Goal: Task Accomplishment & Management: Complete application form

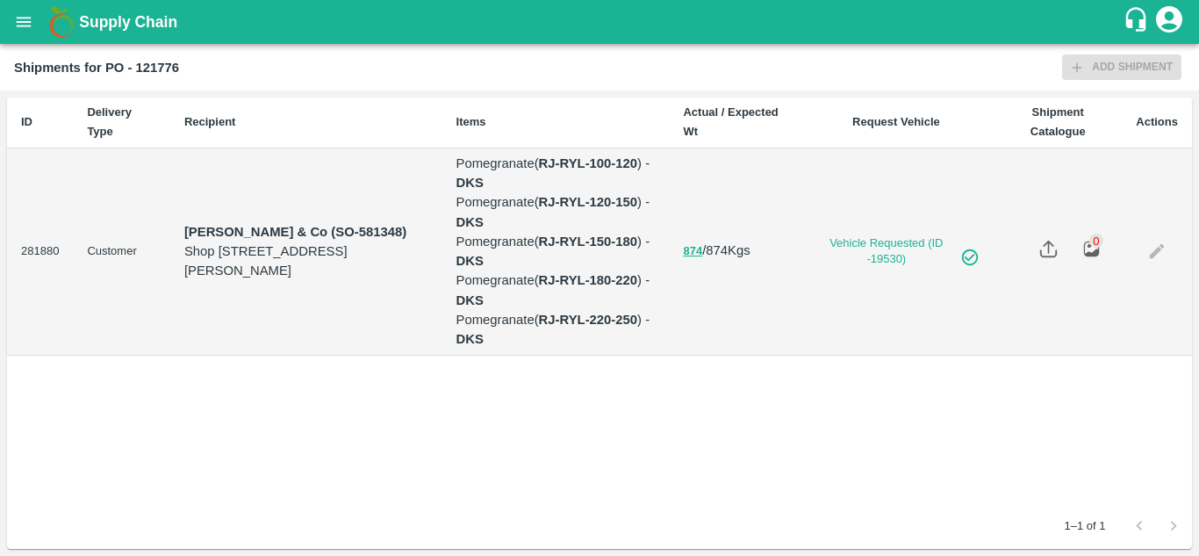
click at [406, 451] on div "ID Delivery Type Recipient Items Actual / Expected Wt Request Vehicle Shipment …" at bounding box center [599, 300] width 1185 height 406
click at [4, 21] on button "open drawer" at bounding box center [24, 22] width 40 height 40
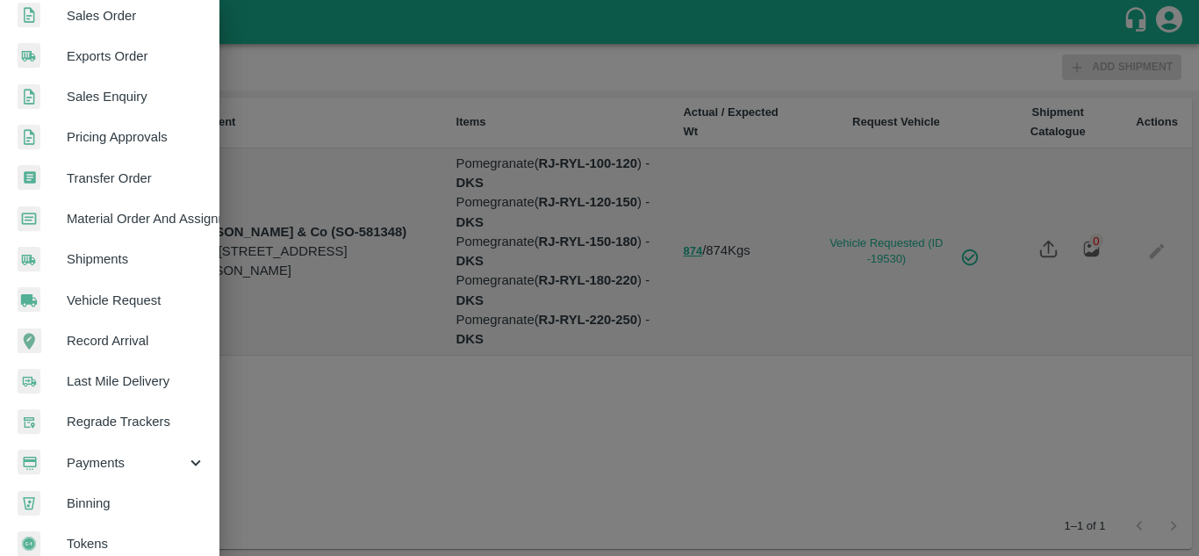
scroll to position [444, 0]
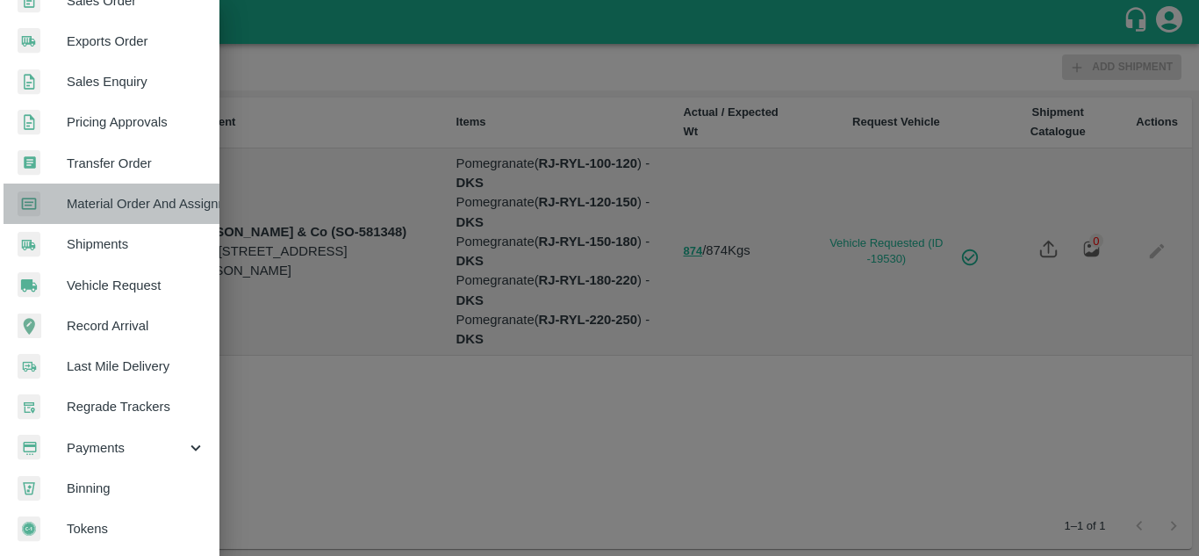
click at [154, 202] on span "Material Order And Assignment" at bounding box center [136, 203] width 139 height 19
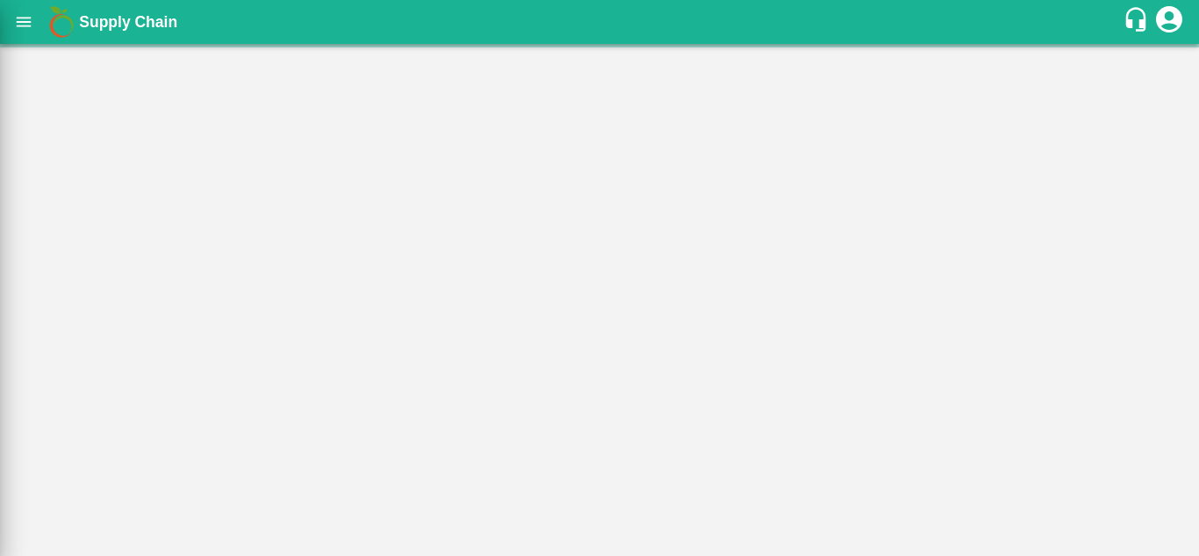
scroll to position [437, 0]
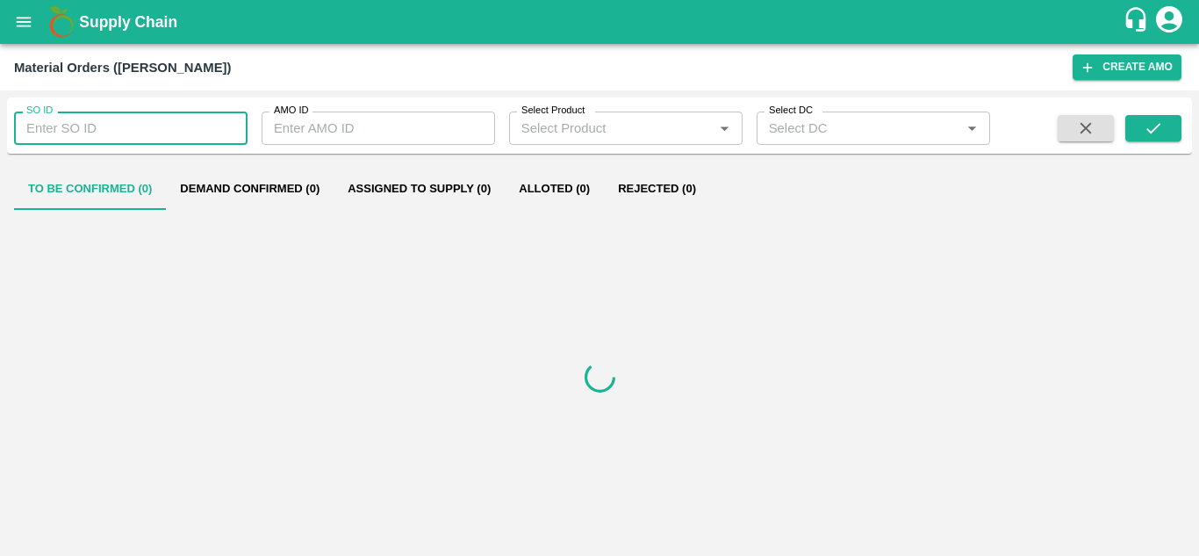
click at [61, 138] on input "SO ID" at bounding box center [131, 127] width 234 height 33
type input "606452"
click at [1156, 135] on icon "submit" at bounding box center [1153, 128] width 19 height 19
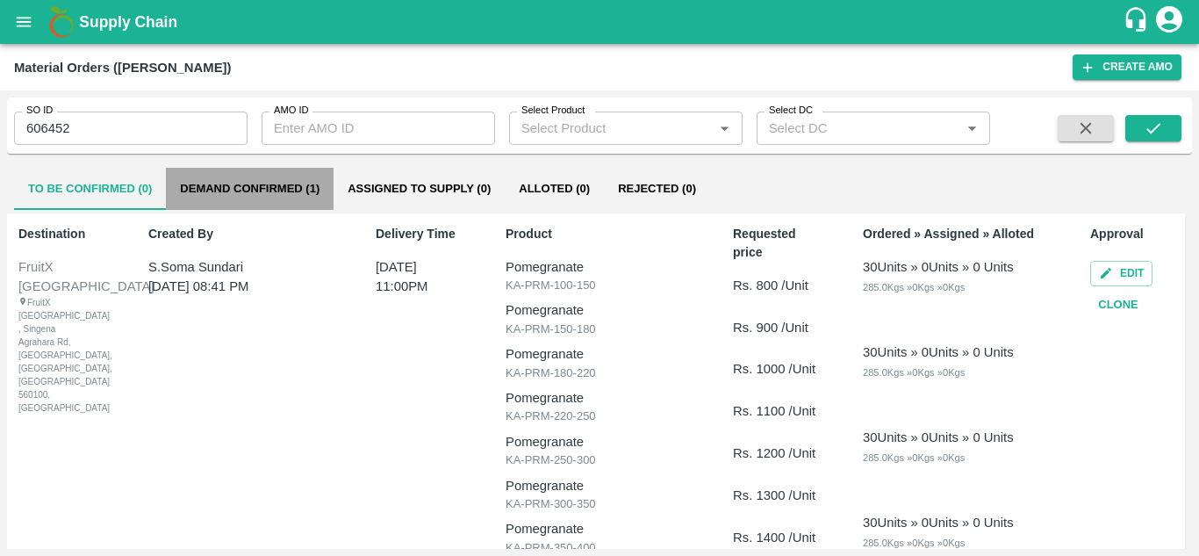
click at [290, 175] on button "Demand Confirmed (1)" at bounding box center [250, 189] width 168 height 42
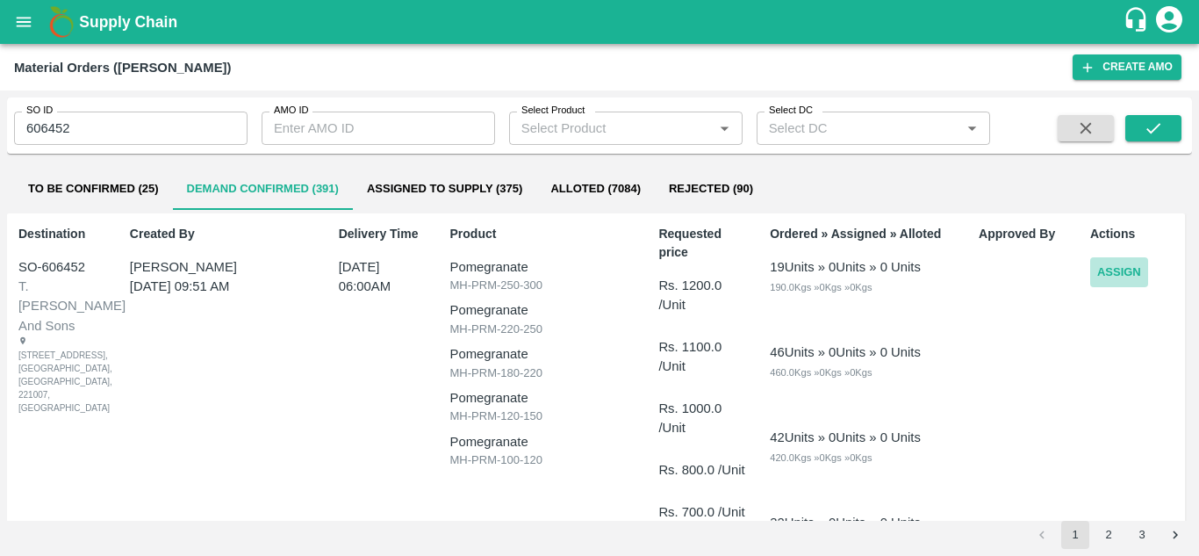
click at [1103, 274] on button "Assign" at bounding box center [1119, 272] width 58 height 31
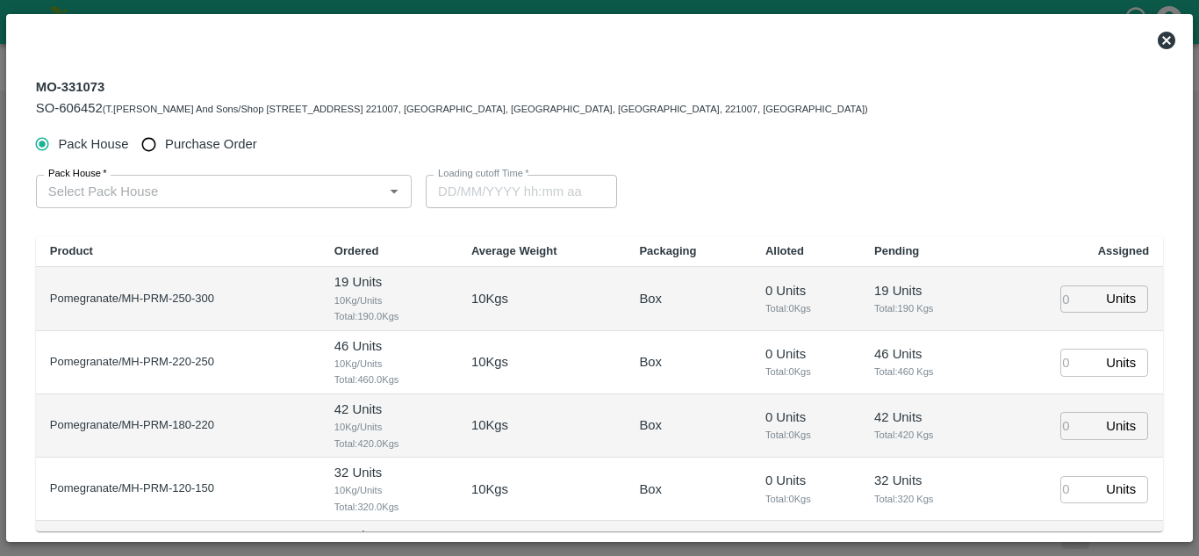
type input "07/10/2025 06:00 AM"
click at [154, 149] on input "Purchase Order" at bounding box center [149, 144] width 32 height 32
radio input "true"
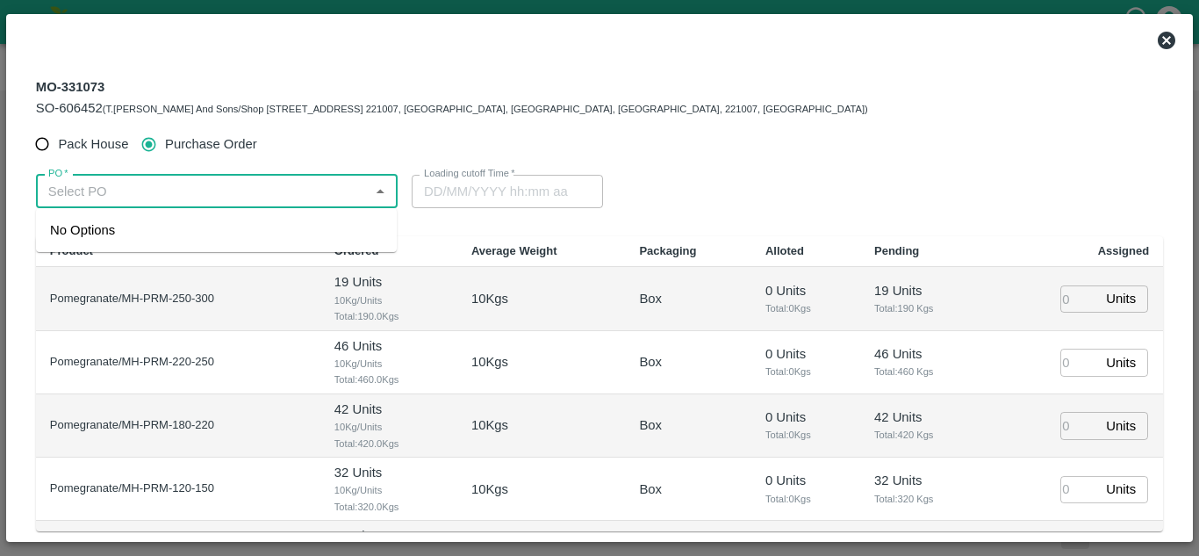
click at [180, 184] on input "PO   *" at bounding box center [202, 191] width 322 height 23
click at [176, 230] on div "PO-179182(SHIVAJI RAJARAM AVACHAR-9552904036)" at bounding box center [179, 229] width 259 height 19
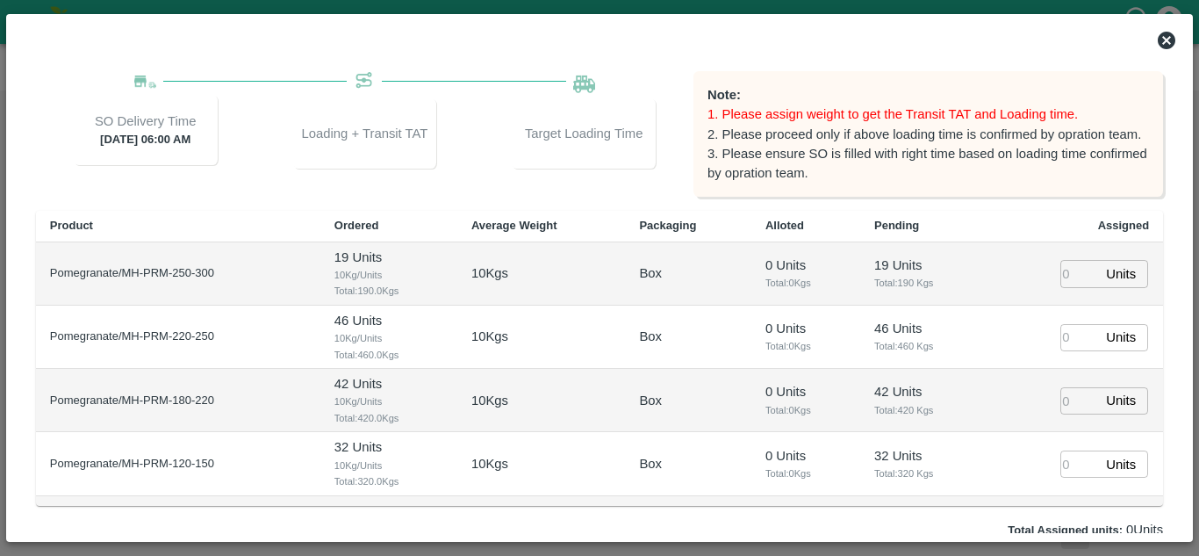
scroll to position [212, 0]
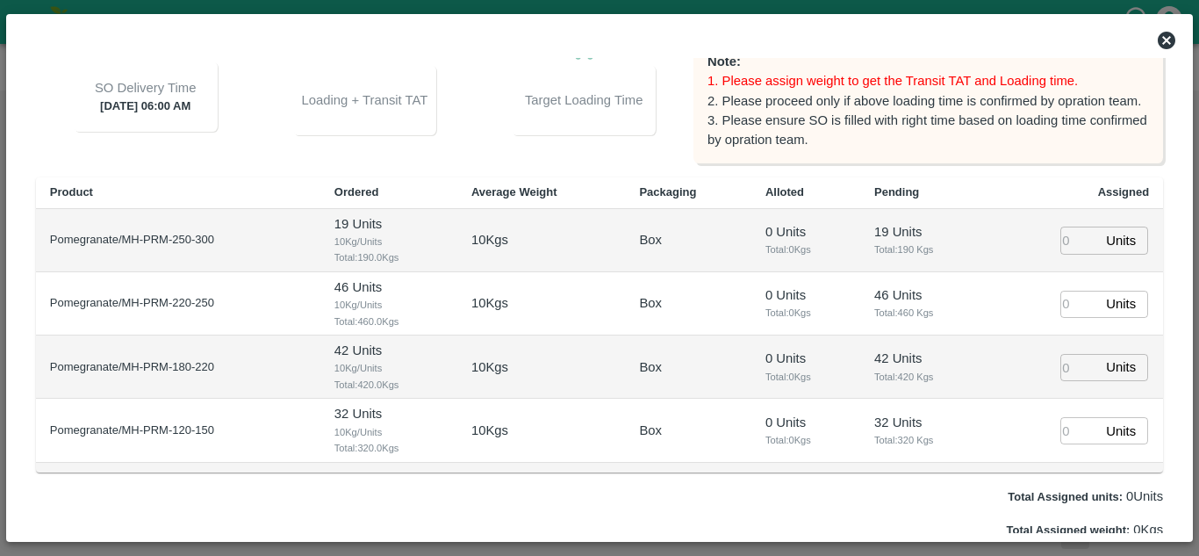
type input "PO-179182(SHIVAJI RAJARAM AVACHAR-9552904036)"
click at [1063, 238] on input "number" at bounding box center [1079, 239] width 39 height 27
type input "1"
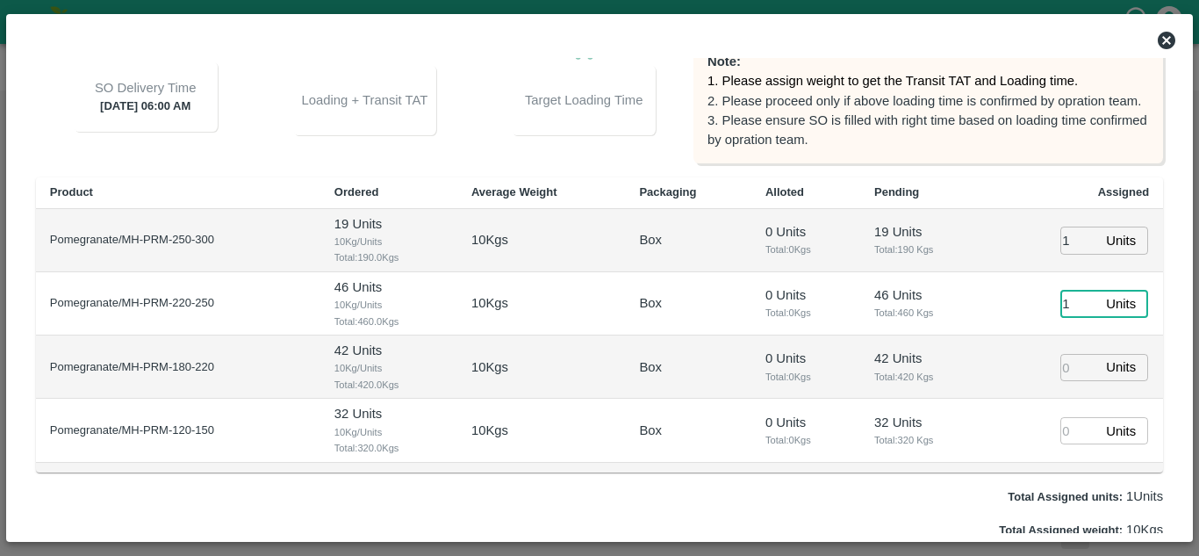
click at [1063, 292] on input "1" at bounding box center [1079, 304] width 39 height 27
type input "1"
click at [1065, 365] on input "1" at bounding box center [1079, 367] width 39 height 27
type input "1"
click at [1061, 442] on input "1" at bounding box center [1079, 430] width 39 height 27
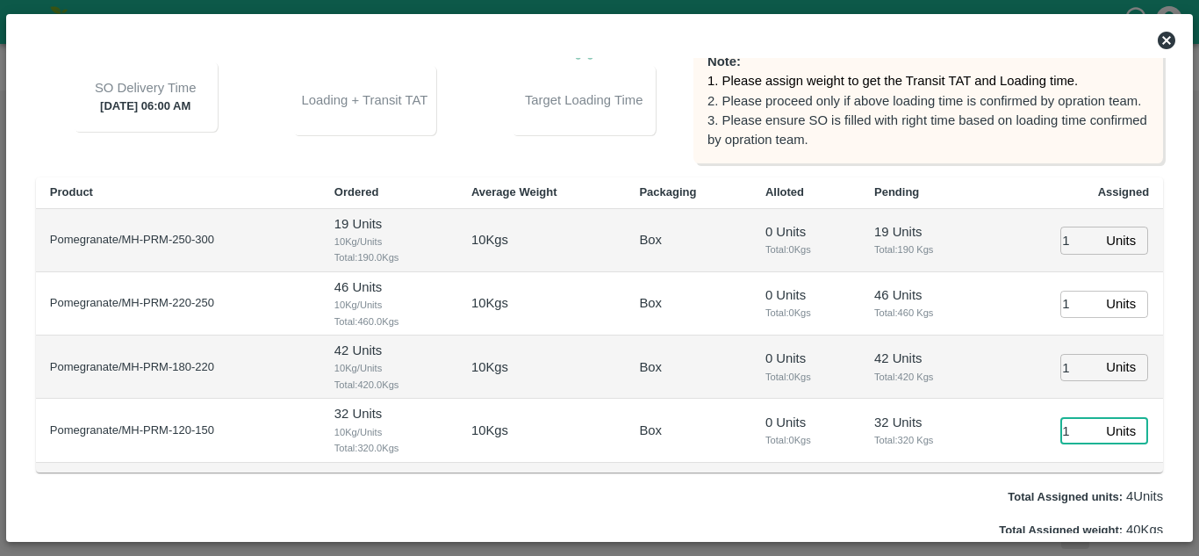
scroll to position [54, 0]
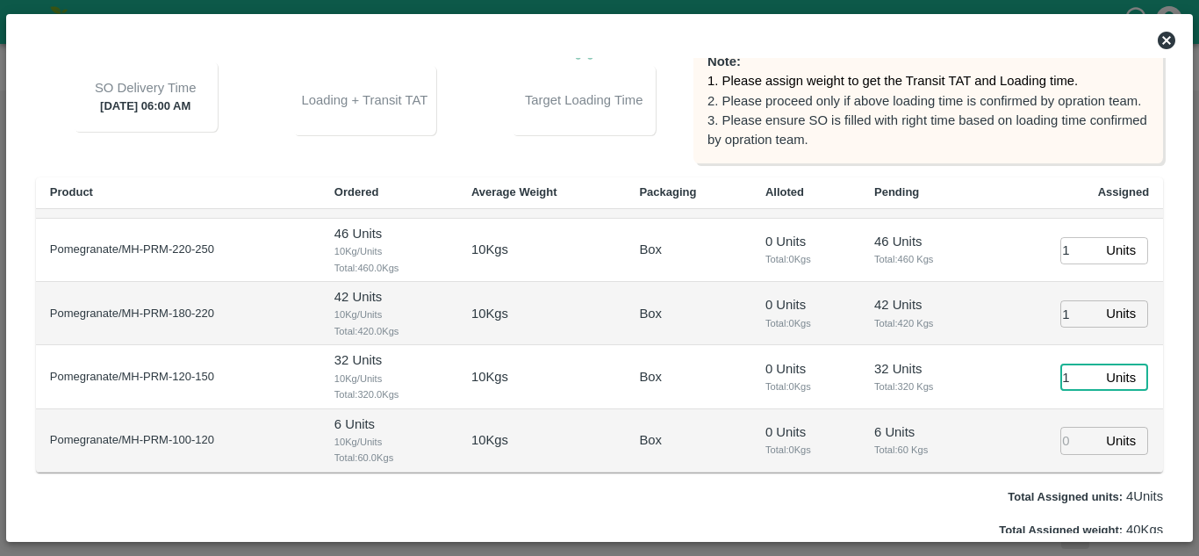
type input "1"
click at [1060, 440] on input "1" at bounding box center [1079, 440] width 39 height 27
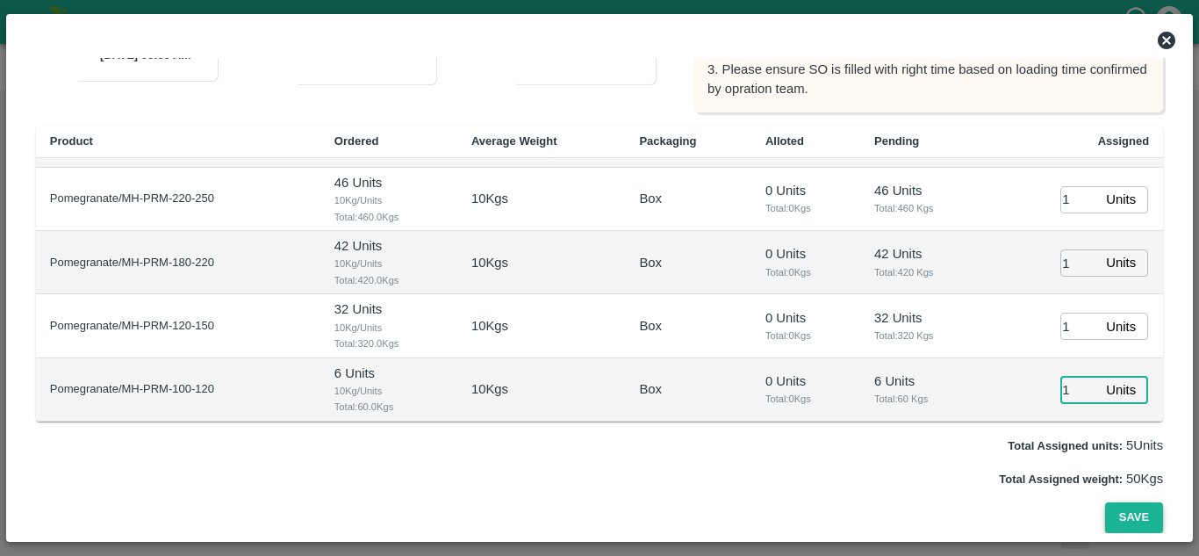
type input "[DATE] 05:14 AM"
type input "1"
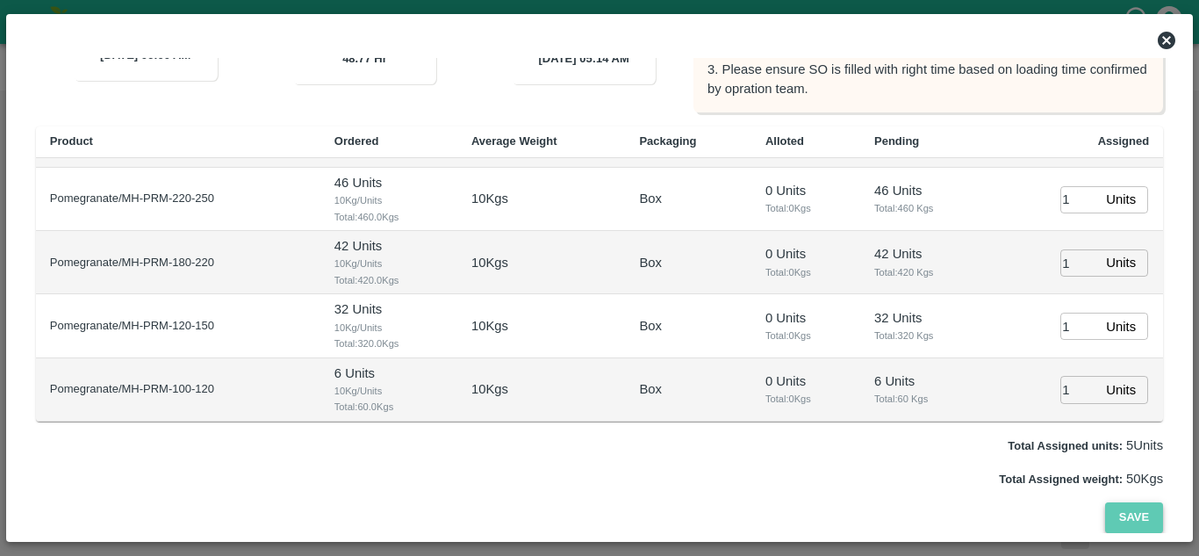
click at [1139, 512] on button "Save" at bounding box center [1134, 517] width 58 height 31
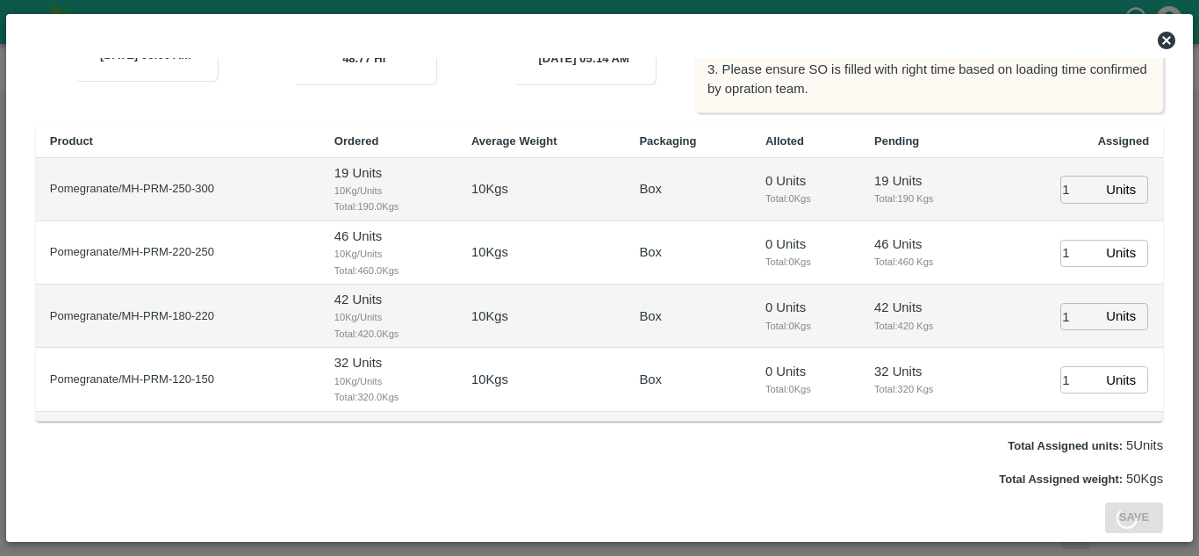
scroll to position [0, 0]
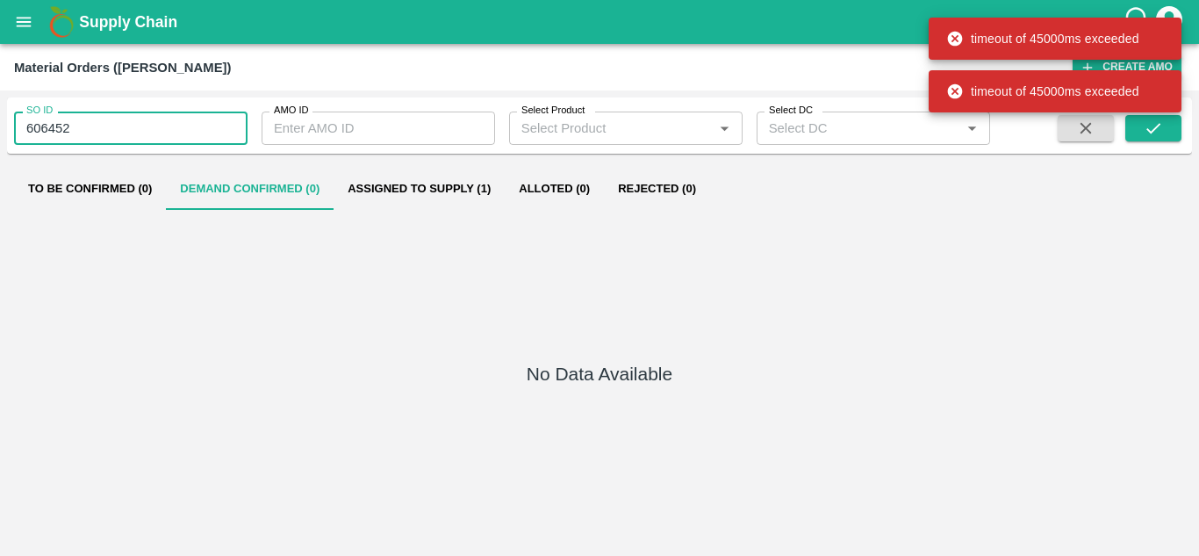
click at [134, 132] on input "606452" at bounding box center [131, 127] width 234 height 33
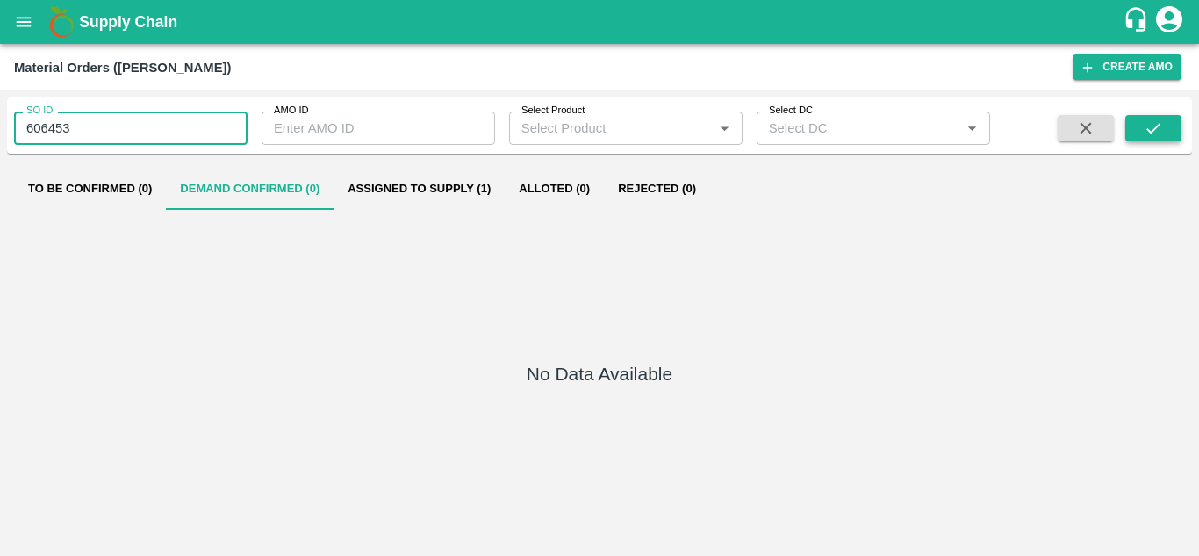
type input "606453"
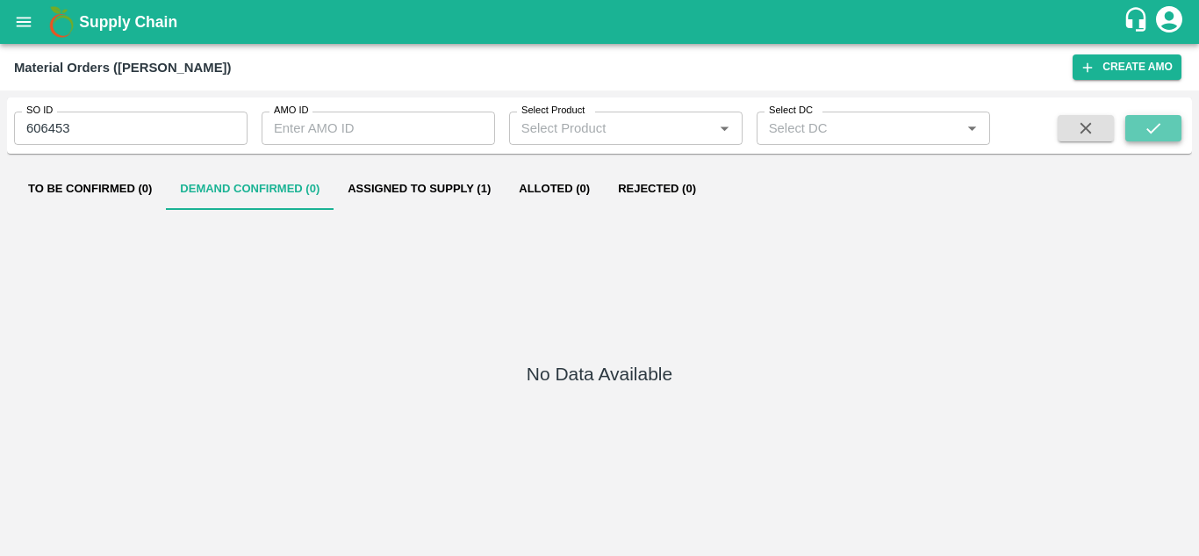
click at [1157, 125] on icon "submit" at bounding box center [1153, 128] width 19 height 19
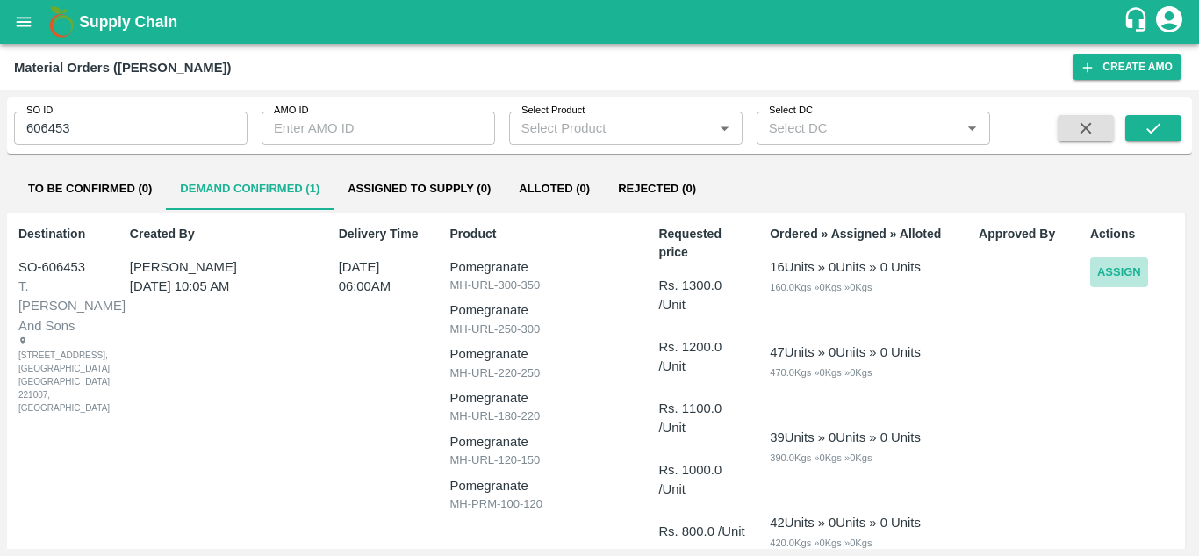
click at [1132, 281] on button "Assign" at bounding box center [1119, 272] width 58 height 31
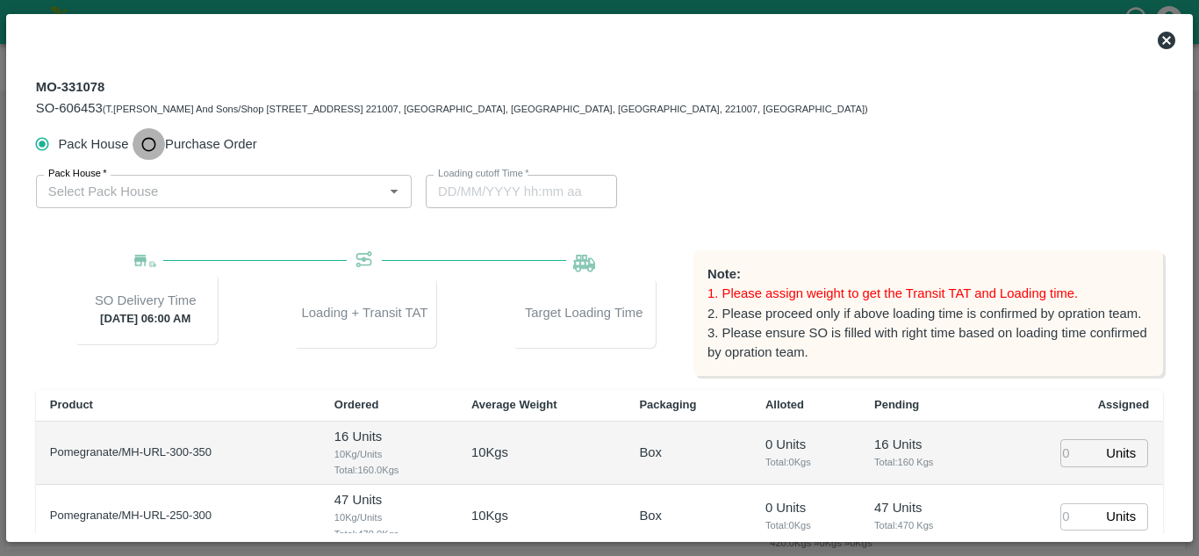
click at [147, 147] on input "Purchase Order" at bounding box center [149, 144] width 32 height 32
radio input "true"
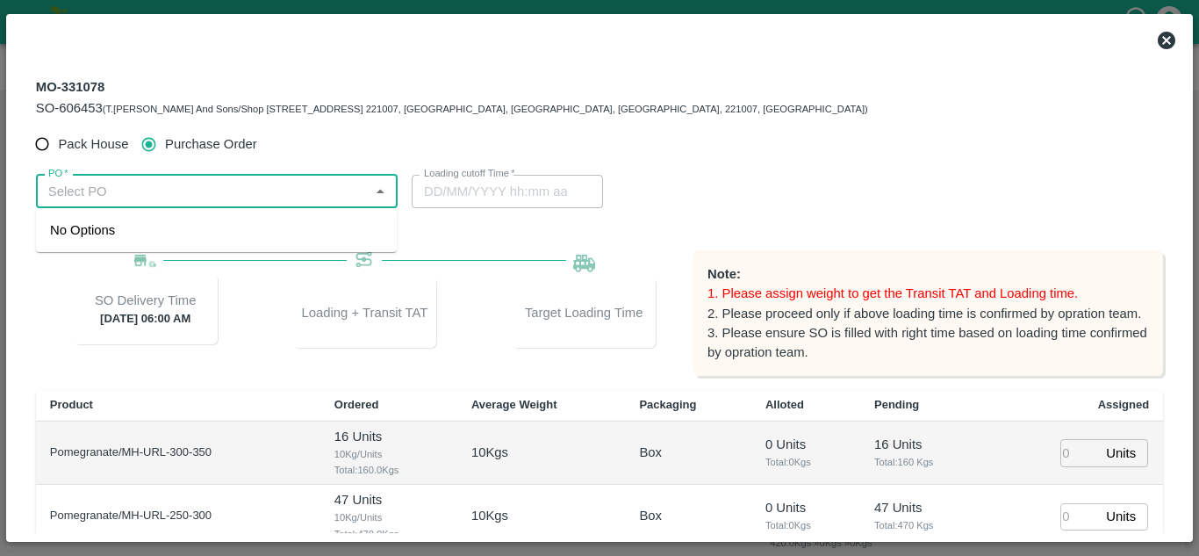
click at [148, 198] on input "PO   *" at bounding box center [202, 191] width 322 height 23
click at [149, 227] on div "PO-179183(SHIVAJI RAJARAM AVACHAR-9552904036)" at bounding box center [179, 229] width 259 height 19
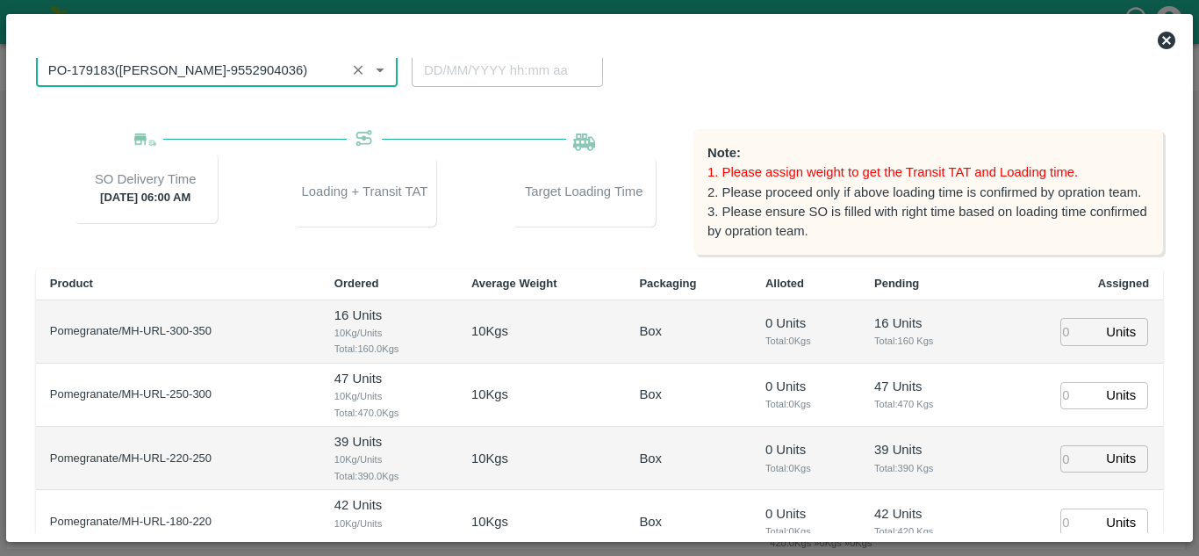
scroll to position [263, 0]
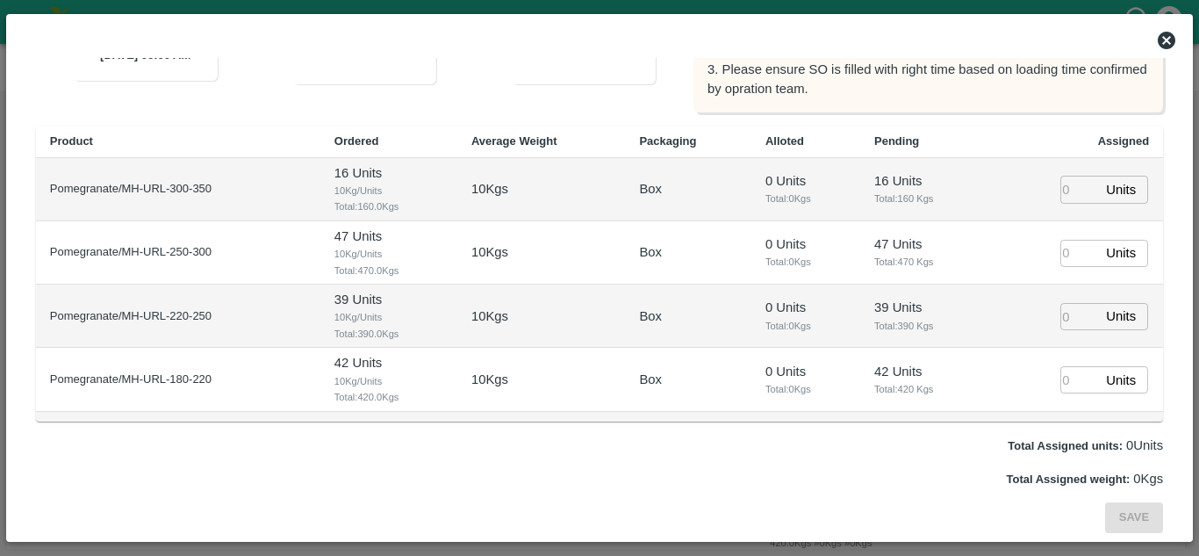
type input "PO-179183(SHIVAJI RAJARAM AVACHAR-9552904036)"
click at [1060, 190] on input "number" at bounding box center [1079, 189] width 39 height 27
type input "1"
click at [1060, 255] on input "1" at bounding box center [1079, 253] width 39 height 27
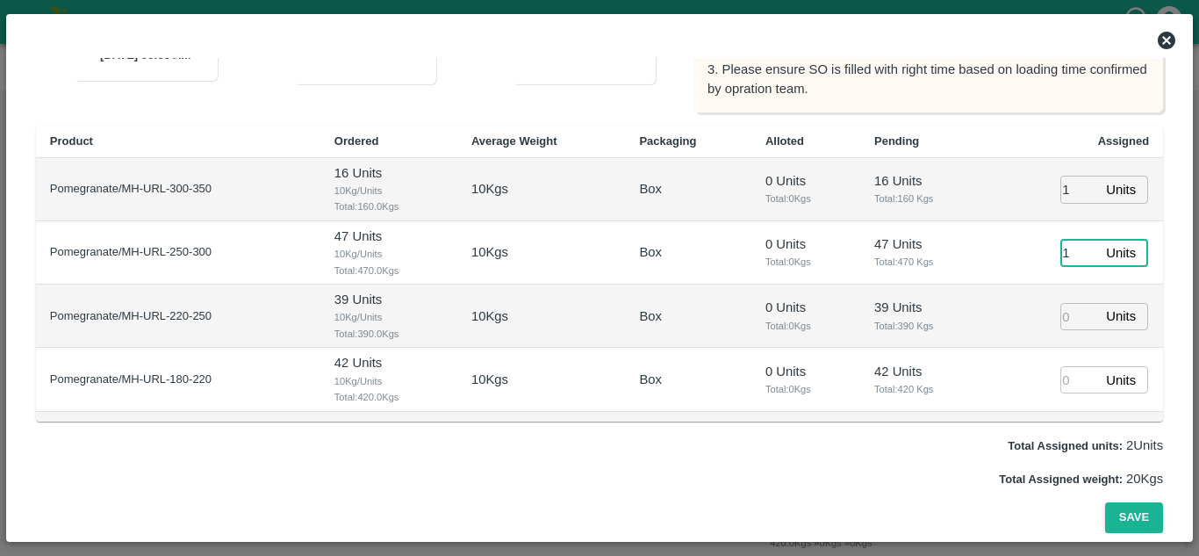
type input "[DATE] 05:14 AM"
type input "1"
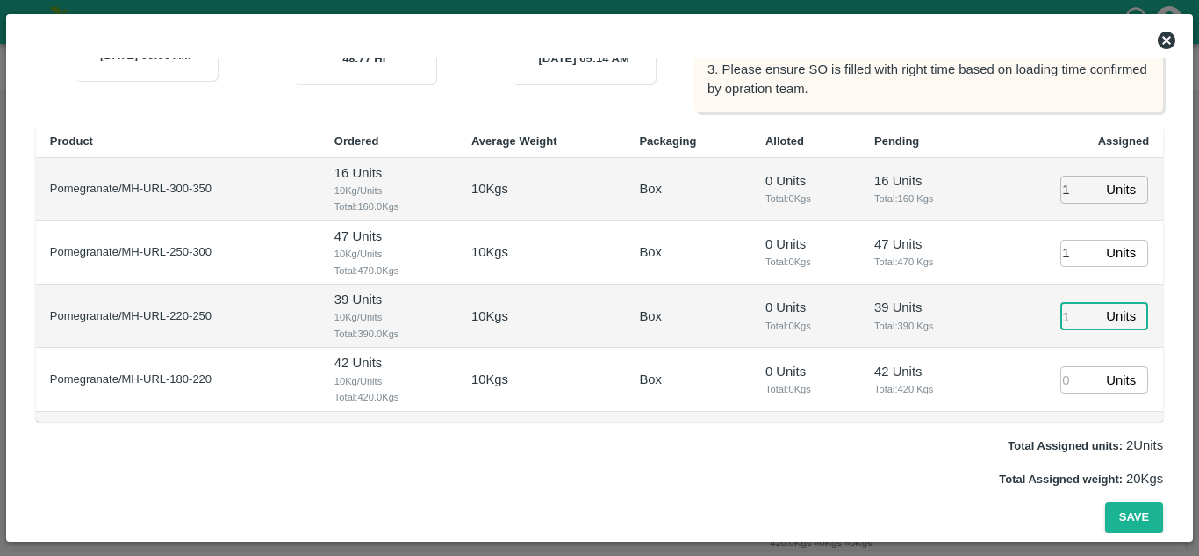
click at [1060, 326] on input "1" at bounding box center [1079, 316] width 39 height 27
type input "1"
click at [1061, 384] on input "1" at bounding box center [1079, 379] width 39 height 27
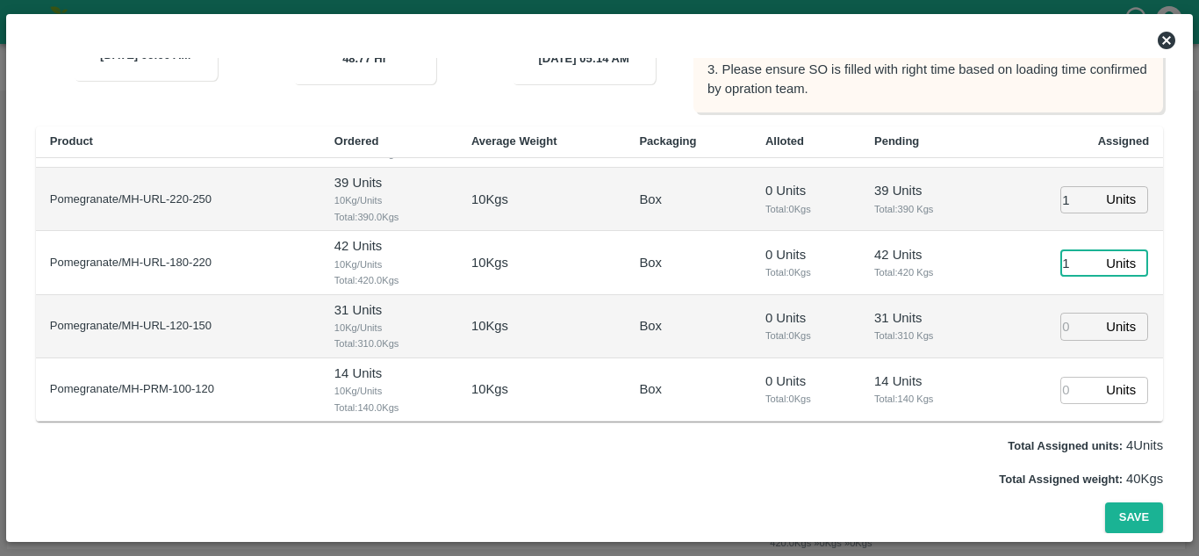
type input "1"
click at [1067, 321] on input "number" at bounding box center [1079, 326] width 39 height 27
type input "1"
click at [1062, 382] on input "1" at bounding box center [1079, 390] width 39 height 27
type input "1"
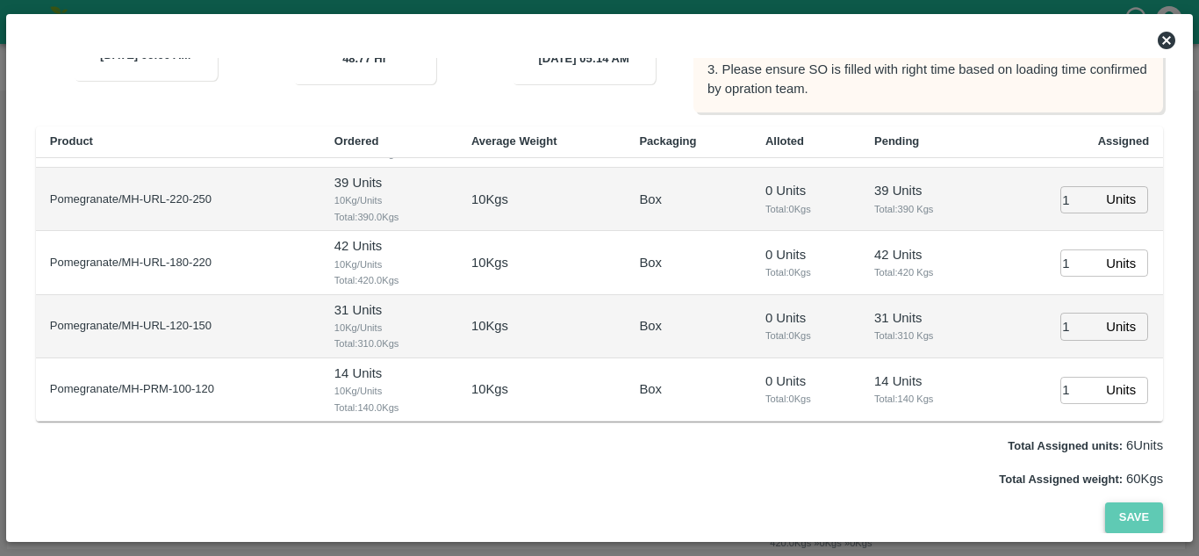
click at [1130, 511] on button "Save" at bounding box center [1134, 517] width 58 height 31
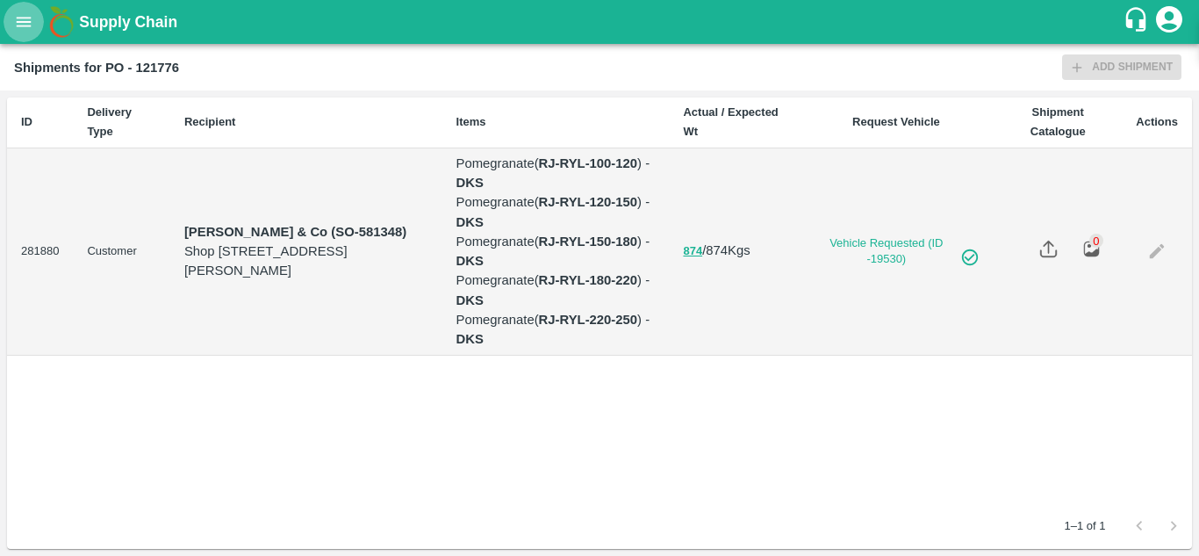
click at [26, 25] on icon "open drawer" at bounding box center [23, 21] width 19 height 19
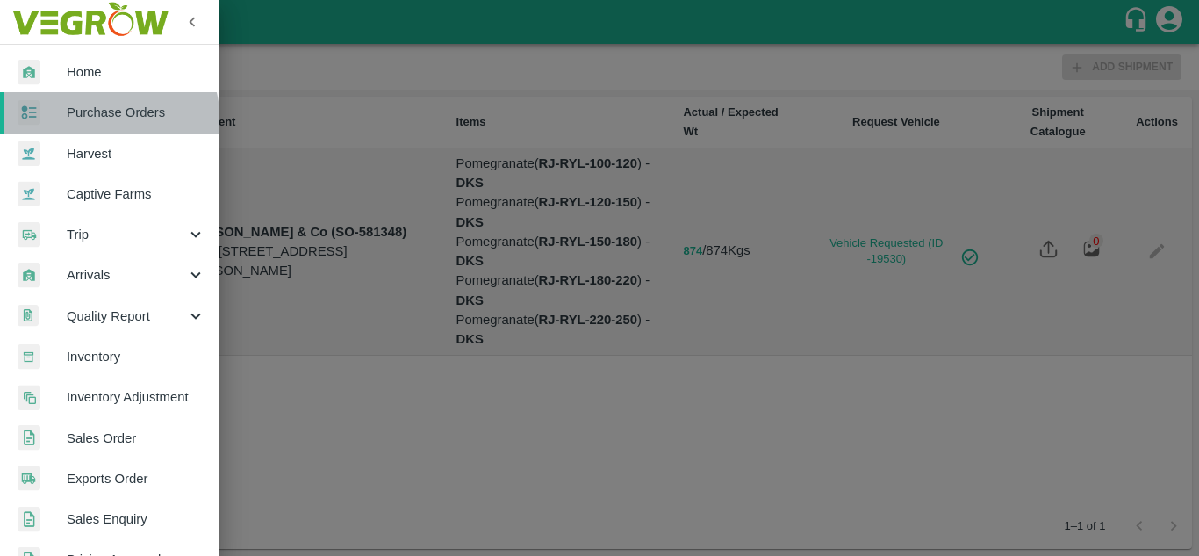
click at [97, 122] on span "Purchase Orders" at bounding box center [136, 112] width 139 height 19
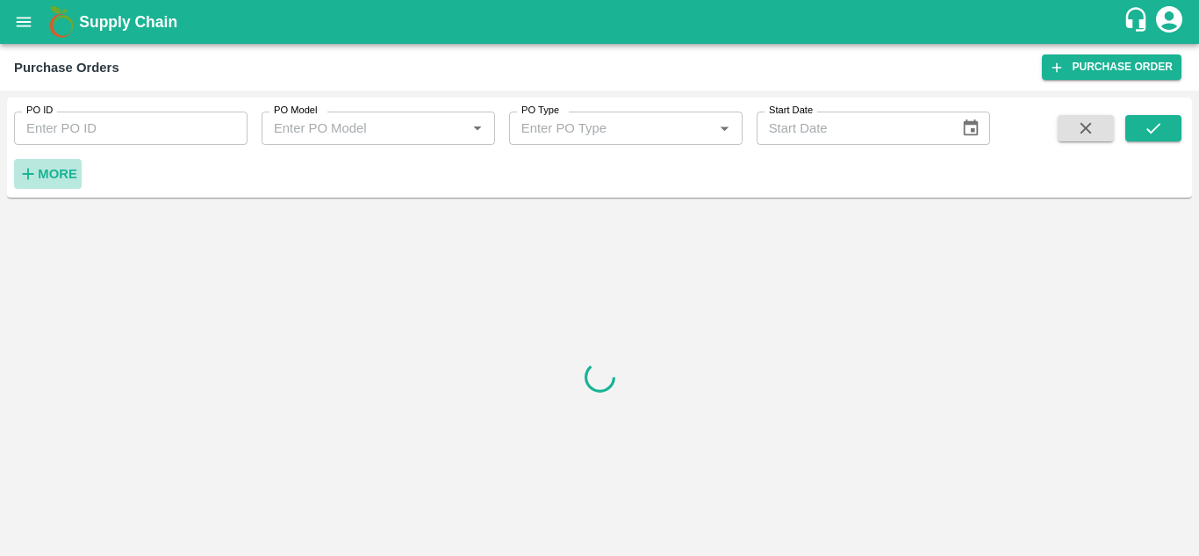
click at [61, 176] on strong "More" at bounding box center [58, 174] width 40 height 14
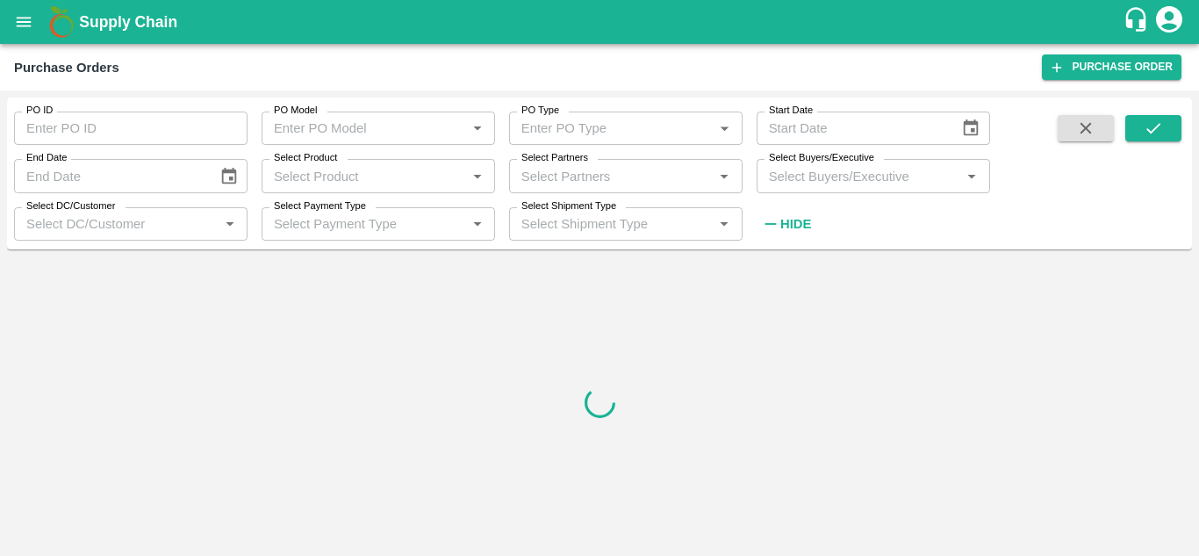
click at [853, 175] on input "Select Buyers/Executive" at bounding box center [859, 175] width 194 height 23
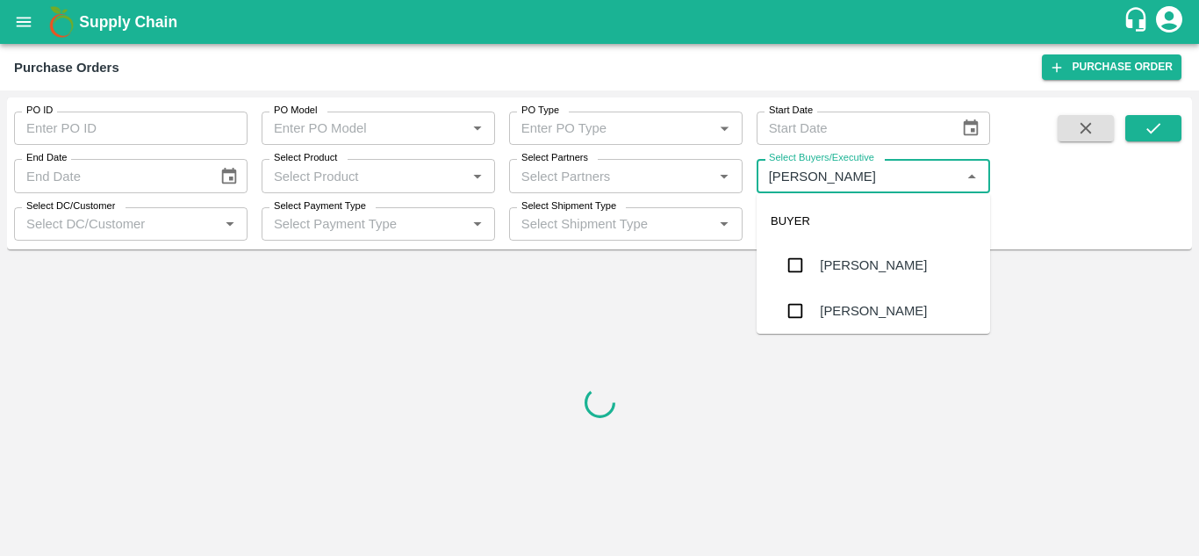
type input "AVINASH"
click at [794, 305] on input "checkbox" at bounding box center [795, 310] width 35 height 35
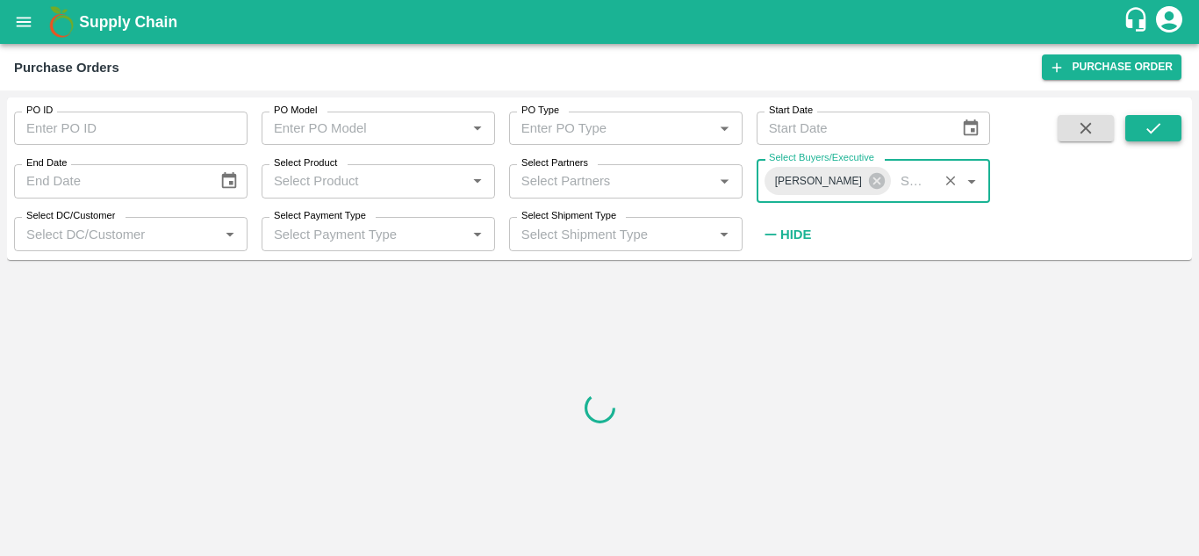
click at [1160, 122] on icon "submit" at bounding box center [1153, 128] width 19 height 19
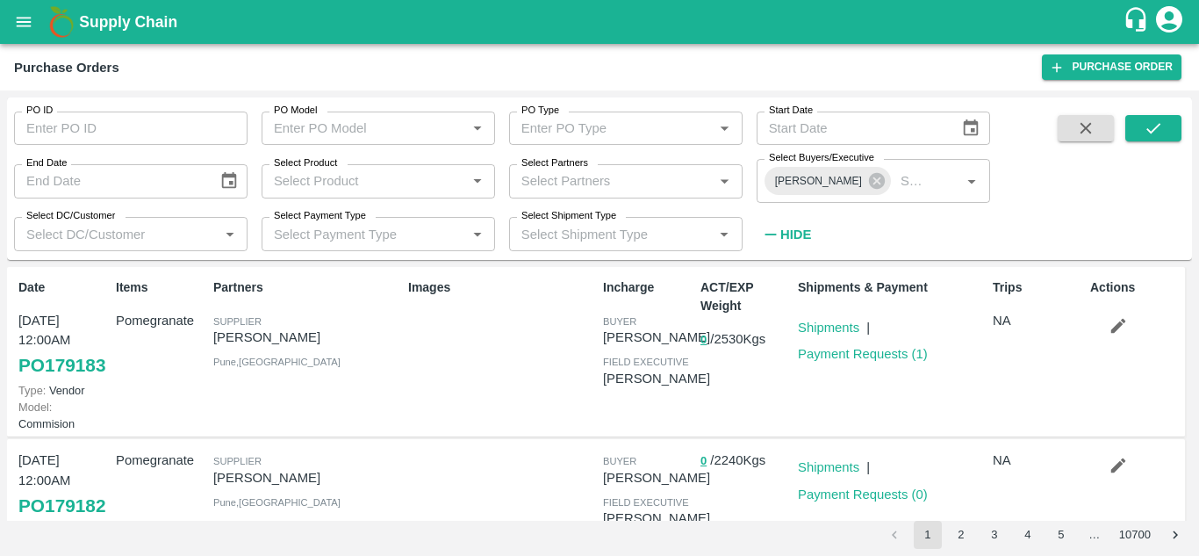
scroll to position [178, 0]
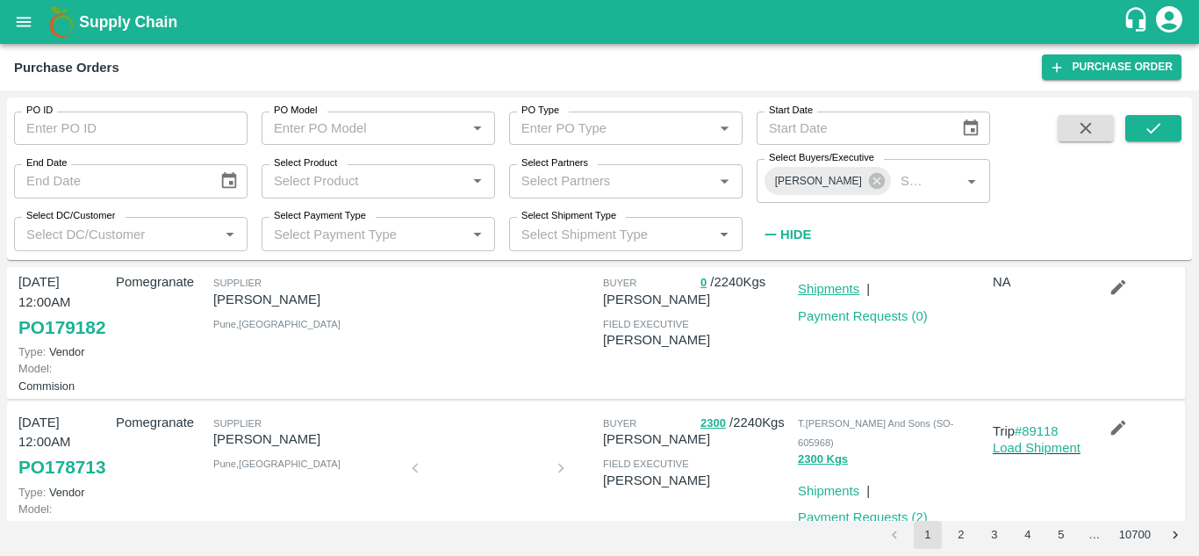
click at [814, 296] on link "Shipments" at bounding box center [828, 289] width 61 height 14
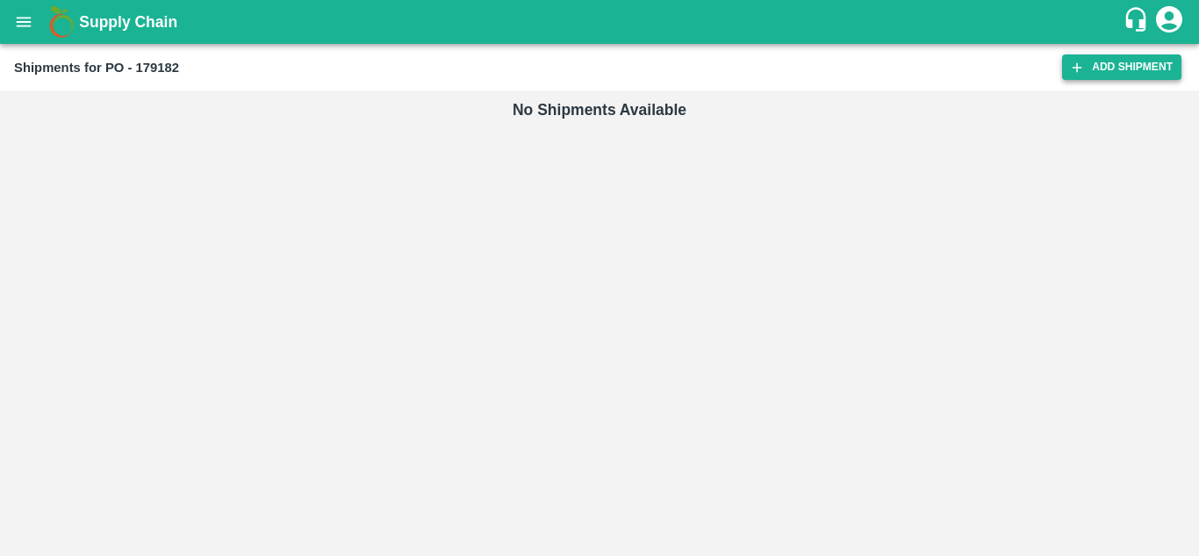
click at [1117, 68] on link "Add Shipment" at bounding box center [1121, 66] width 119 height 25
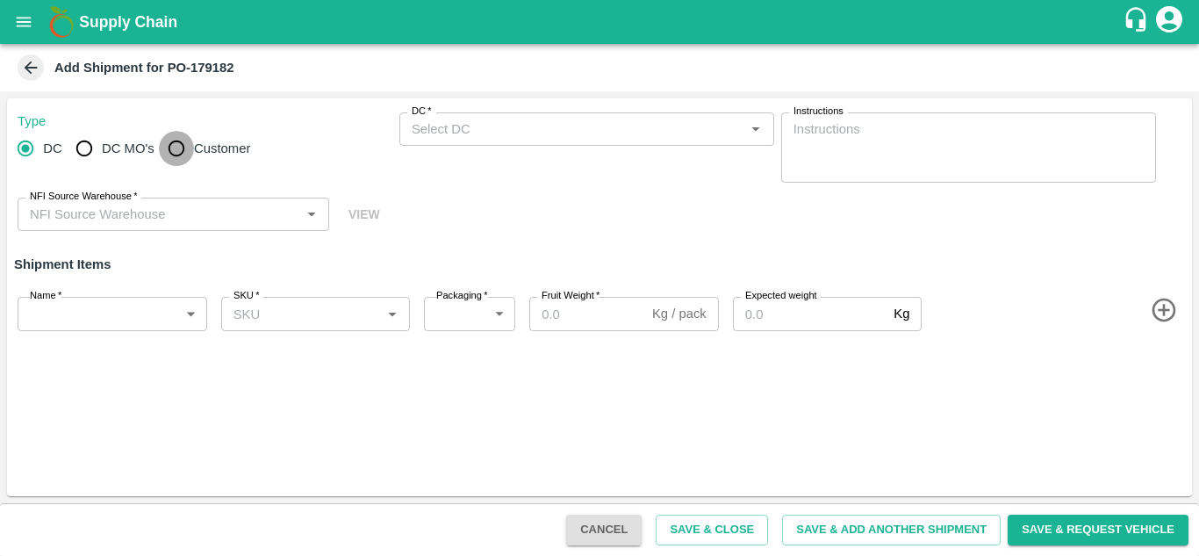
click at [172, 148] on input "Customer" at bounding box center [176, 148] width 35 height 35
radio input "true"
click at [167, 153] on input "Customer" at bounding box center [176, 148] width 35 height 35
radio input "true"
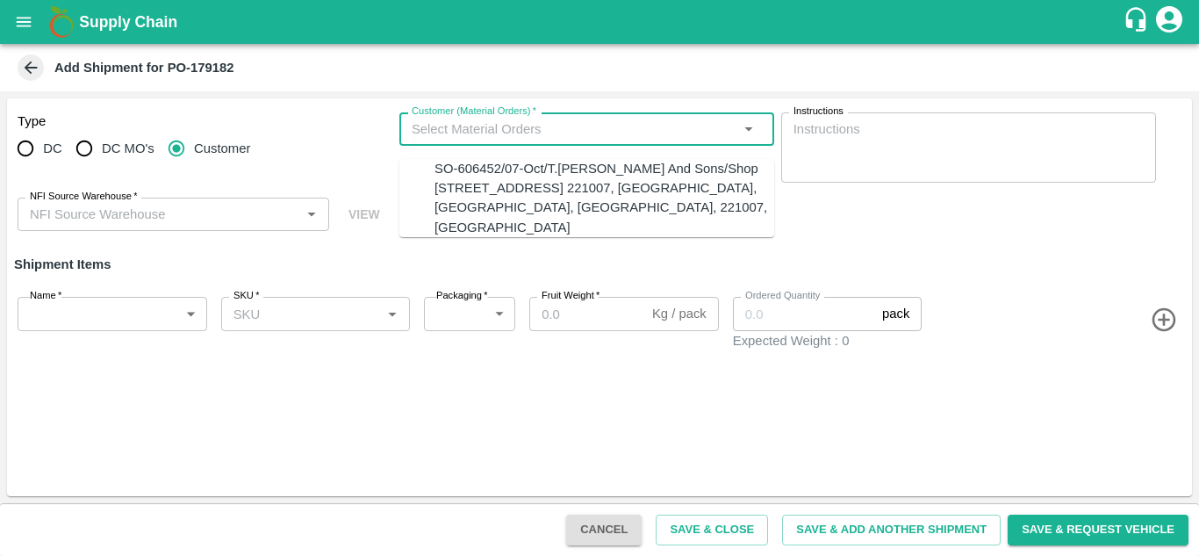
click at [451, 126] on input "Customer (Material Orders)   *" at bounding box center [572, 129] width 335 height 23
click at [463, 181] on div "SO-606452/07-Oct/T.Kishore Kapoor And Sons/Shop No B 27 , , Pahariya fruit mand…" at bounding box center [605, 198] width 340 height 78
type input "SO-606452/07-Oct/T.Kishore Kapoor And Sons/Shop No B 27 , , Pahariya fruit mand…"
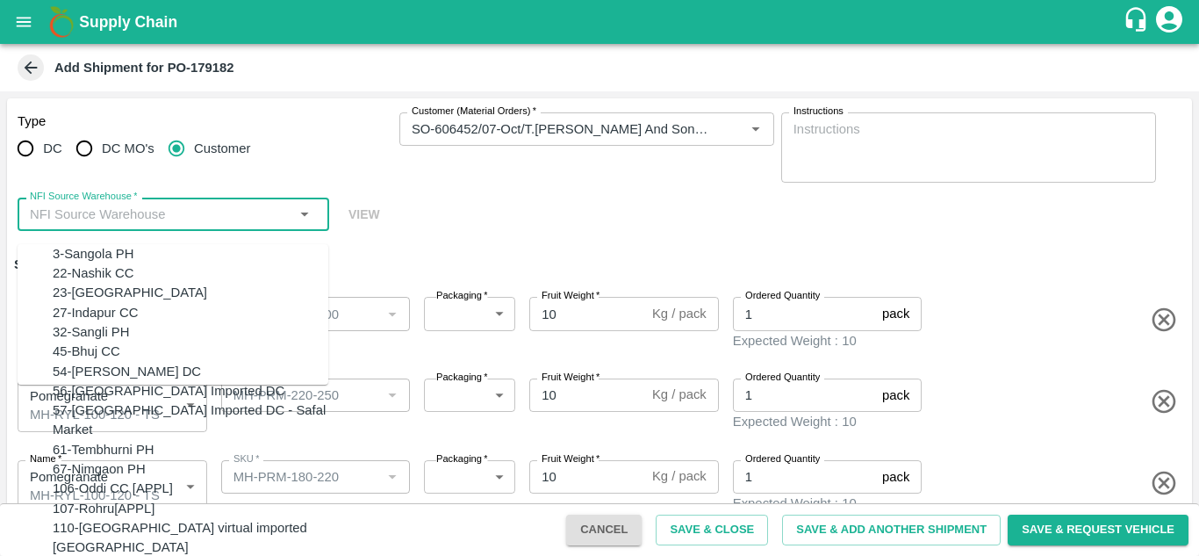
click at [103, 213] on input "NFI Source Warehouse   *" at bounding box center [159, 214] width 272 height 23
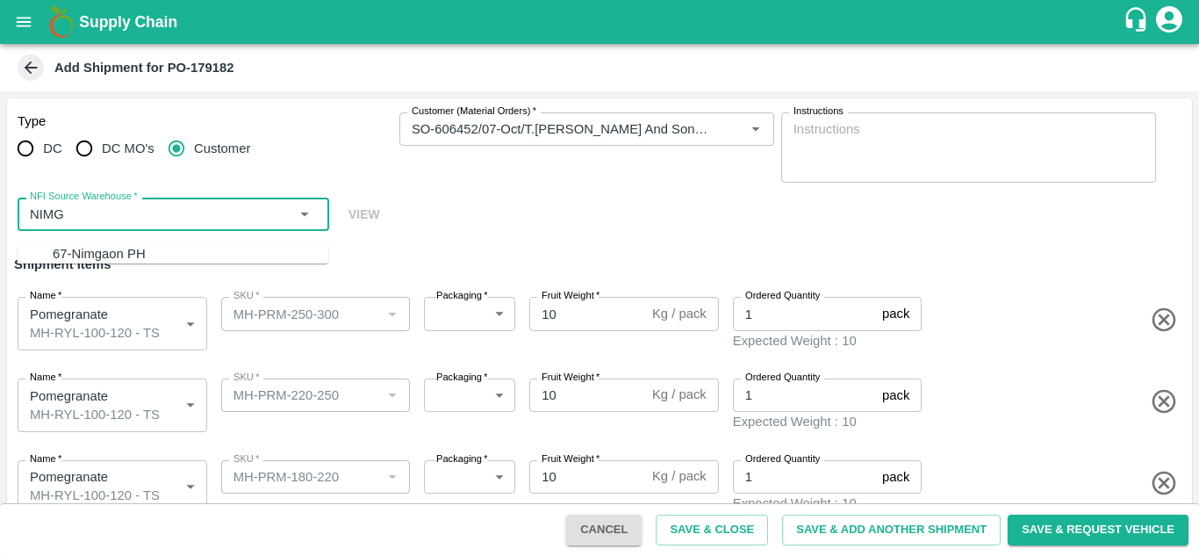
click at [71, 255] on div "67-Nimgaon PH" at bounding box center [99, 253] width 93 height 19
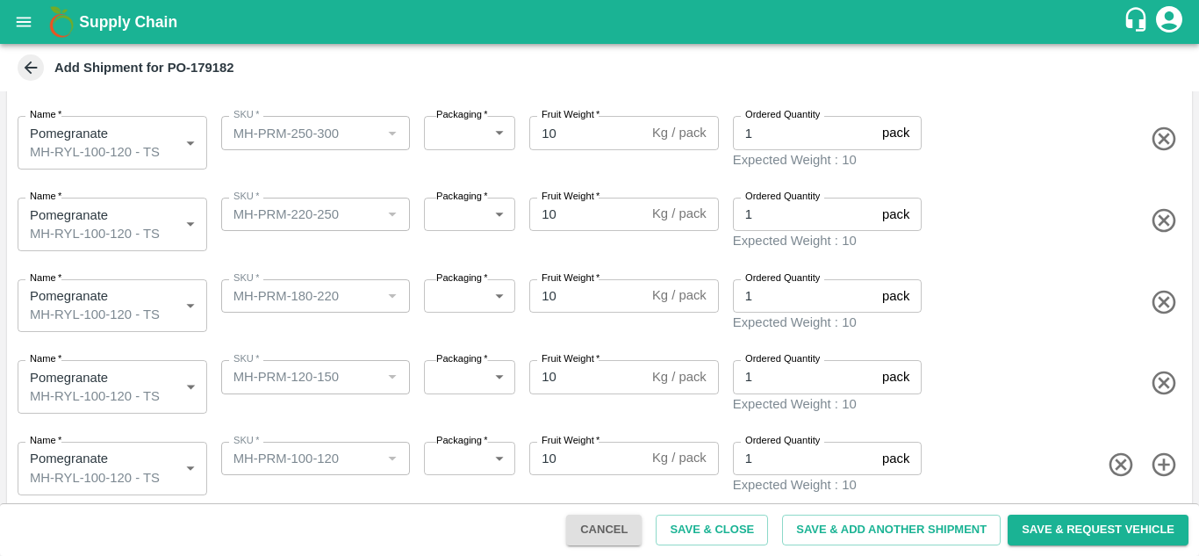
type input "67-Nimgaon PH"
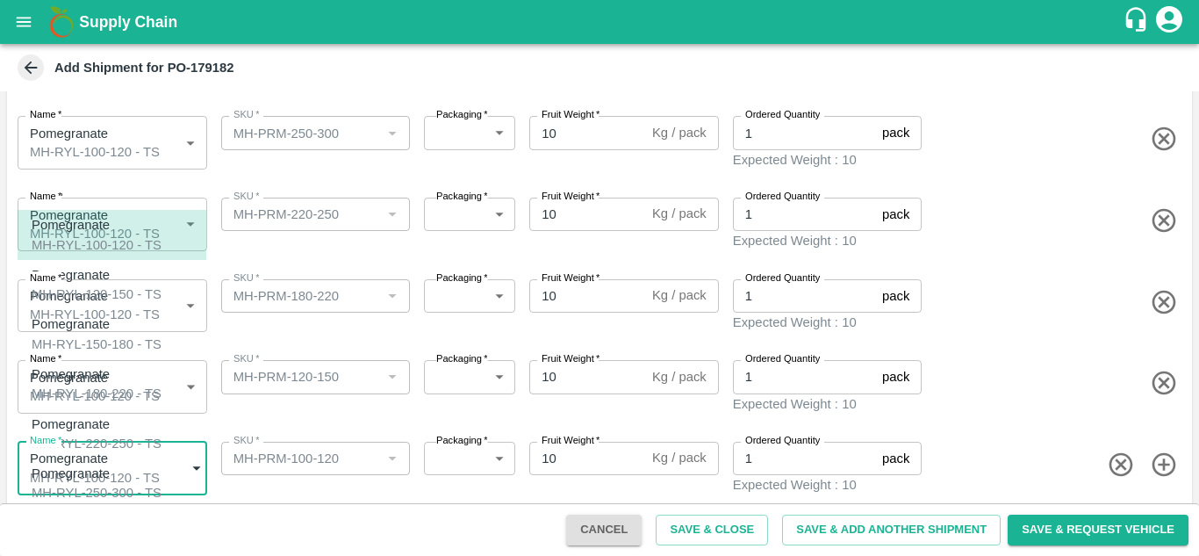
click at [96, 457] on body "Supply Chain Add Shipment for PO-179182 Type DC DC MO's Customer Customer (Mate…" at bounding box center [599, 278] width 1199 height 556
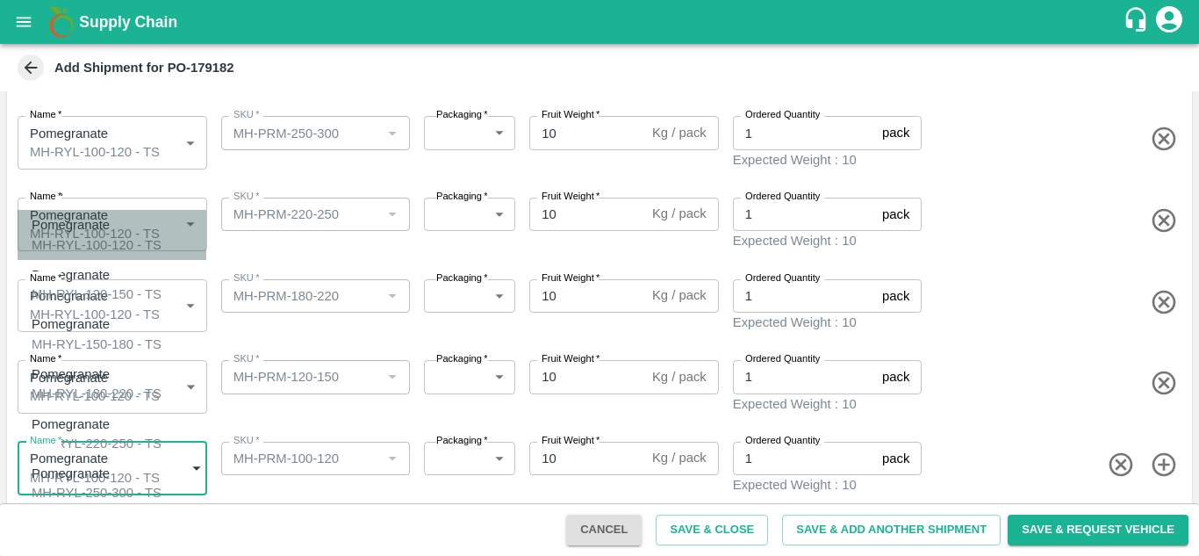
click at [98, 234] on p "Pomegranate" at bounding box center [92, 224] width 121 height 19
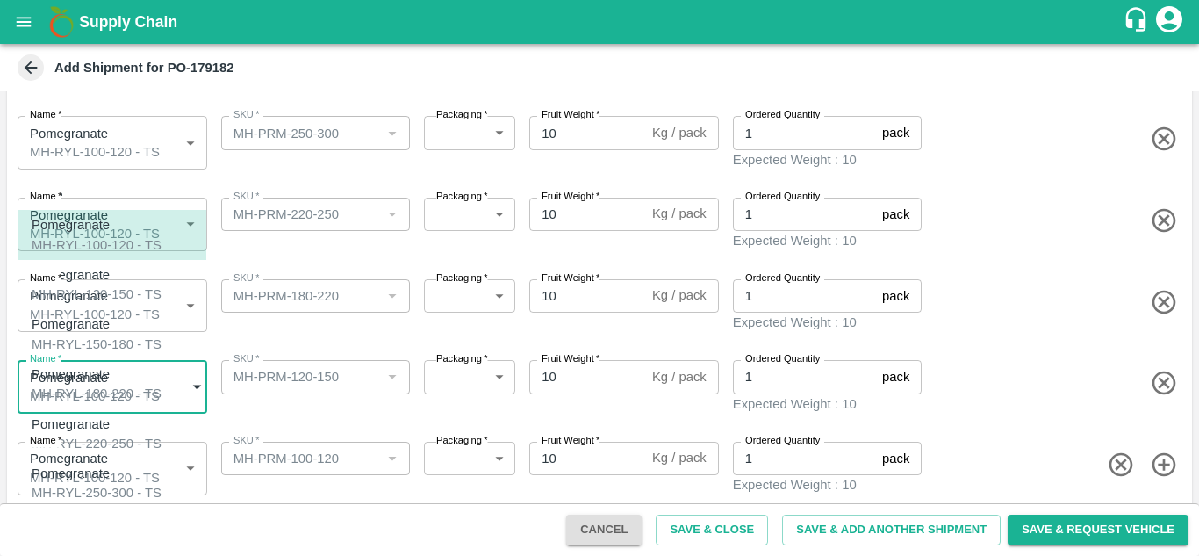
click at [71, 385] on body "Supply Chain Add Shipment for PO-179182 Type DC DC MO's Customer Customer (Mate…" at bounding box center [599, 278] width 1199 height 556
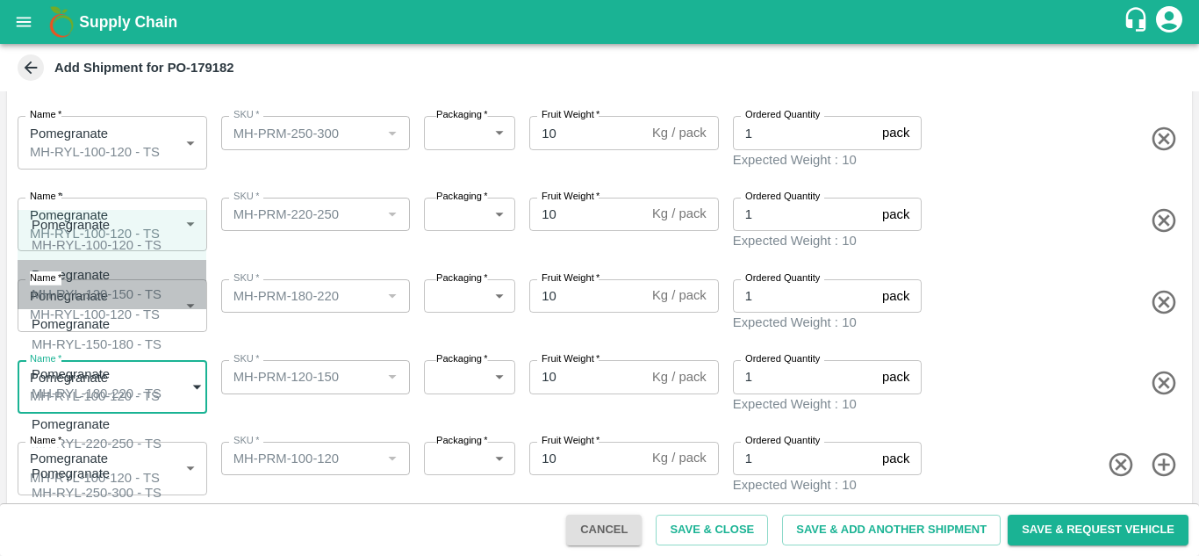
click at [74, 289] on div "MH-RYL-120-150 - TS" at bounding box center [97, 293] width 130 height 19
type input "2089853"
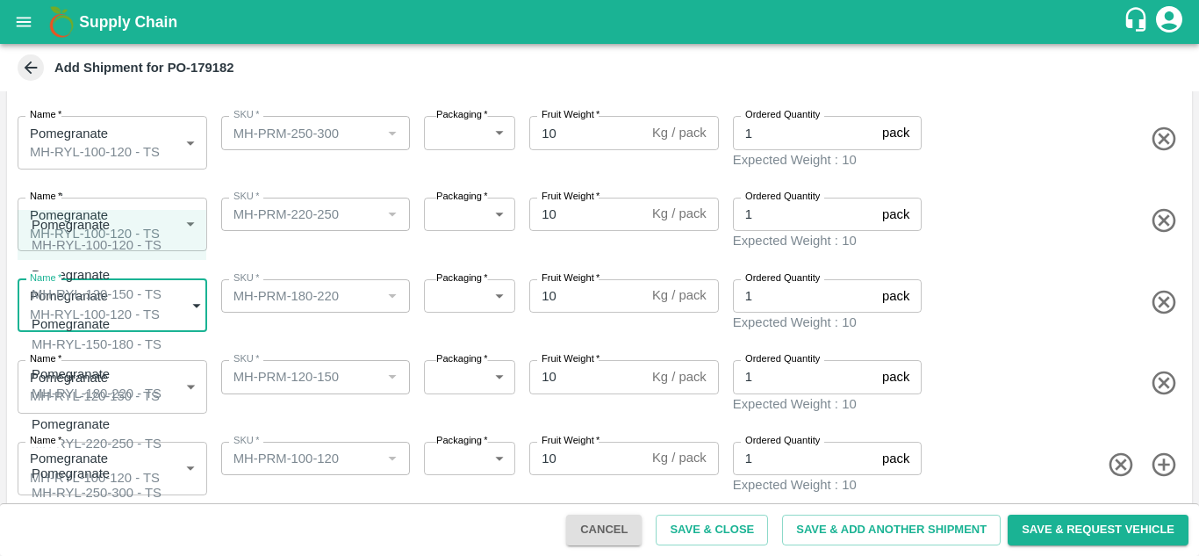
click at [74, 289] on body "Supply Chain Add Shipment for PO-179182 Type DC DC MO's Customer Customer (Mate…" at bounding box center [599, 278] width 1199 height 556
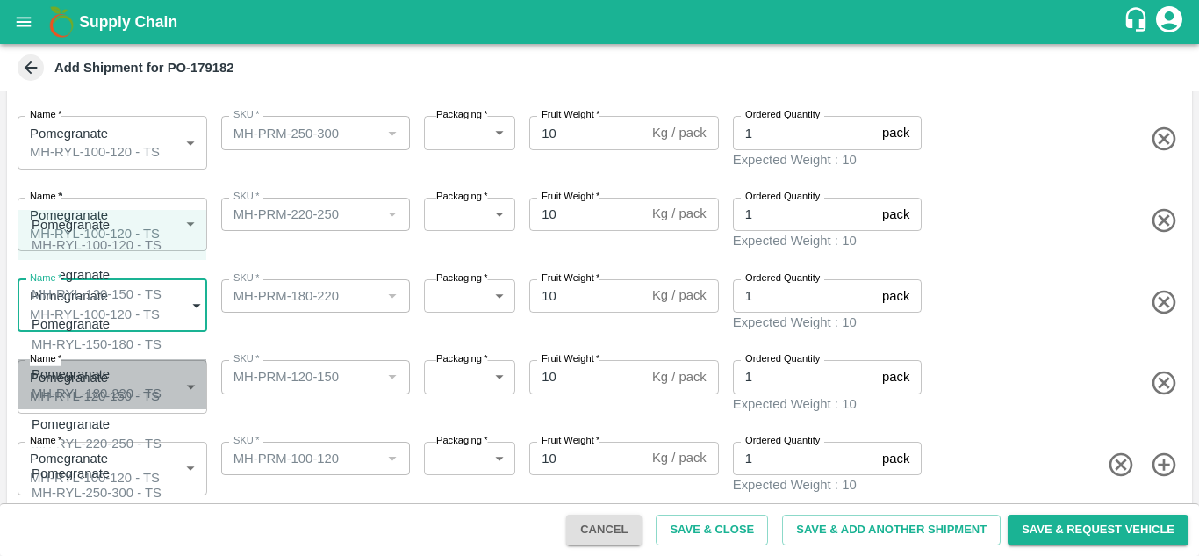
click at [83, 365] on p "Pomegranate" at bounding box center [92, 373] width 121 height 19
type input "2089855"
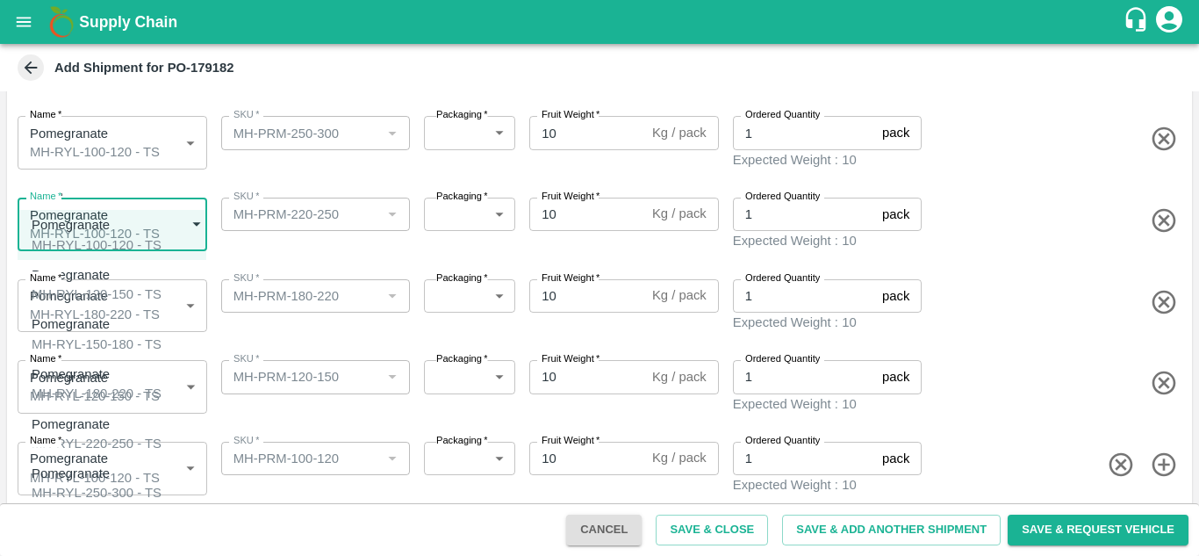
click at [90, 221] on body "Supply Chain Add Shipment for PO-179182 Type DC DC MO's Customer Customer (Mate…" at bounding box center [599, 278] width 1199 height 556
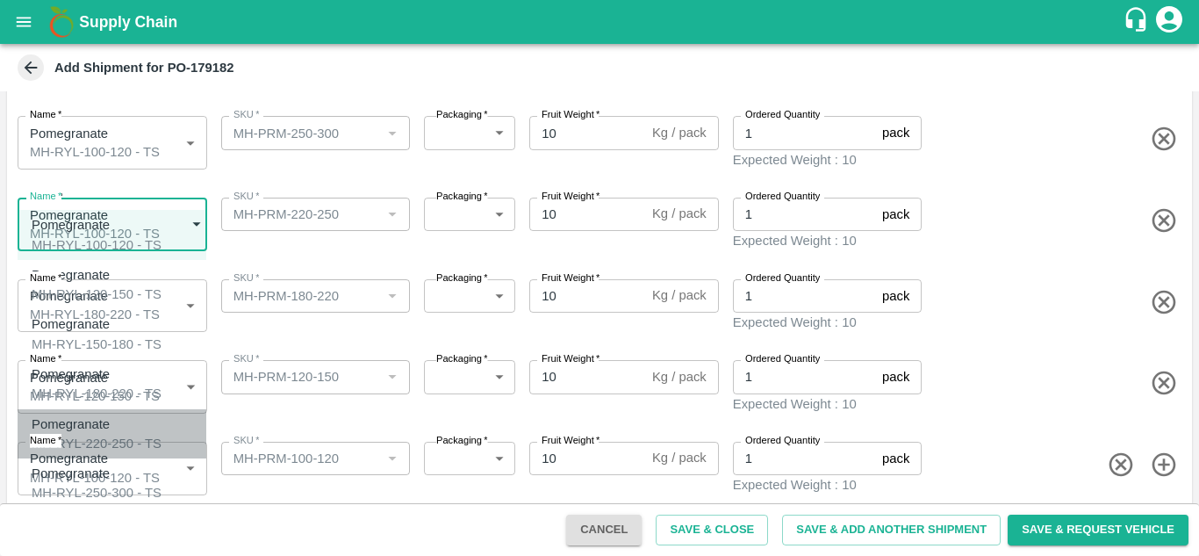
click at [90, 434] on div "MH-RYL-220-250 - TS" at bounding box center [97, 443] width 130 height 19
type input "2089856"
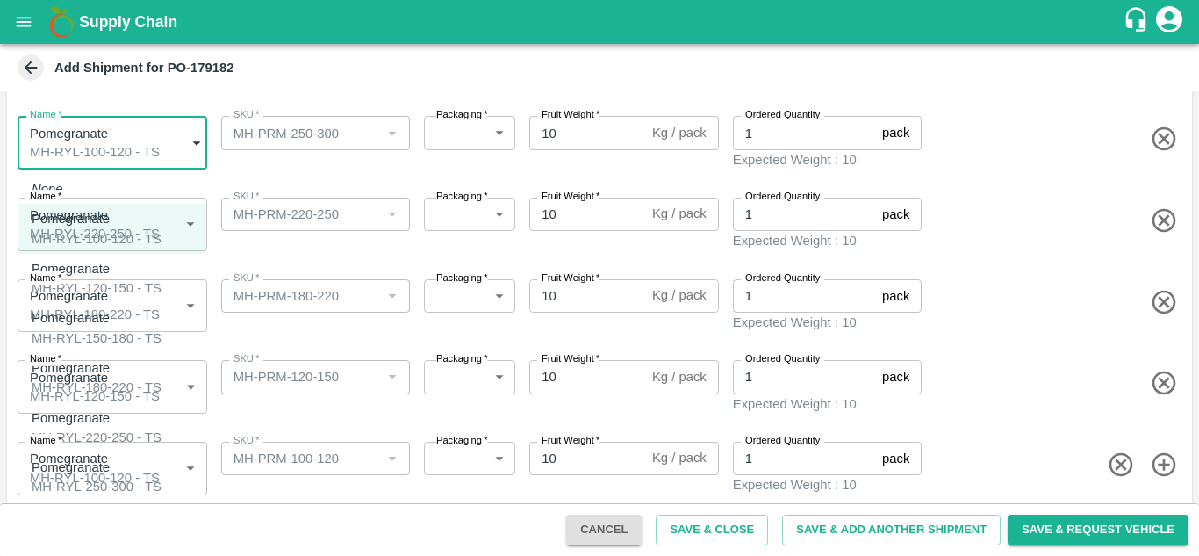
click at [99, 148] on body "Supply Chain Add Shipment for PO-179182 Type DC DC MO's Customer Customer (Mate…" at bounding box center [599, 278] width 1199 height 556
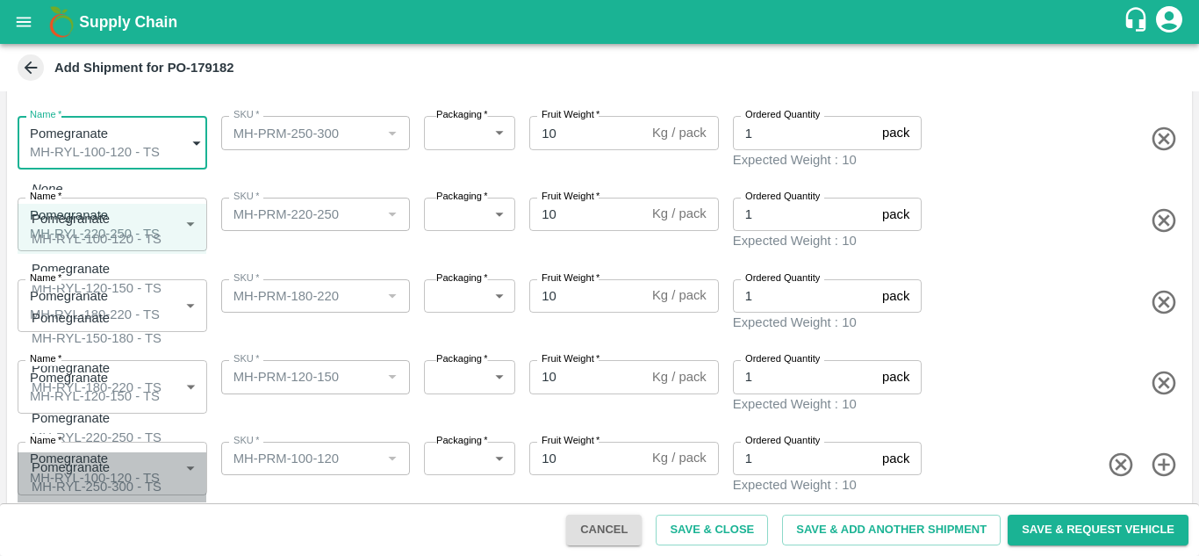
click at [81, 477] on div "MH-RYL-250-300 - TS" at bounding box center [97, 486] width 130 height 19
type input "2089857"
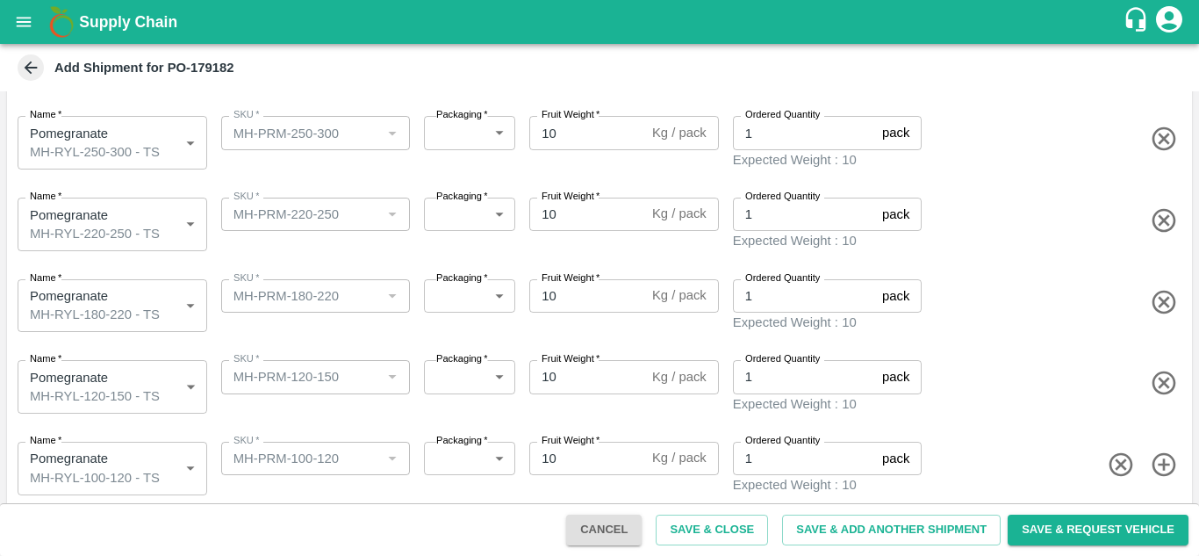
click at [108, 258] on div "Name   * Pomegranate MH-RYL-180-220 - TS 2089855 Name SKU   * SKU   * Packaging…" at bounding box center [596, 302] width 1192 height 89
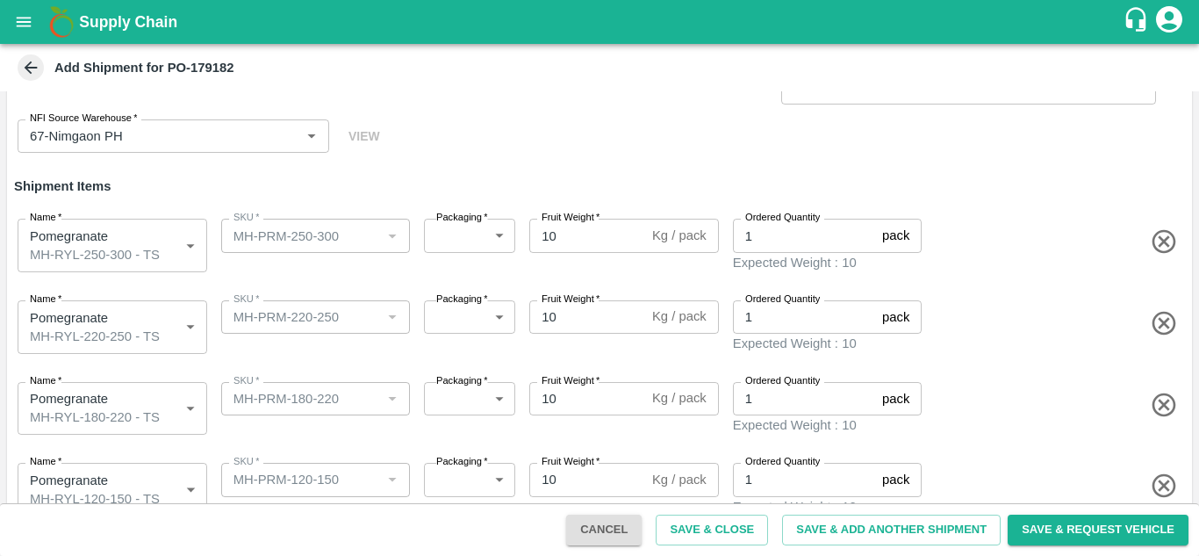
scroll to position [79, 0]
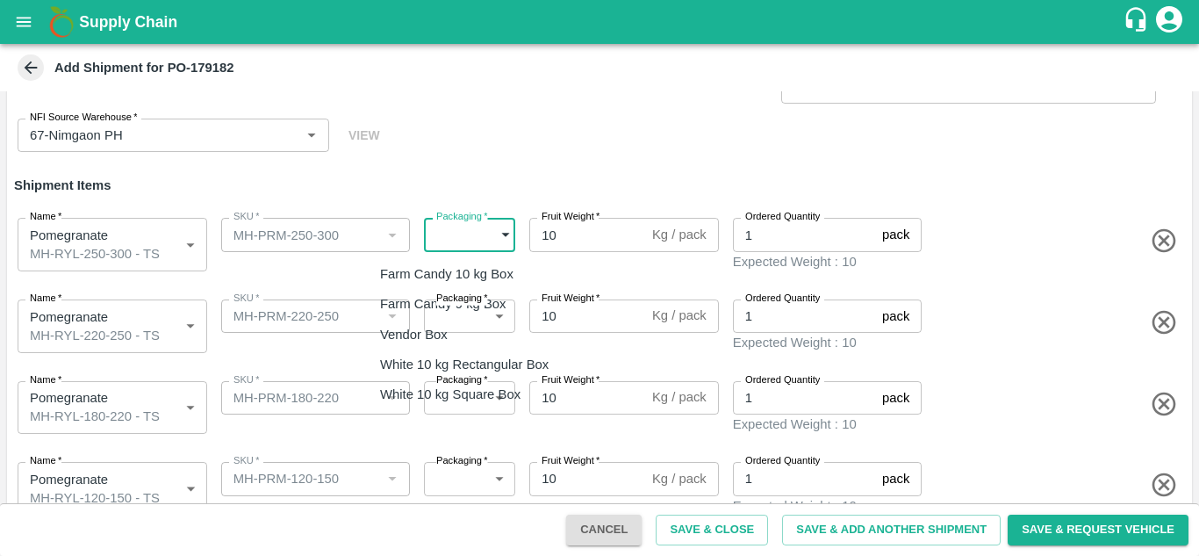
click at [464, 237] on body "Supply Chain Add Shipment for PO-179182 Type DC DC MO's Customer Customer (Mate…" at bounding box center [599, 278] width 1199 height 556
click at [421, 334] on p "Vendor Box" at bounding box center [414, 334] width 68 height 19
type input "276"
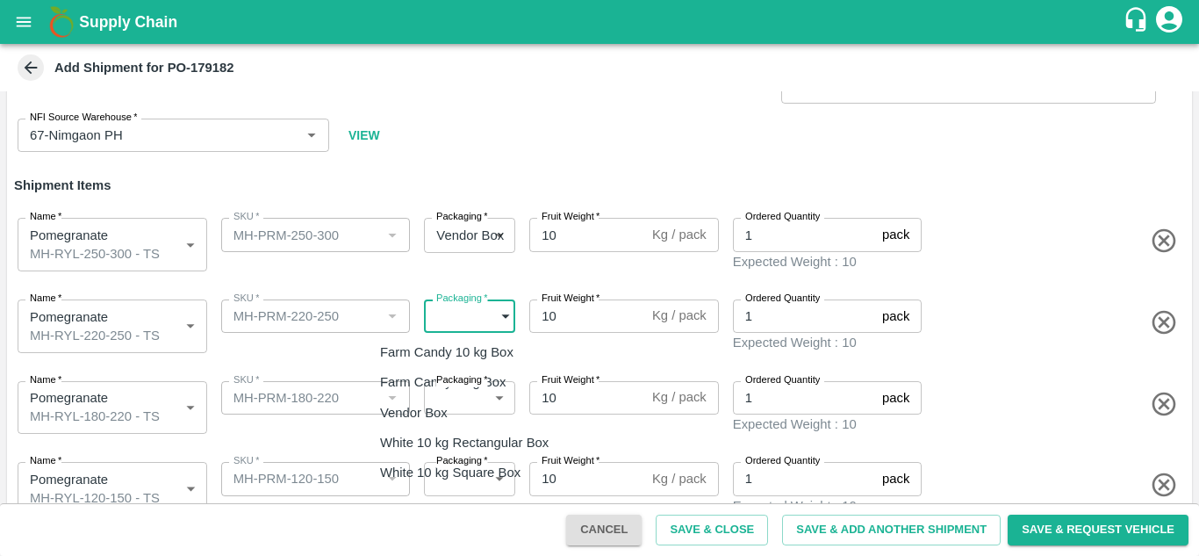
click at [491, 313] on body "Supply Chain Add Shipment for PO-179182 Type DC DC MO's Customer Customer (Mate…" at bounding box center [599, 278] width 1199 height 556
click at [429, 425] on li "Vendor Box" at bounding box center [468, 413] width 205 height 30
type input "276"
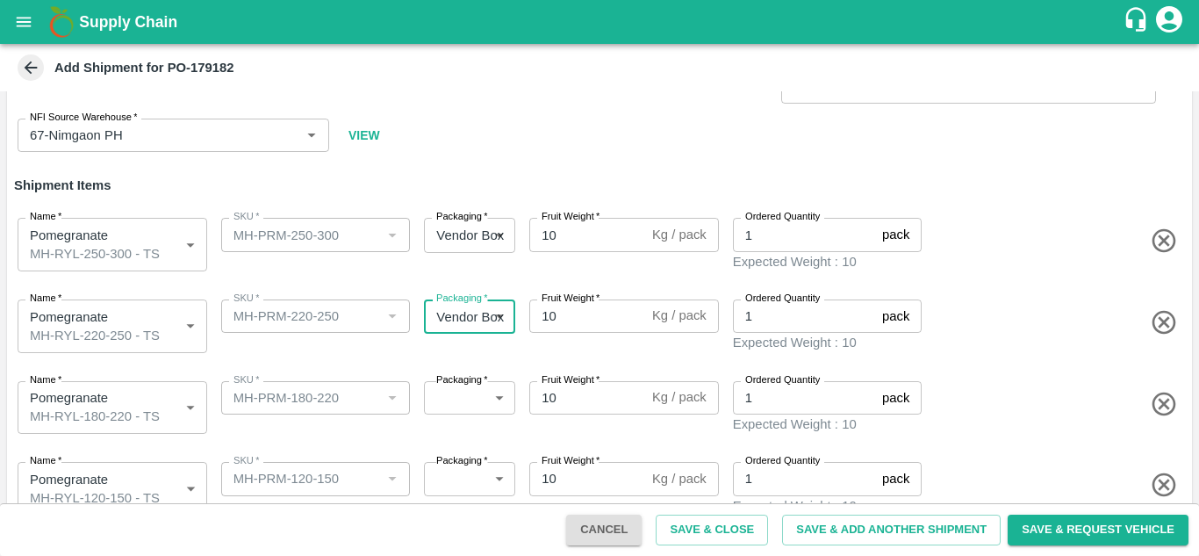
click at [455, 392] on body "Supply Chain Add Shipment for PO-179182 Type DC DC MO's Customer Customer (Mate…" at bounding box center [599, 278] width 1199 height 556
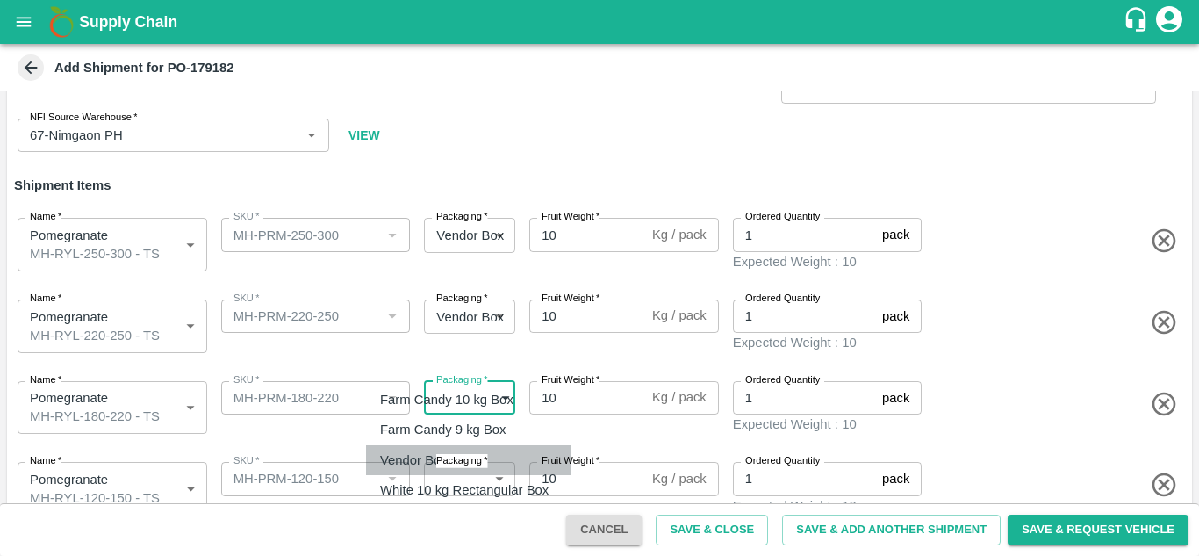
click at [439, 465] on p "Vendor Box" at bounding box center [414, 459] width 68 height 19
type input "276"
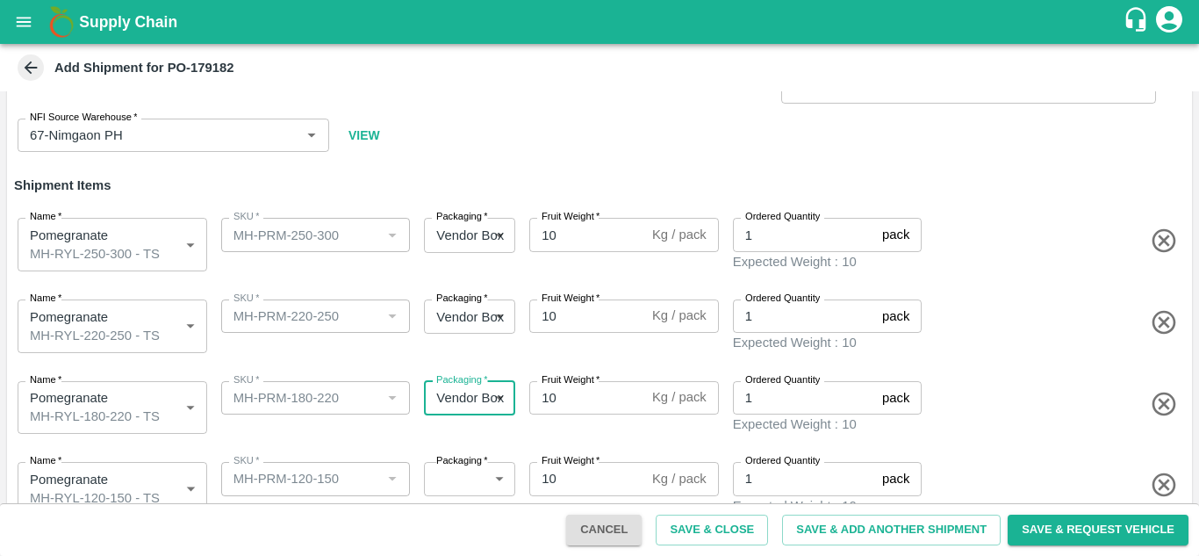
click at [456, 475] on body "Supply Chain Add Shipment for PO-179182 Type DC DC MO's Customer Customer (Mate…" at bounding box center [599, 278] width 1199 height 556
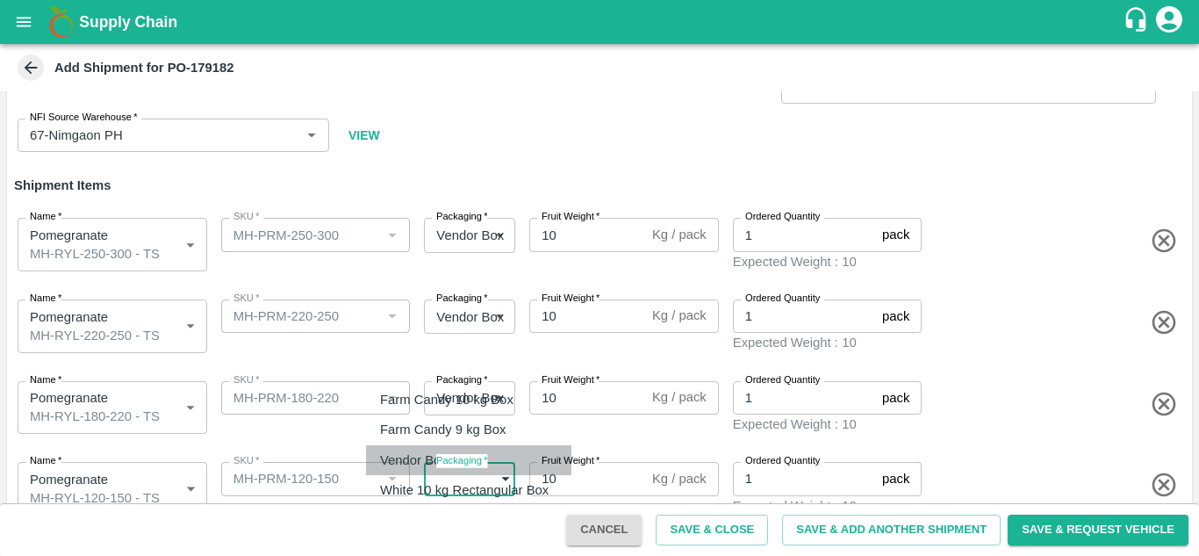
click at [431, 458] on p "Vendor Box" at bounding box center [414, 459] width 68 height 19
type input "276"
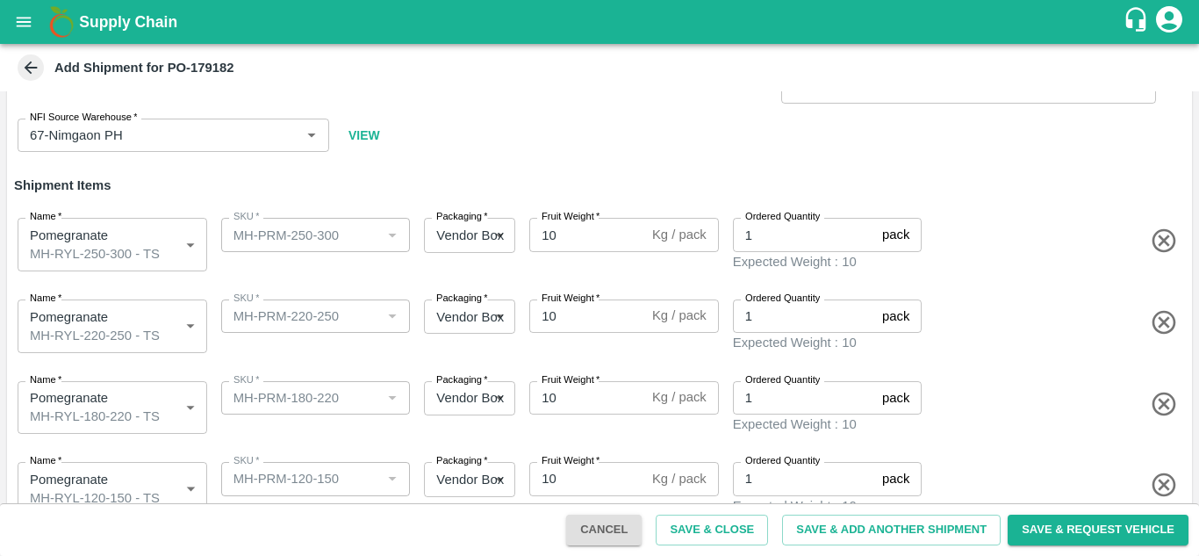
click at [396, 420] on div "SKU   * SKU   *" at bounding box center [312, 404] width 197 height 61
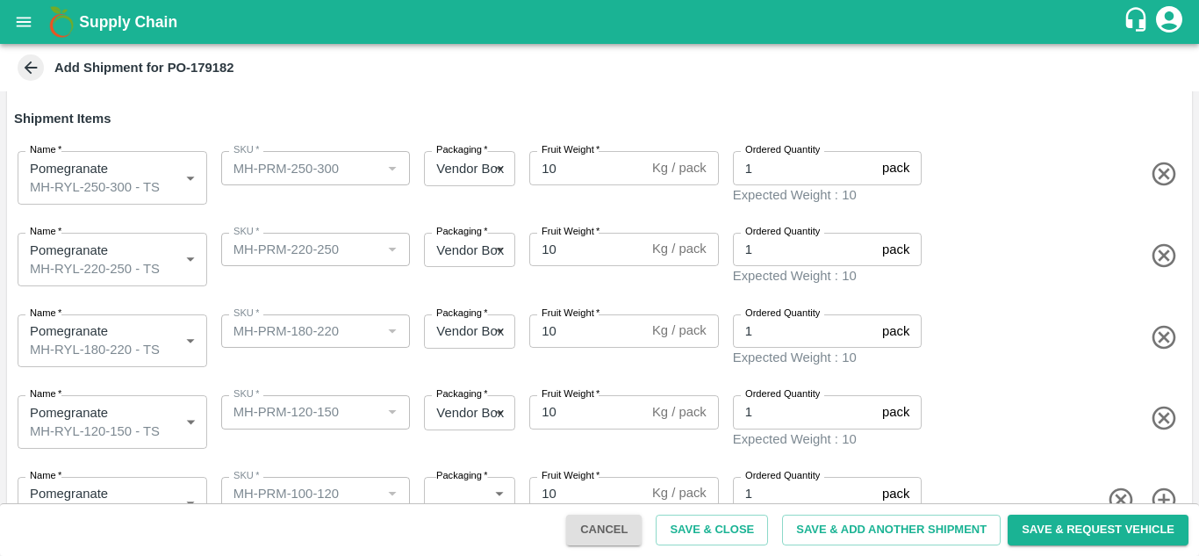
scroll to position [181, 0]
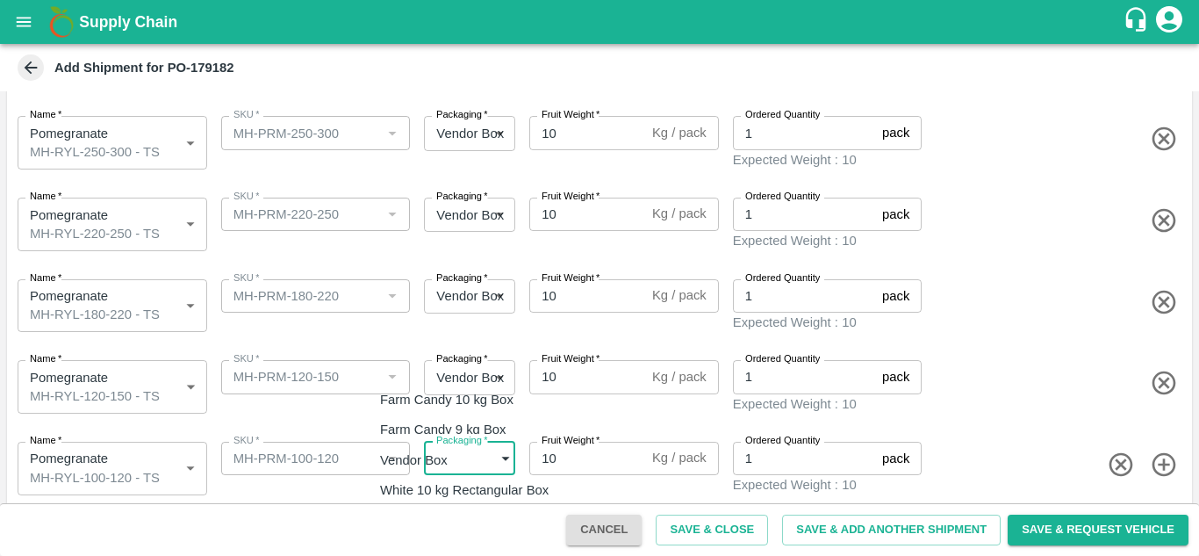
click at [448, 445] on body "Supply Chain Add Shipment for PO-179182 Type DC DC MO's Customer Customer (Mate…" at bounding box center [599, 278] width 1199 height 556
click at [411, 457] on p "Vendor Box" at bounding box center [414, 459] width 68 height 19
type input "276"
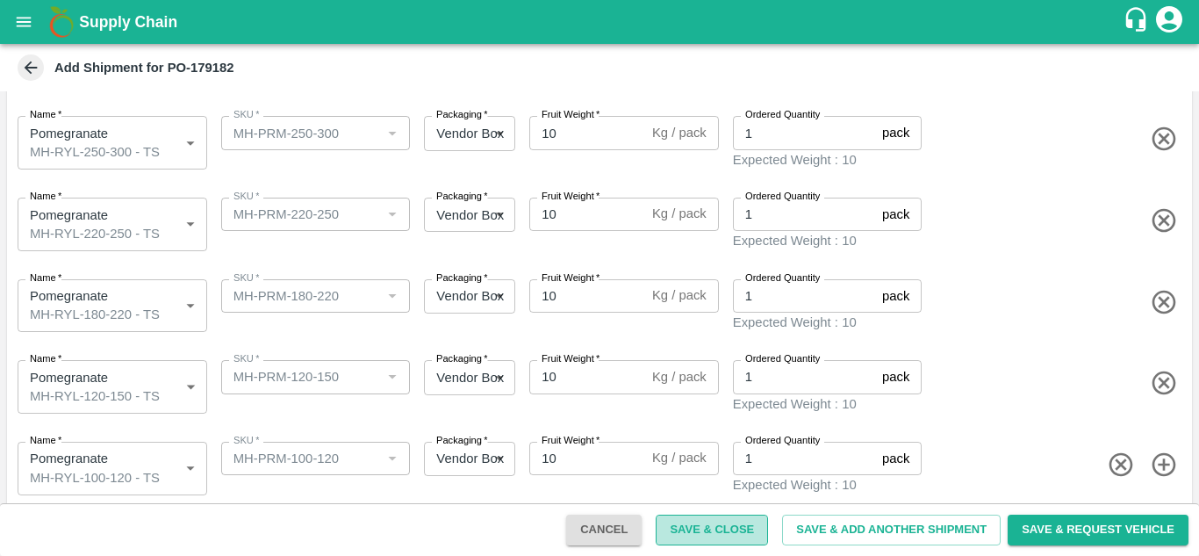
click at [735, 534] on button "Save & Close" at bounding box center [712, 529] width 112 height 31
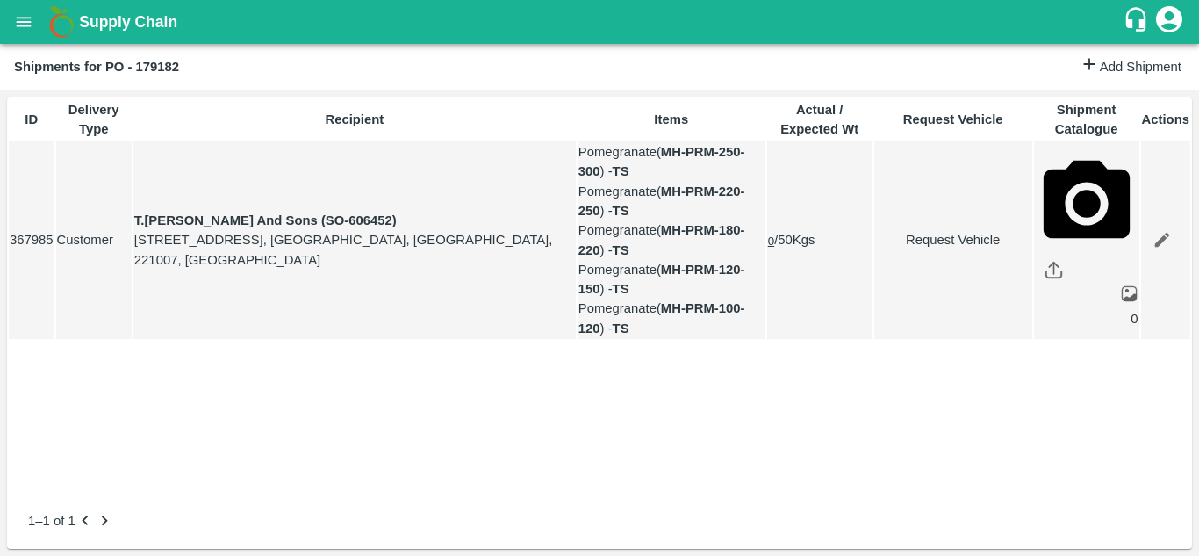
click at [923, 249] on link "Request Vehicle" at bounding box center [953, 239] width 156 height 19
type input "DD/MM/YYYY hh:mm aa"
type input "01/10/2025 12:00 AM"
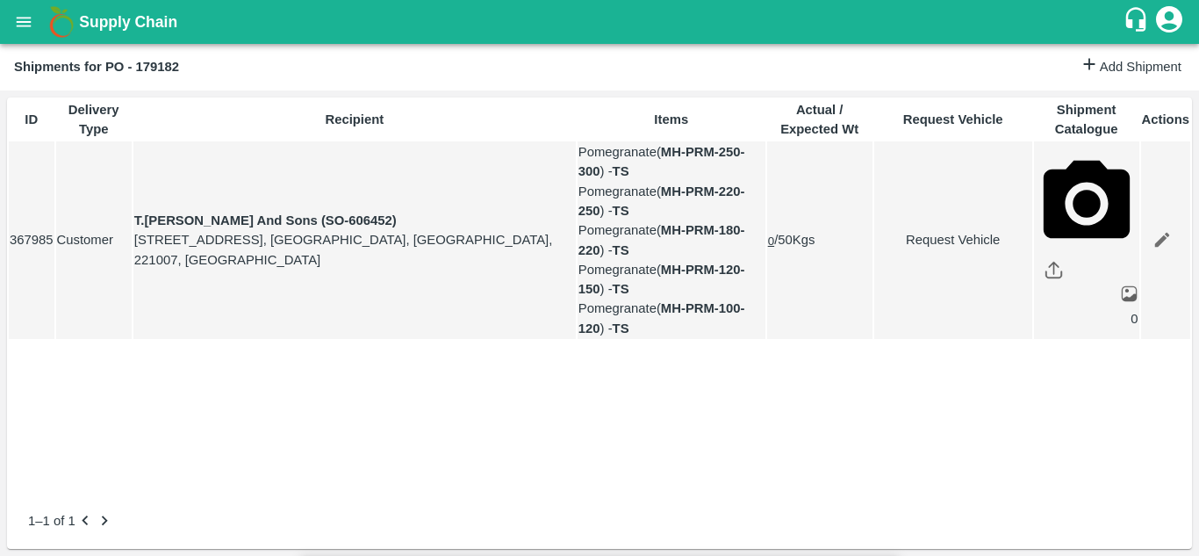
click at [760, 104] on body "Supply Chain Shipments for PO - 179182 Add Shipment ID Delivery Type Recipient …" at bounding box center [599, 278] width 1199 height 556
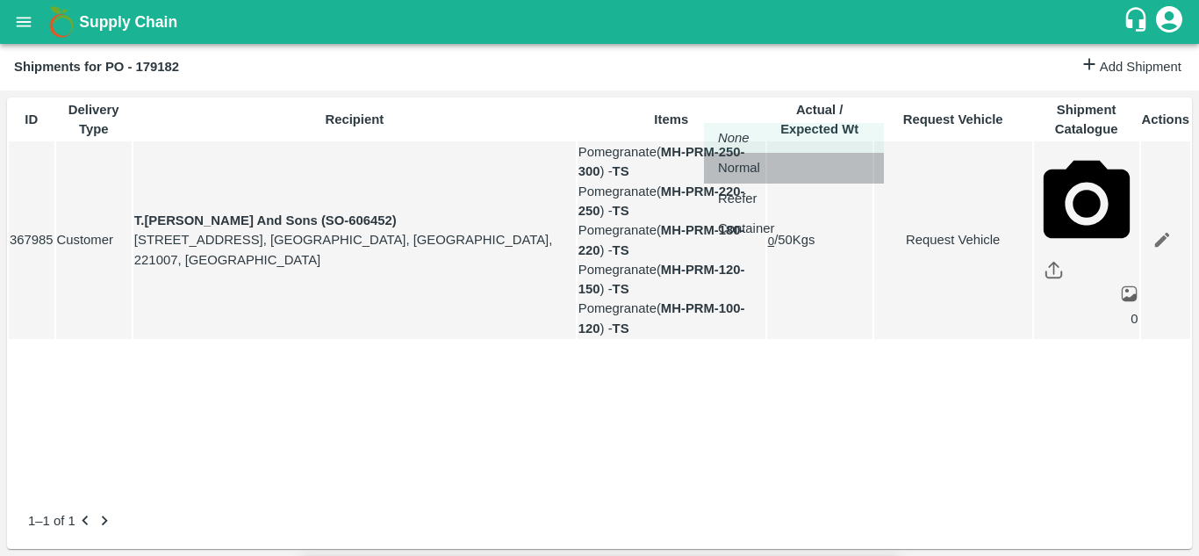
click at [751, 166] on p "Normal" at bounding box center [739, 167] width 42 height 19
type input "1"
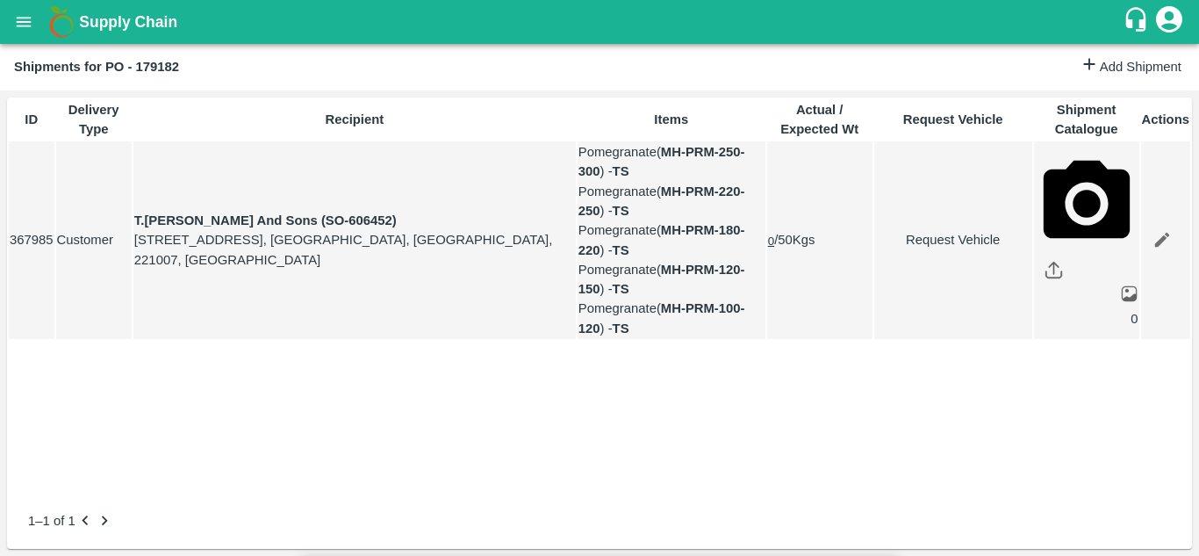
type input "[DATE] 05:14 AM"
type input "DD/MM/YYYY hh:mm aa"
type input "01/10/2025 12:00 AM"
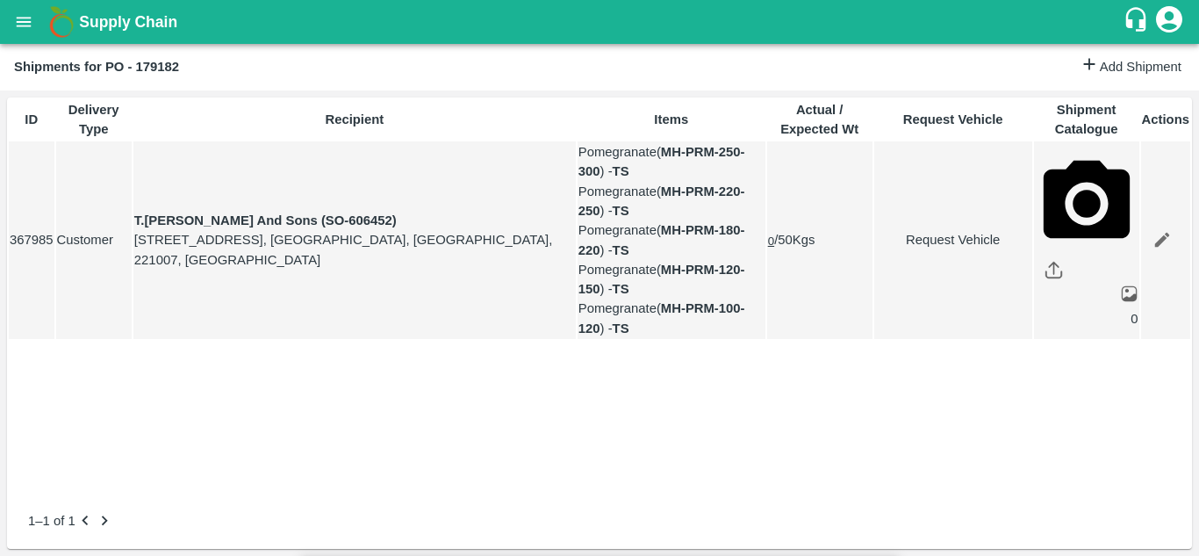
click at [744, 100] on body "Supply Chain Shipments for PO - 179182 Add Shipment ID Delivery Type Recipient …" at bounding box center [599, 278] width 1199 height 556
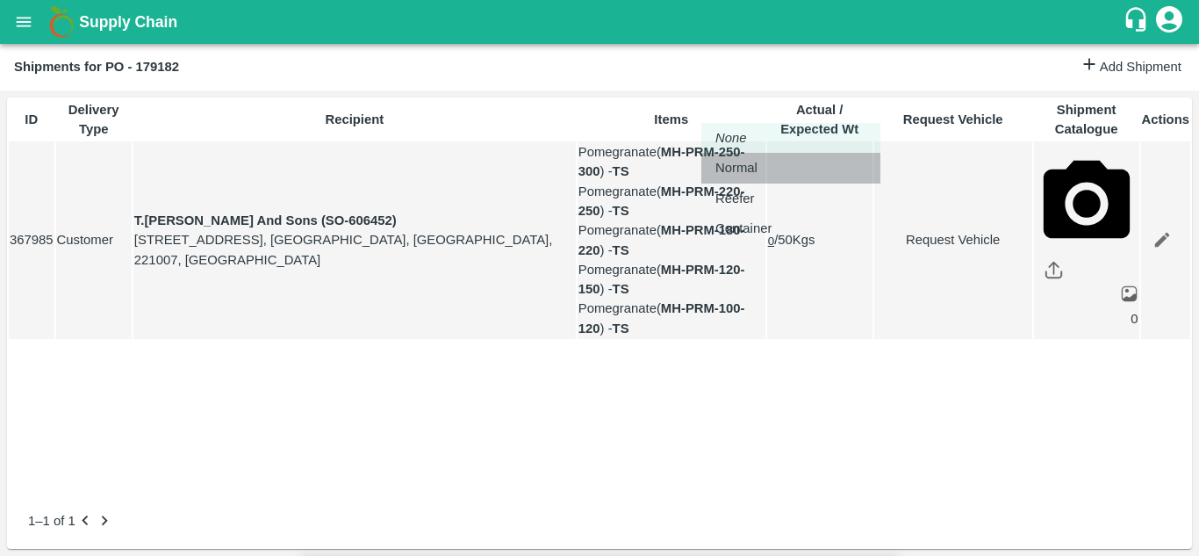
click at [735, 159] on p "Normal" at bounding box center [736, 167] width 42 height 19
type input "1"
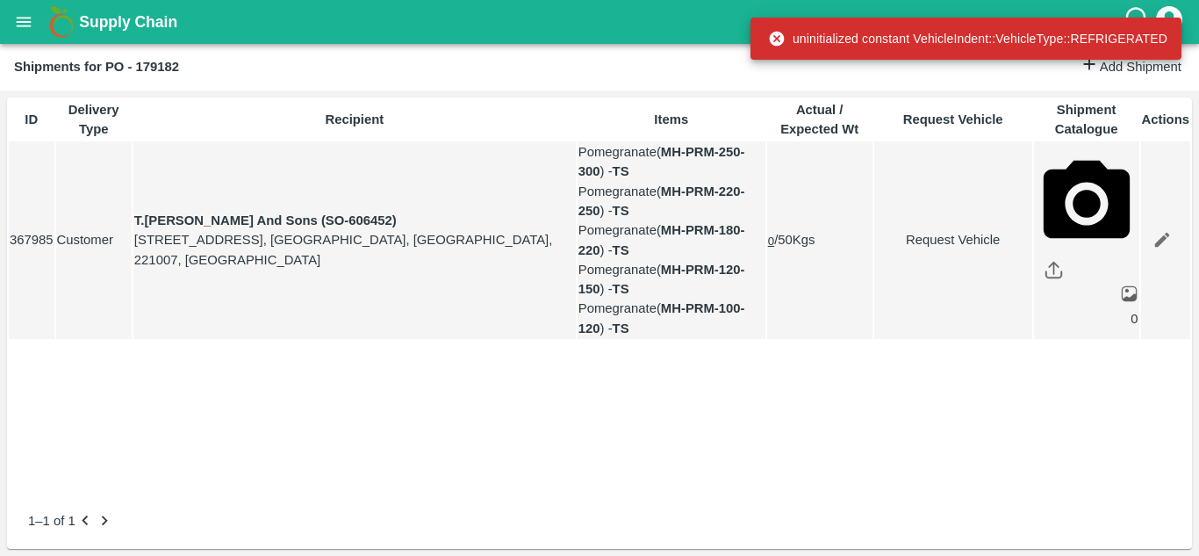
click at [910, 246] on link "Request Vehicle" at bounding box center [953, 239] width 156 height 19
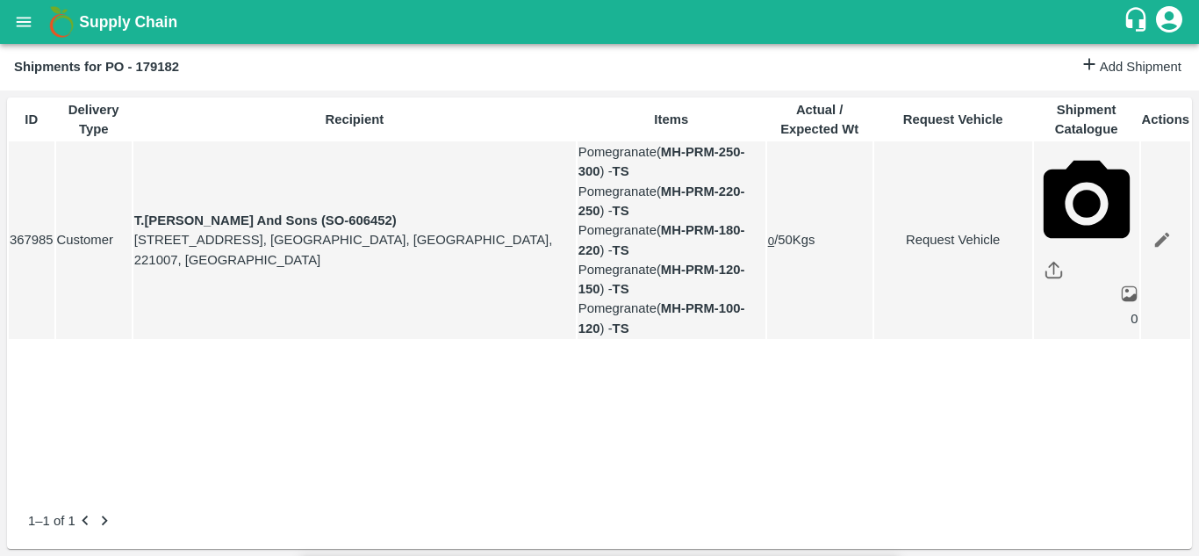
scroll to position [142, 0]
type input "1"
type input "01/10/2025 12:00 AM"
type input "[DATE] 05:14 AM"
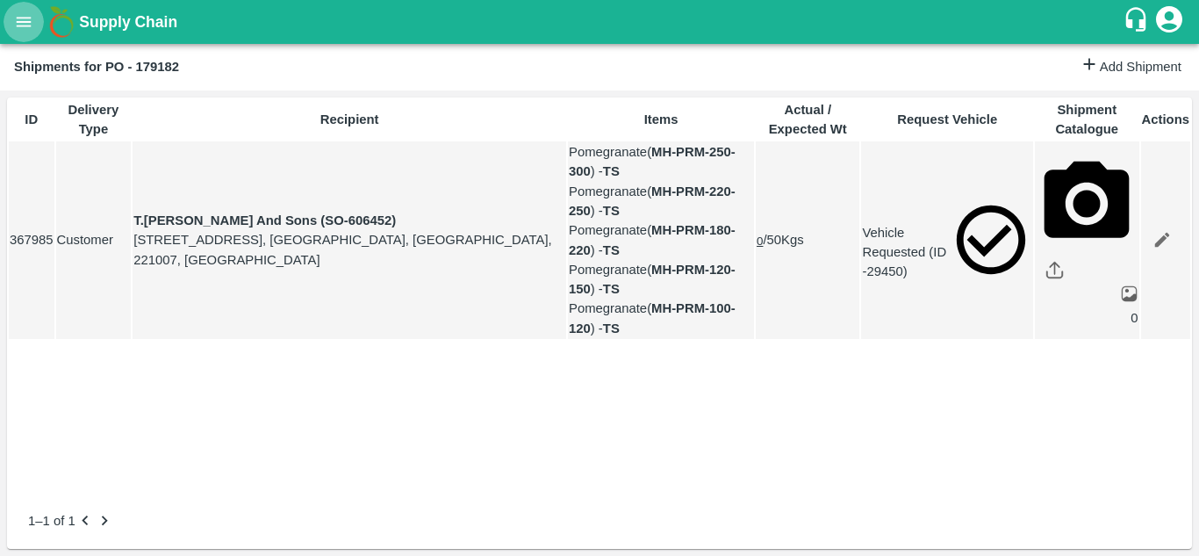
click at [26, 26] on icon "open drawer" at bounding box center [24, 22] width 15 height 10
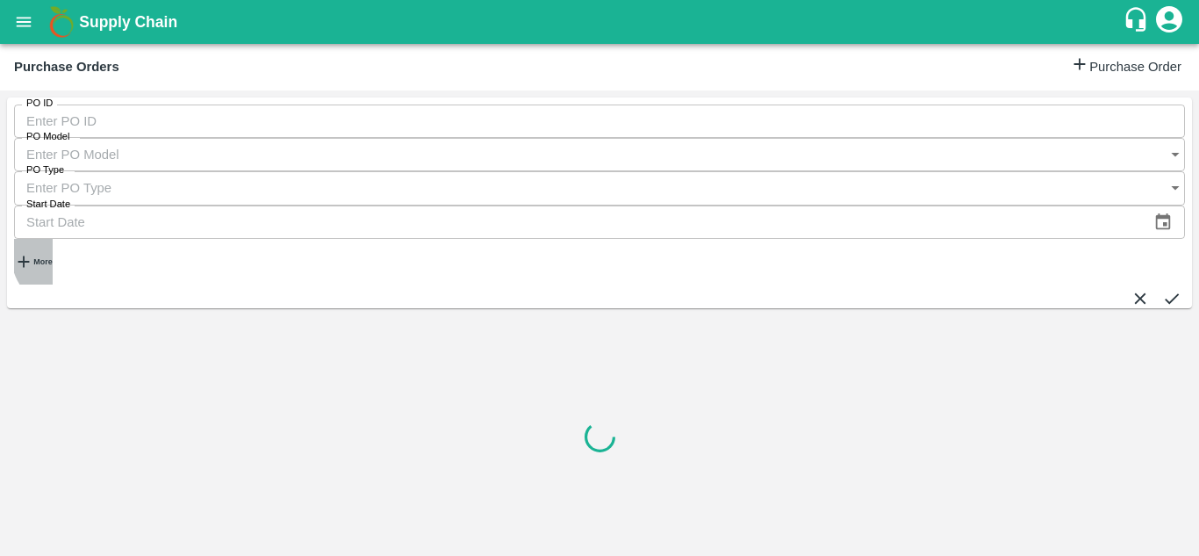
click at [52, 257] on strong "More" at bounding box center [42, 261] width 18 height 9
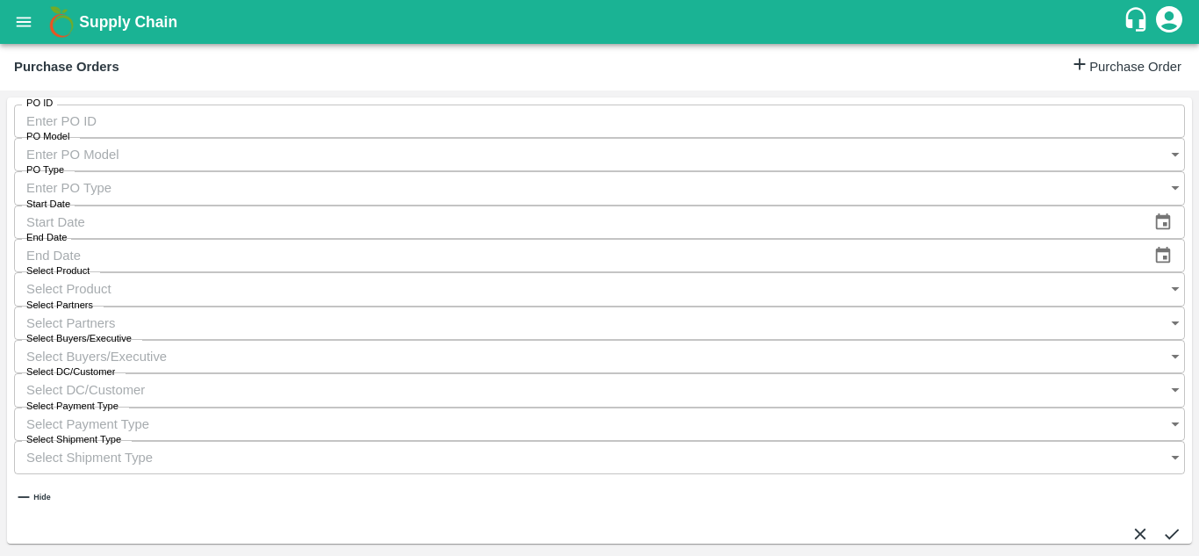
click at [807, 340] on input "Select Buyers/Executive" at bounding box center [582, 356] width 1137 height 33
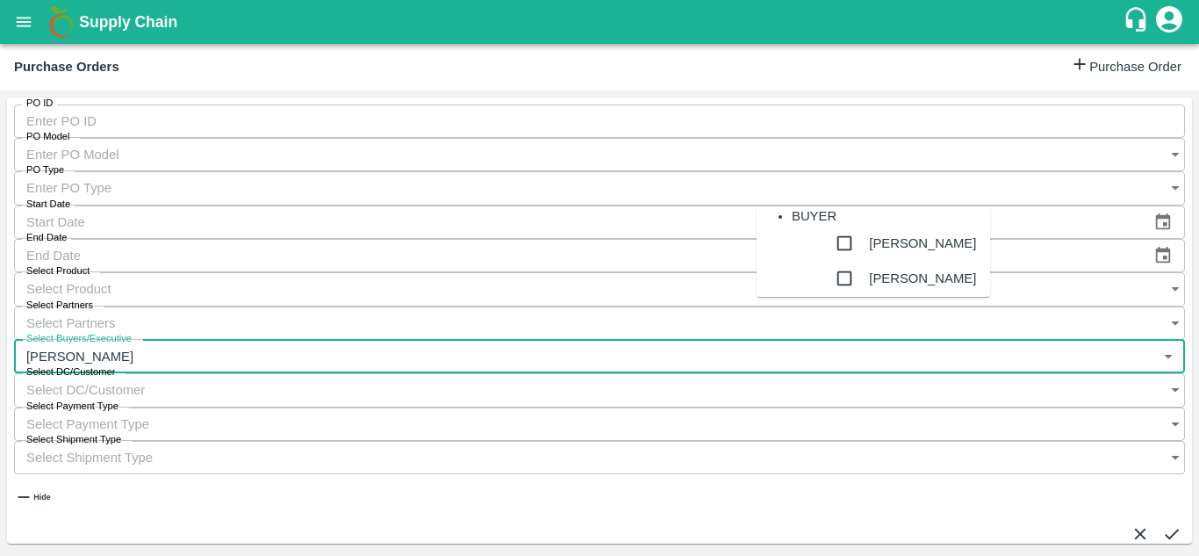
type input "Avinash"
click at [827, 296] on input "checkbox" at bounding box center [844, 278] width 35 height 35
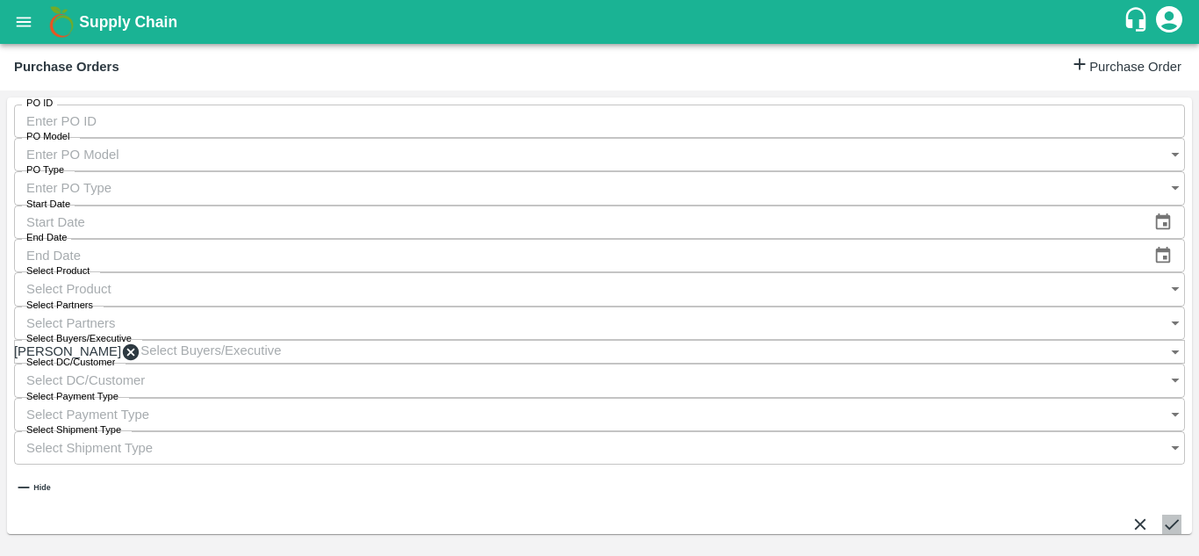
click at [1162, 514] on icon "submit" at bounding box center [1171, 523] width 19 height 19
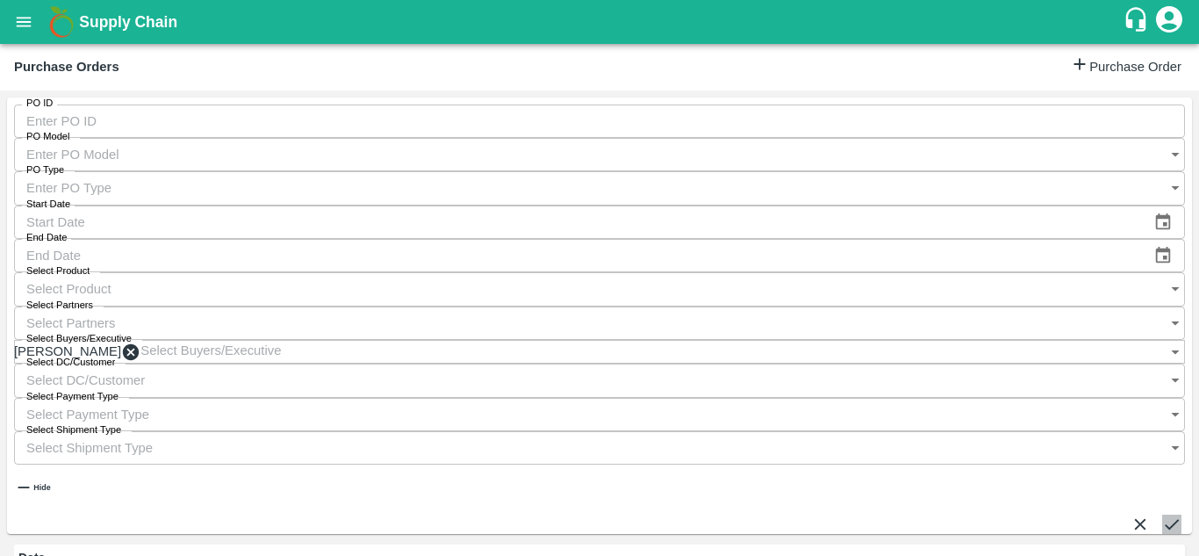
click at [1162, 514] on button "submit" at bounding box center [1171, 523] width 19 height 19
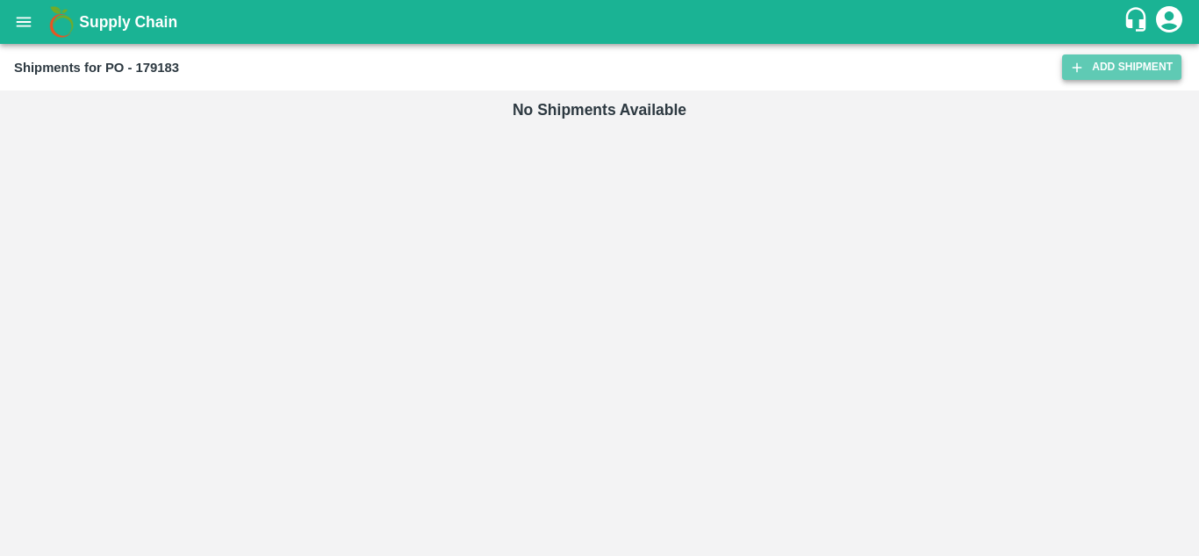
click at [1109, 67] on link "Add Shipment" at bounding box center [1121, 66] width 119 height 25
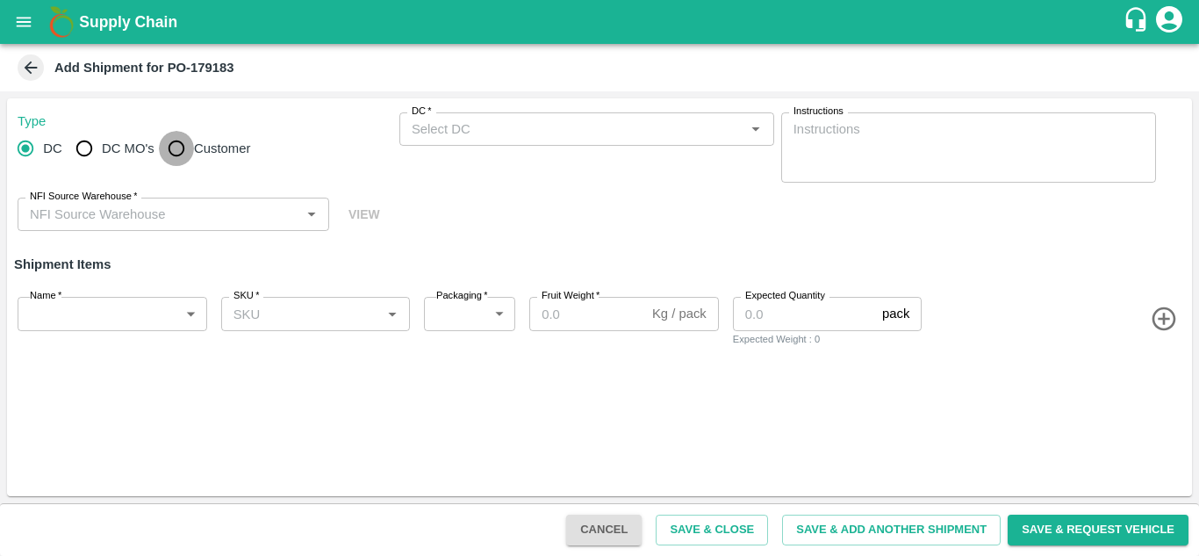
click at [182, 142] on input "Customer" at bounding box center [176, 148] width 35 height 35
radio input "true"
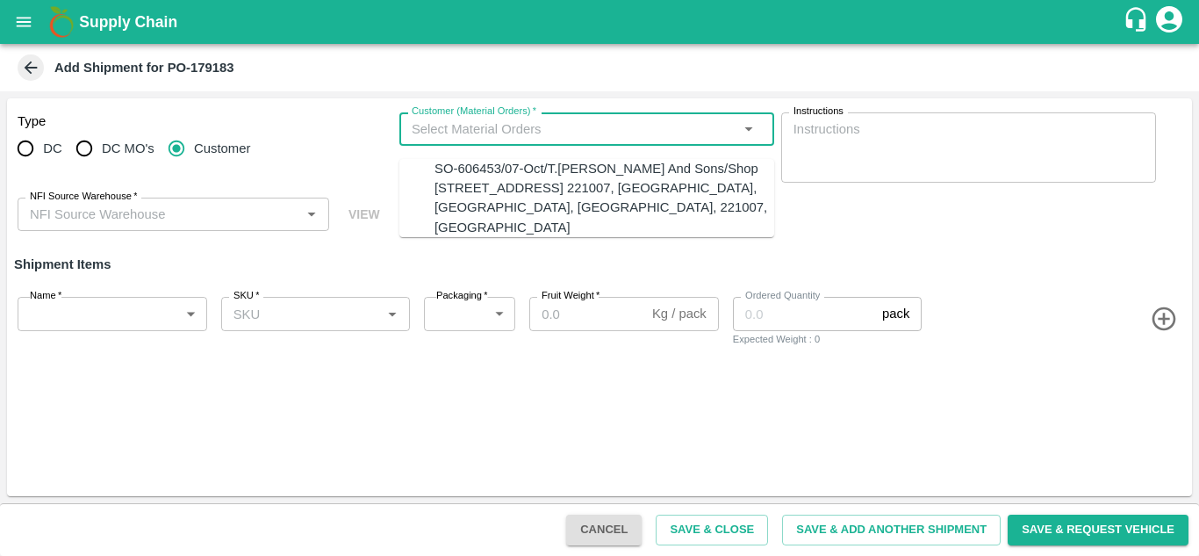
click at [521, 138] on input "Customer (Material Orders)   *" at bounding box center [572, 129] width 335 height 23
click at [506, 169] on div "SO-606453/07-Oct/T.[PERSON_NAME] And Sons/Shop [STREET_ADDRESS] 221007, [GEOGRA…" at bounding box center [605, 198] width 340 height 78
type input "SO-606453/07-Oct/T.[PERSON_NAME] And Sons/Shop [STREET_ADDRESS] 221007, [GEOGRA…"
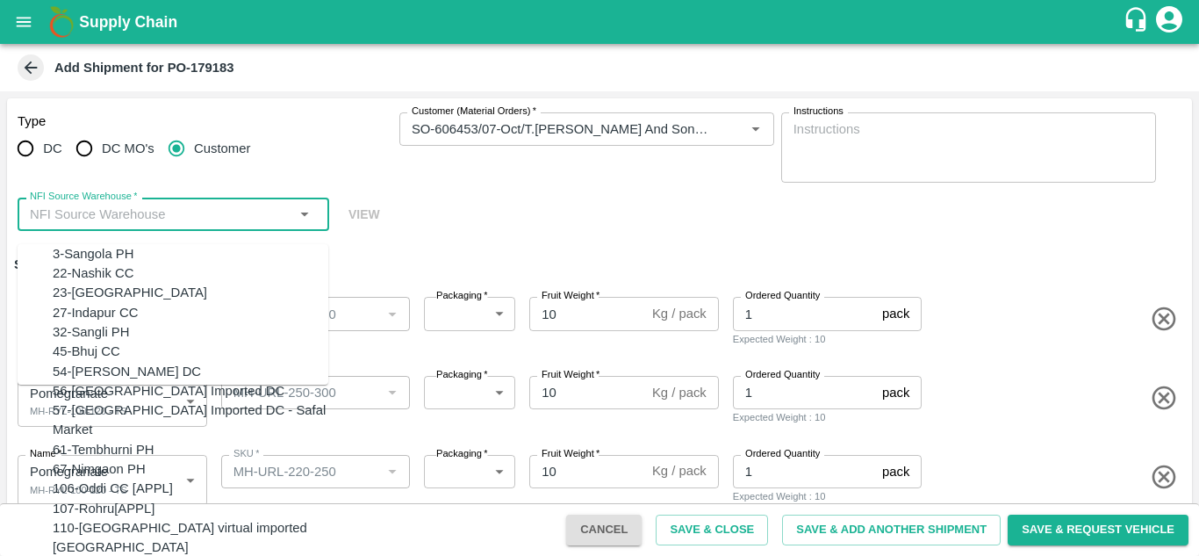
click at [125, 205] on input "NFI Source Warehouse   *" at bounding box center [159, 214] width 272 height 23
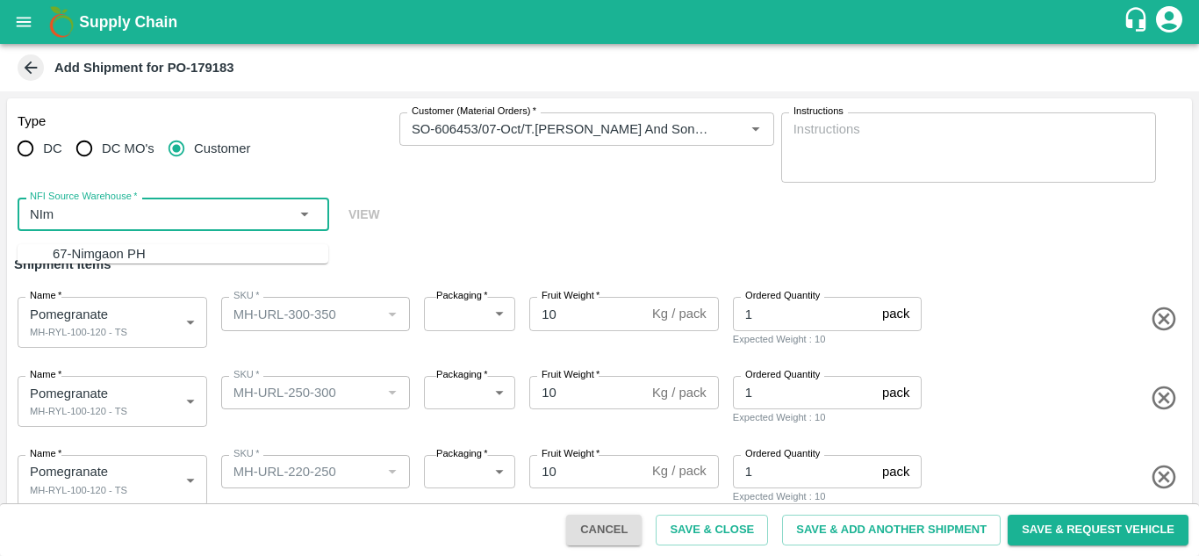
click at [105, 247] on div "67-Nimgaon PH" at bounding box center [99, 253] width 93 height 19
type input "67-Nimgaon PH"
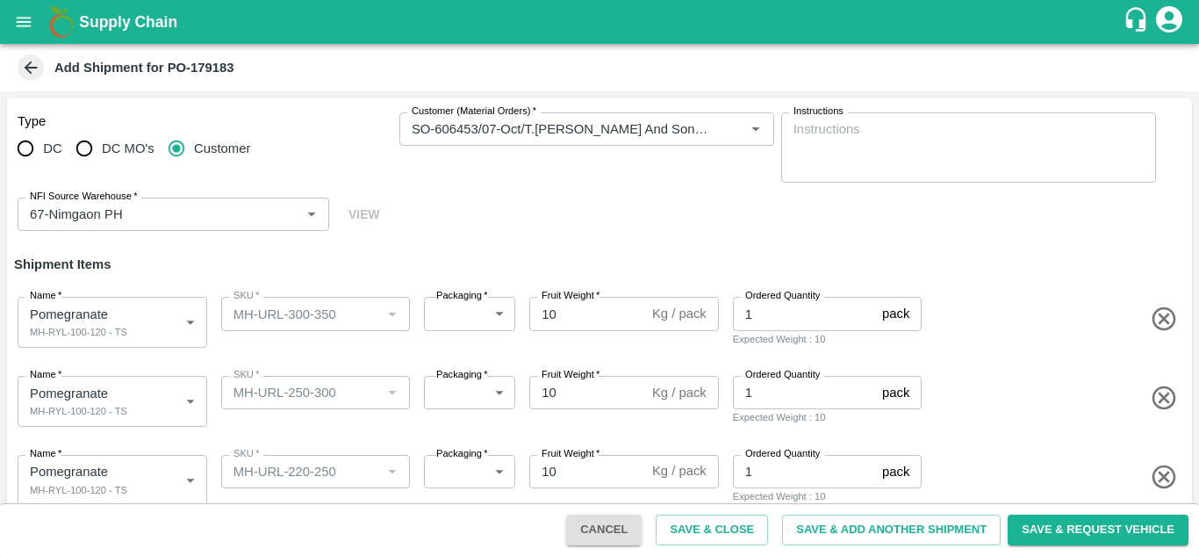
click at [203, 246] on h6 "Shipment Items" at bounding box center [599, 264] width 1185 height 37
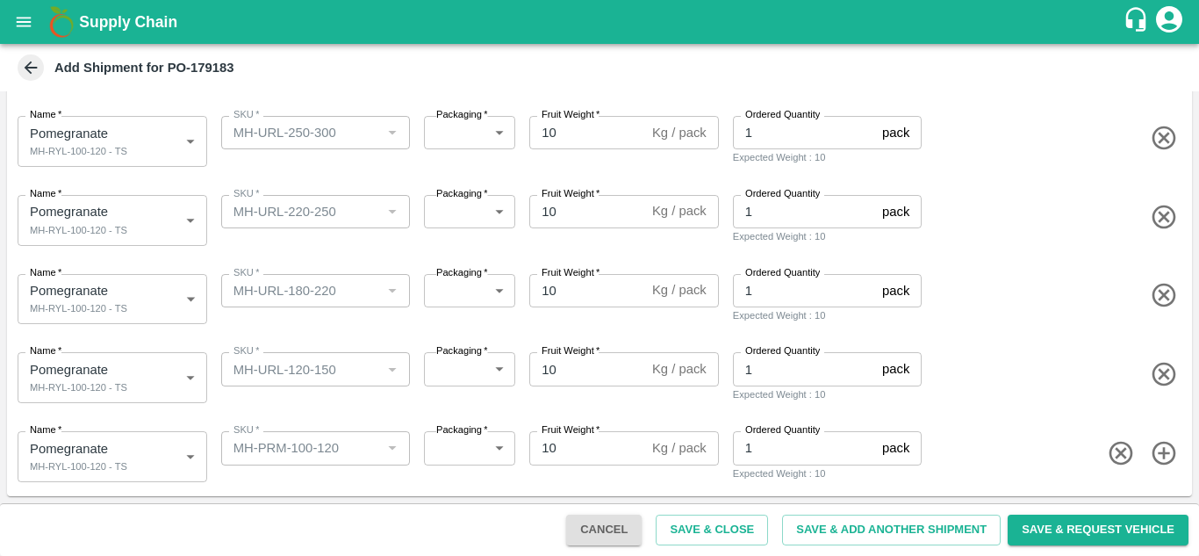
click at [101, 459] on body "Supply Chain Add Shipment for PO-179183 Type DC DC MO's Customer Customer (Mate…" at bounding box center [599, 278] width 1199 height 556
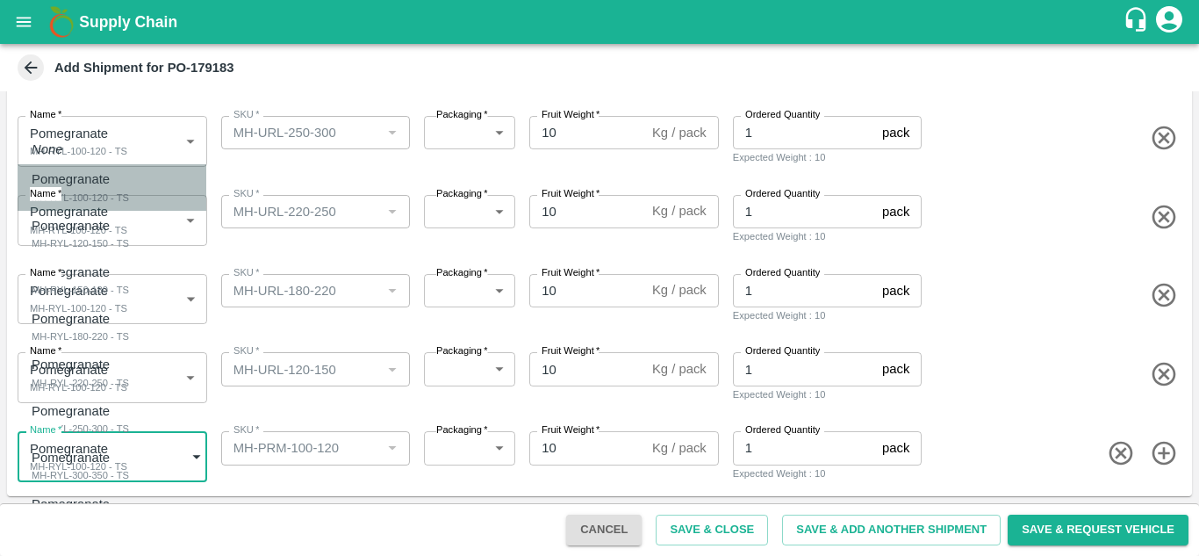
click at [86, 200] on div "MH-RYL-100-120 - TS" at bounding box center [80, 198] width 97 height 16
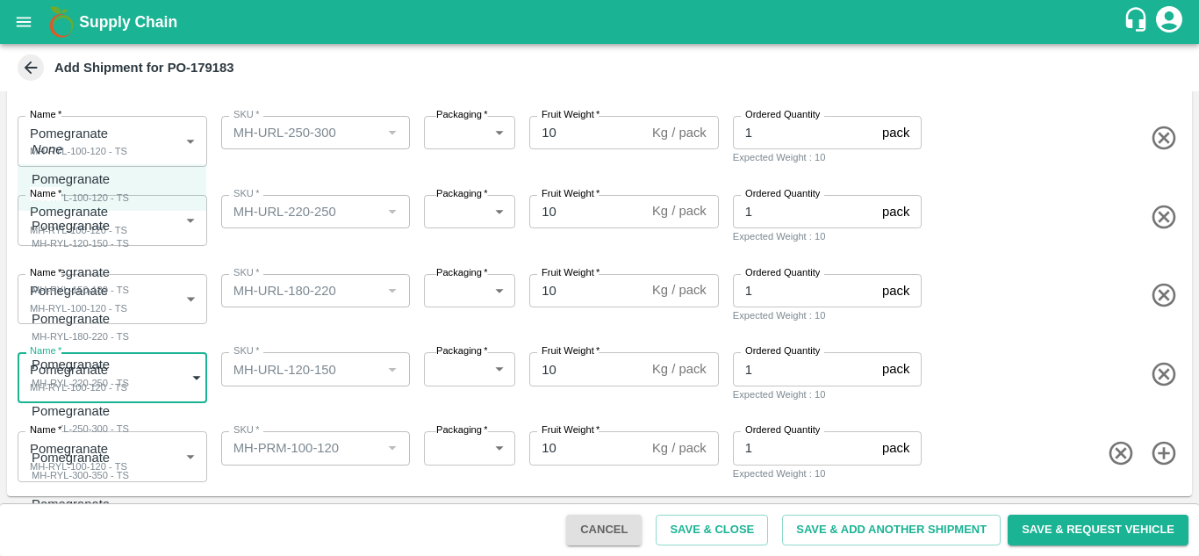
click at [89, 372] on body "Supply Chain Add Shipment for PO-179183 Type DC DC MO's Customer Customer (Mate…" at bounding box center [599, 278] width 1199 height 556
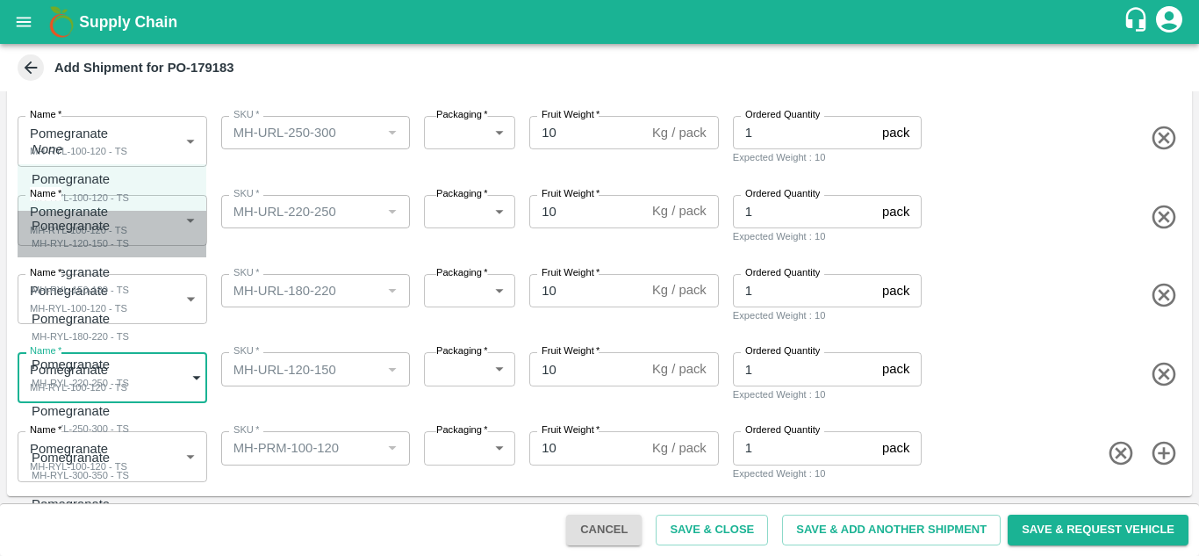
click at [90, 250] on div "MH-RYL-120-150 - TS" at bounding box center [80, 243] width 97 height 16
type input "2089860"
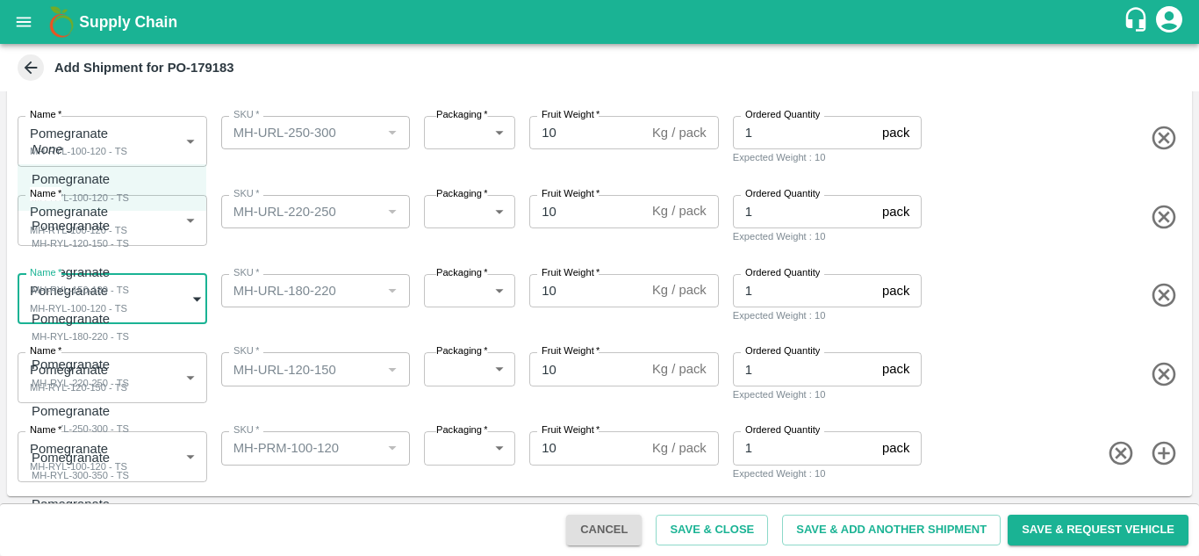
click at [85, 308] on body "Supply Chain Add Shipment for PO-179183 Type DC DC MO's Customer Customer (Mate…" at bounding box center [599, 278] width 1199 height 556
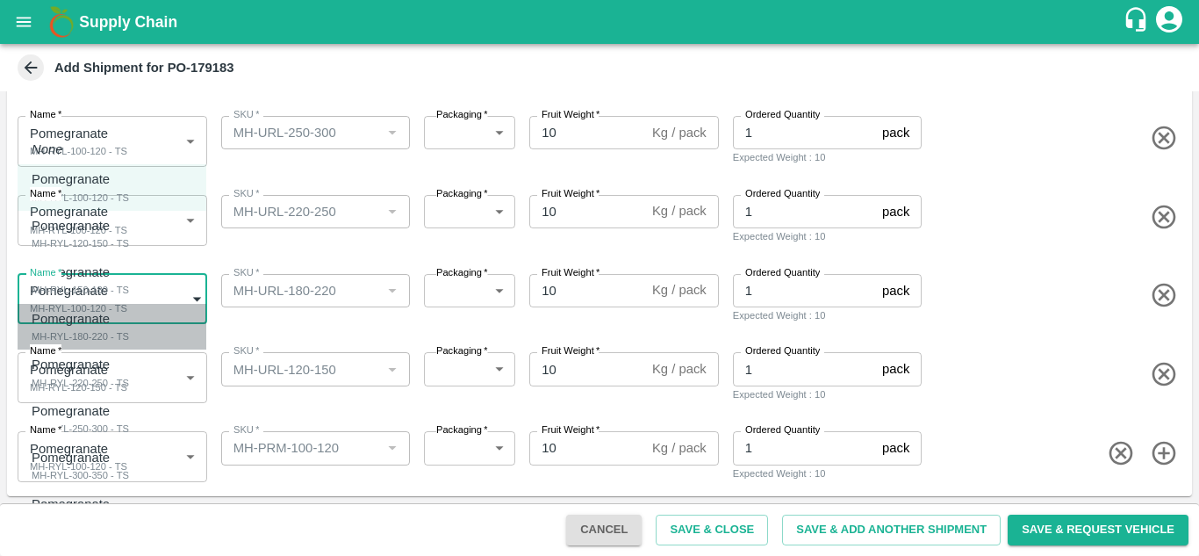
click at [83, 326] on p "Pomegranate" at bounding box center [76, 318] width 89 height 19
type input "2089862"
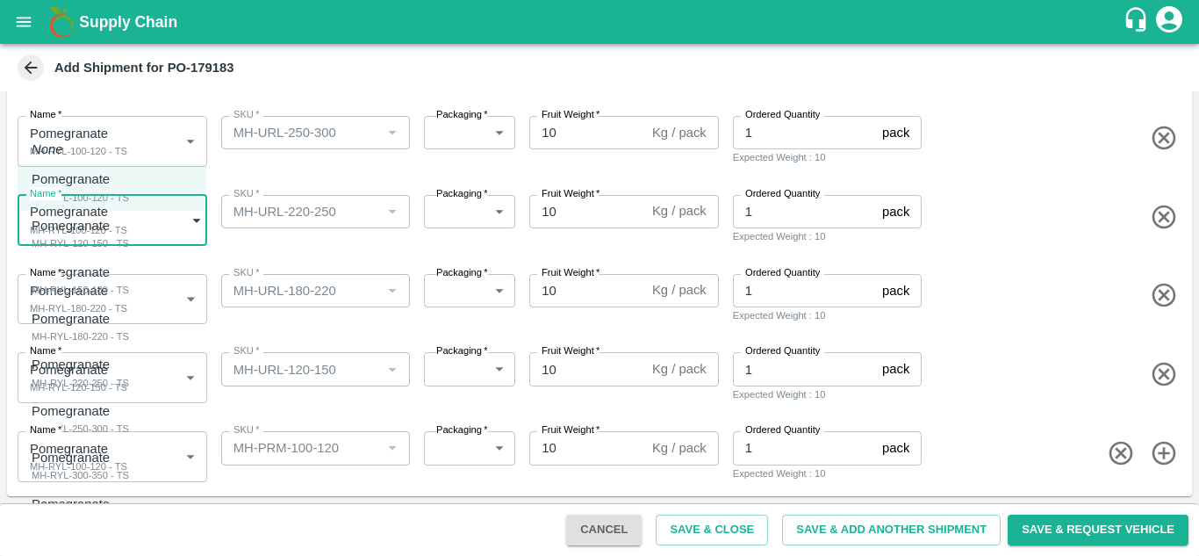
click at [66, 221] on body "Supply Chain Add Shipment for PO-179183 Type DC DC MO's Customer Customer (Mate…" at bounding box center [599, 278] width 1199 height 556
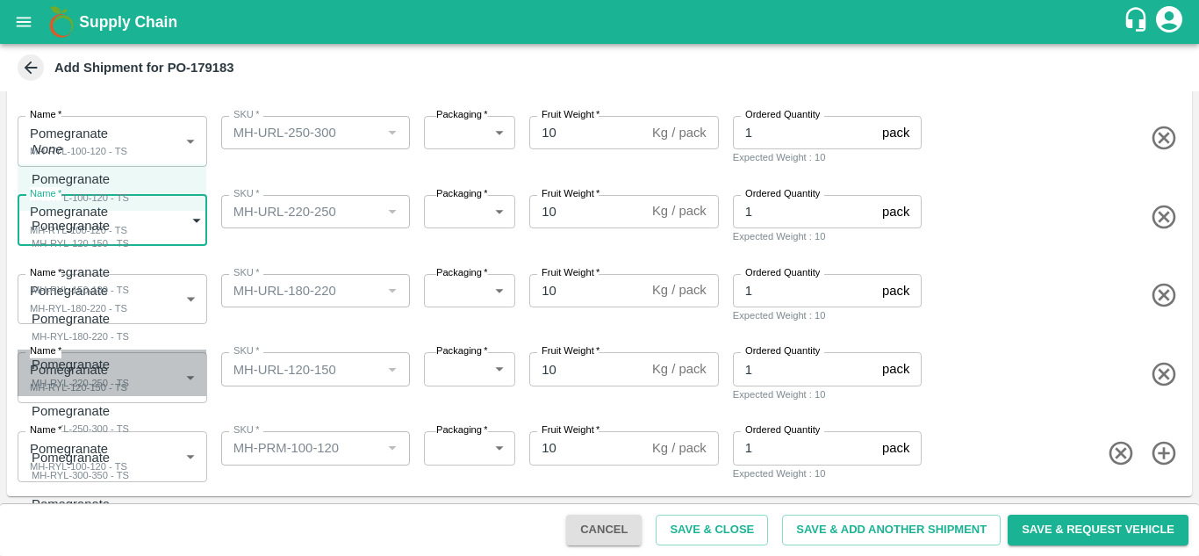
click at [91, 368] on p "Pomegranate" at bounding box center [76, 364] width 89 height 19
type input "2089863"
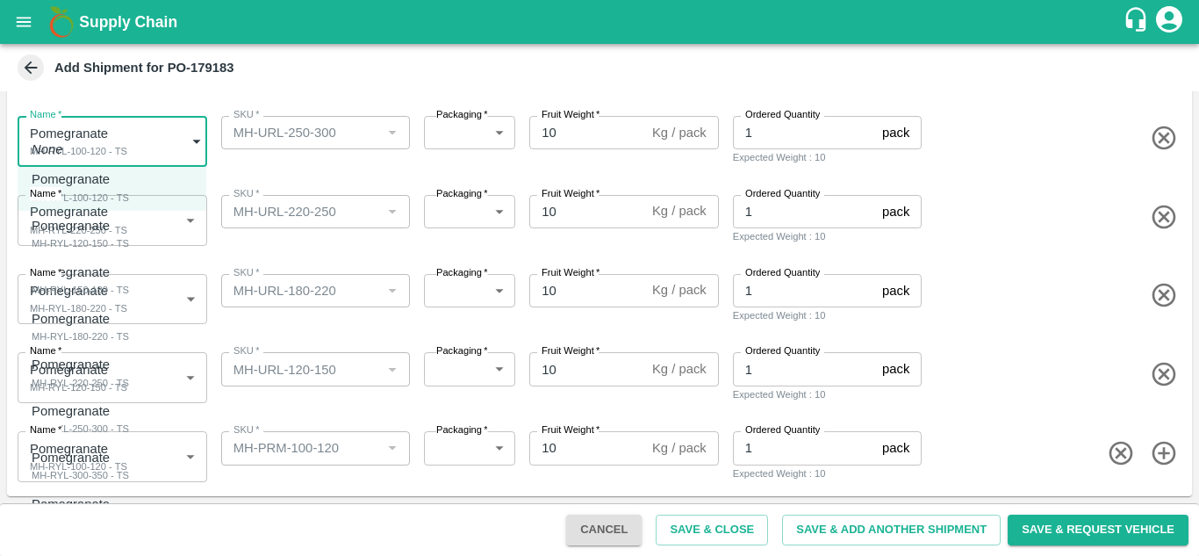
click at [64, 156] on body "Supply Chain Add Shipment for PO-179183 Type DC DC MO's Customer Customer (Mate…" at bounding box center [599, 278] width 1199 height 556
click at [102, 426] on div "MH-RYL-250-300 - TS" at bounding box center [80, 428] width 97 height 16
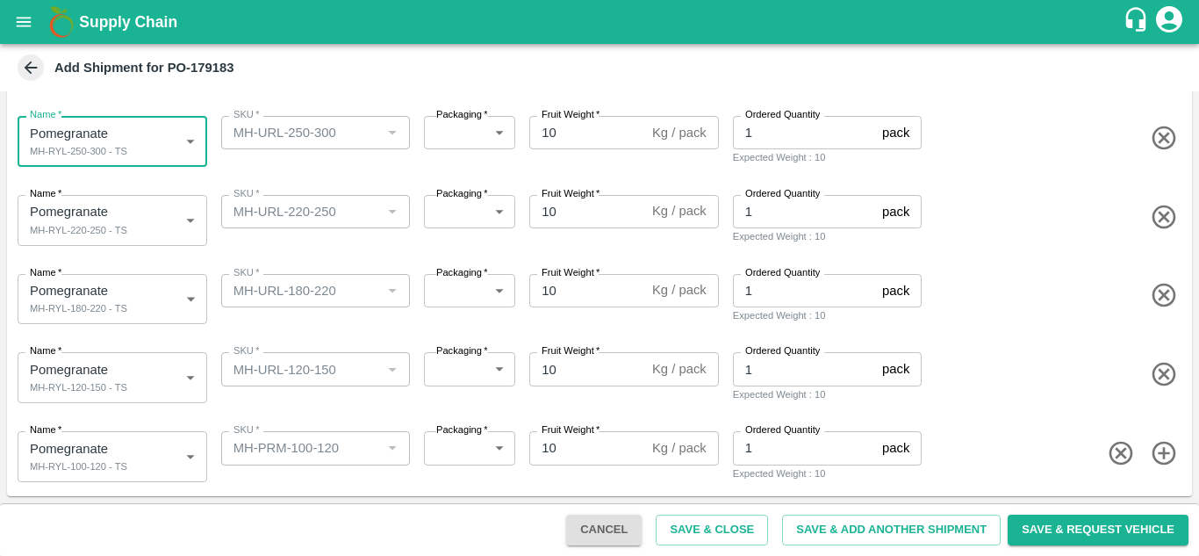
type input "2089864"
click at [307, 250] on div "Name   * Pomegranate MH-RYL-220-250 - TS 2089863 Name SKU   * SKU   * Packaging…" at bounding box center [596, 217] width 1192 height 86
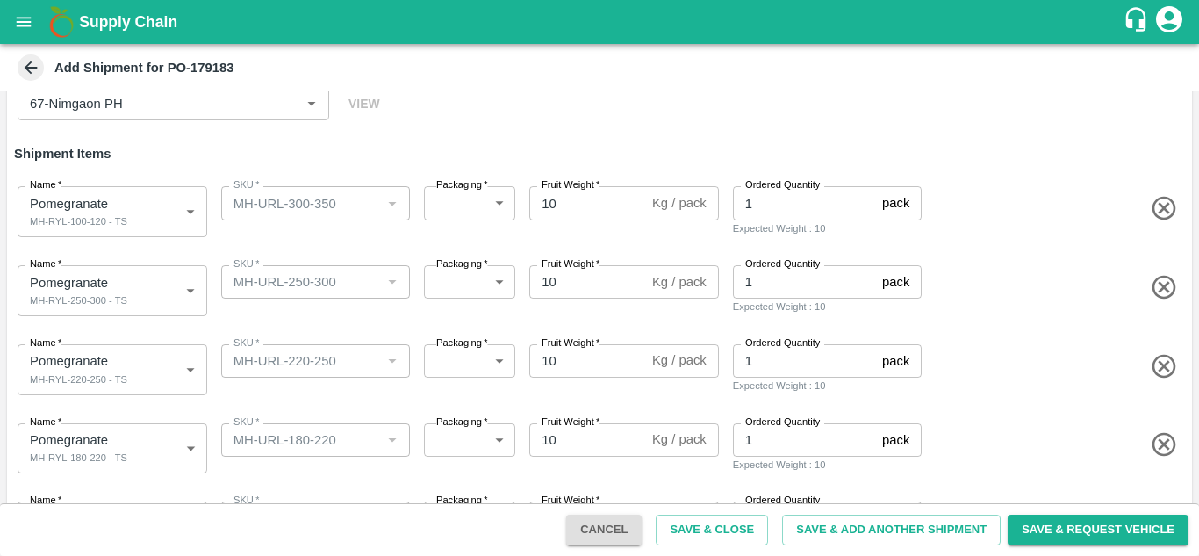
scroll to position [110, 0]
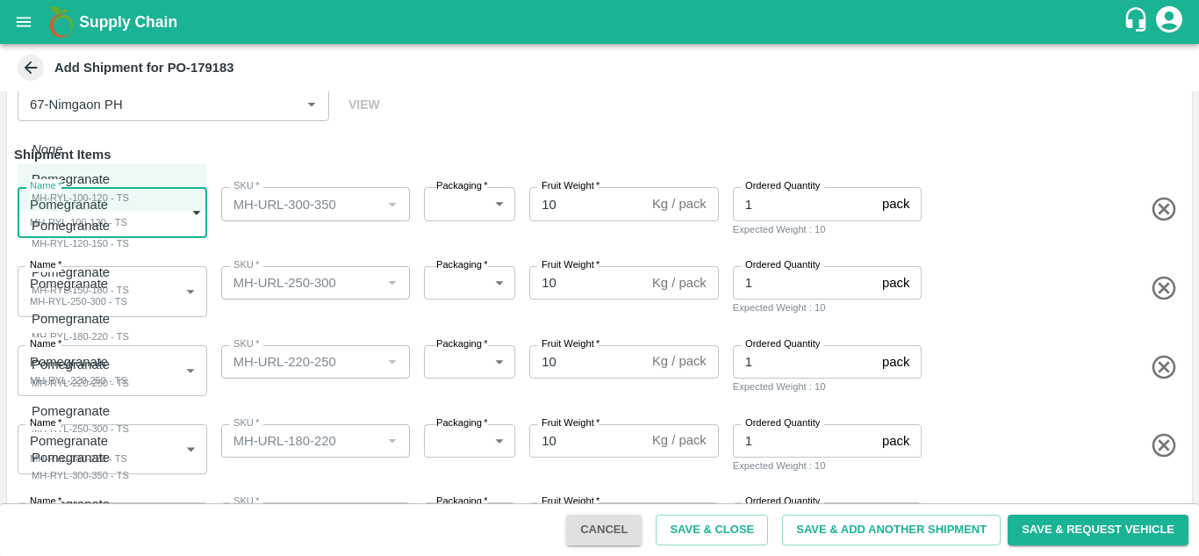
click at [149, 214] on body "Supply Chain Add Shipment for PO-179183 Type DC DC MO's Customer Customer (Mate…" at bounding box center [599, 278] width 1199 height 556
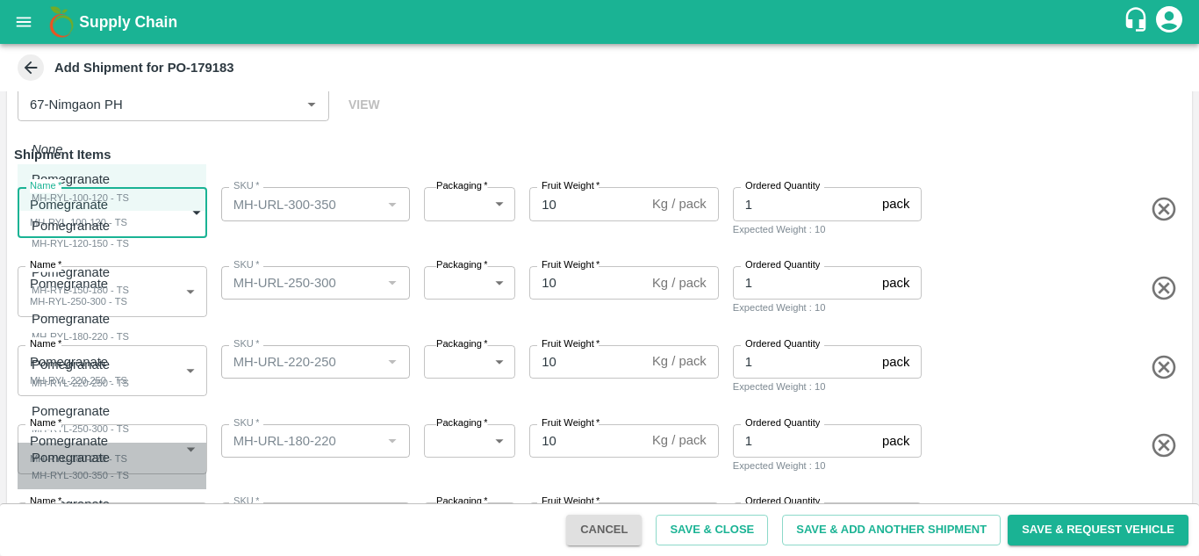
click at [109, 478] on div "MH-RYL-300-350 - TS" at bounding box center [80, 475] width 97 height 16
type input "2089865"
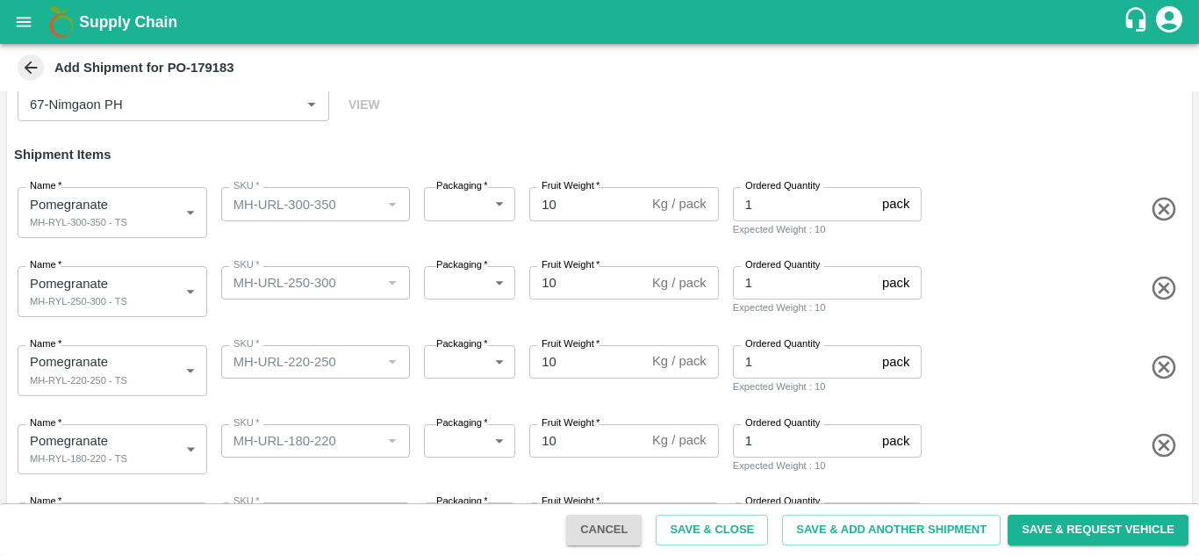
click at [341, 327] on div "Name   * Pomegranate MH-RYL-220-250 - TS 2089863 Name SKU   * SKU   * Packaging…" at bounding box center [596, 367] width 1192 height 86
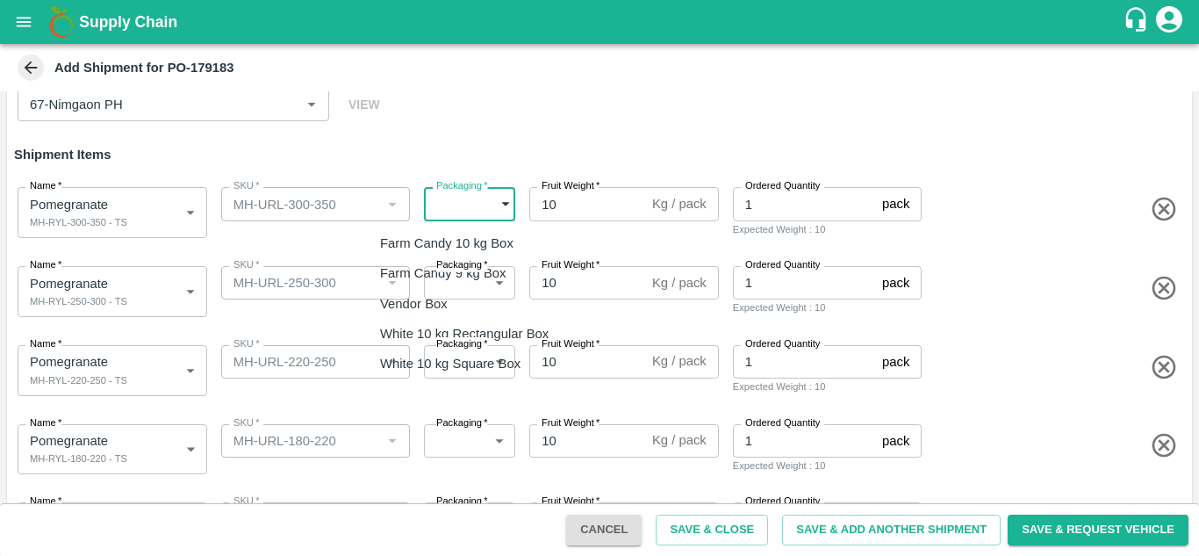
click at [460, 194] on body "Supply Chain Add Shipment for PO-179183 Type DC DC MO's Customer Customer (Mate…" at bounding box center [599, 278] width 1199 height 556
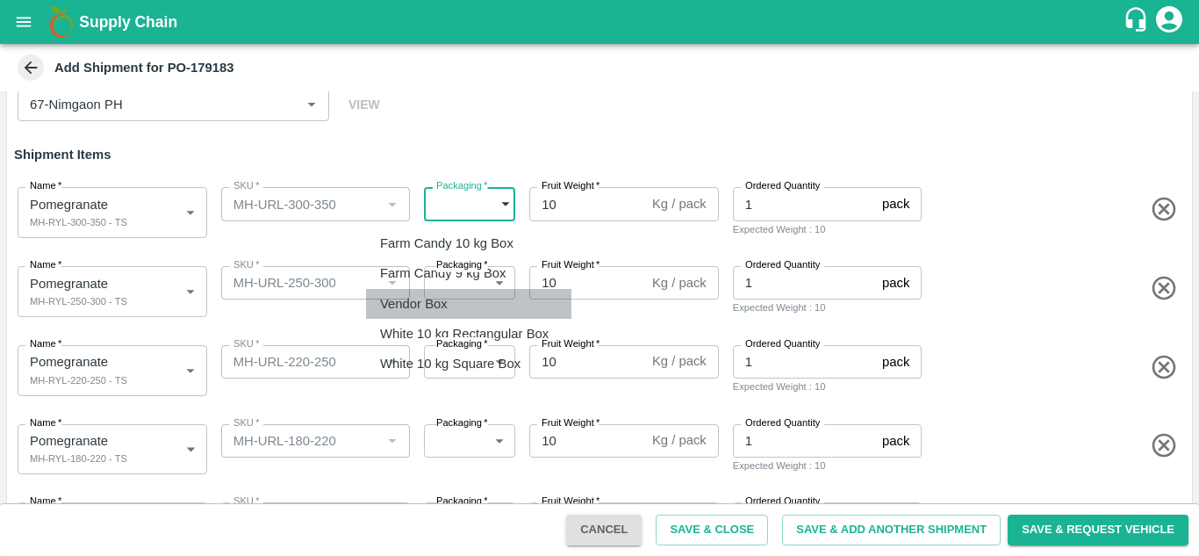
click at [437, 298] on p "Vendor Box" at bounding box center [414, 303] width 68 height 19
type input "276"
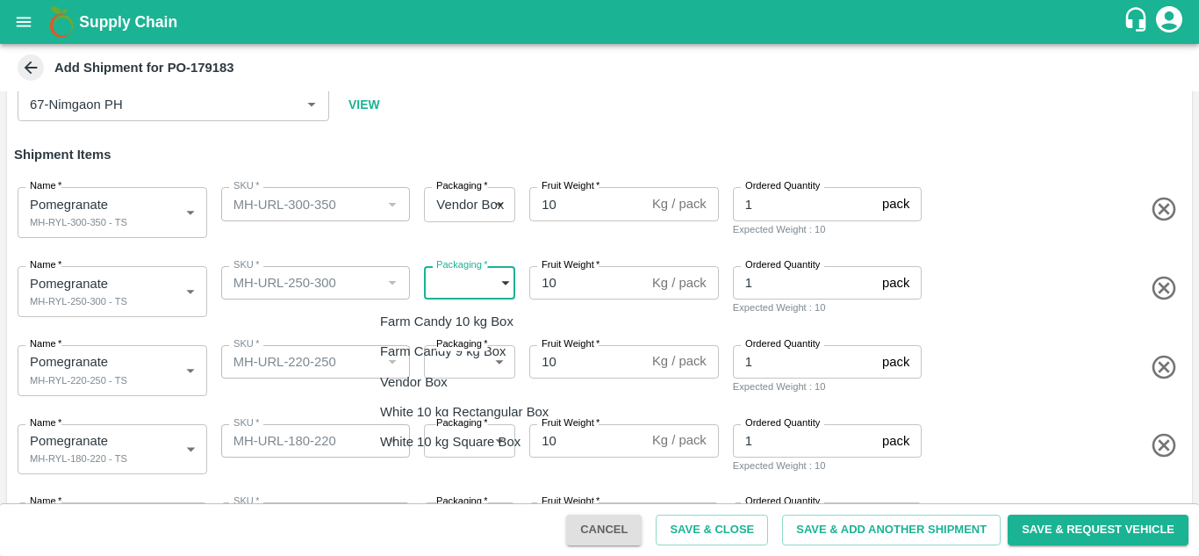
click at [456, 290] on body "Supply Chain Add Shipment for PO-179183 Type DC DC MO's Customer Customer (Mate…" at bounding box center [599, 278] width 1199 height 556
click at [434, 388] on p "Vendor Box" at bounding box center [414, 381] width 68 height 19
type input "276"
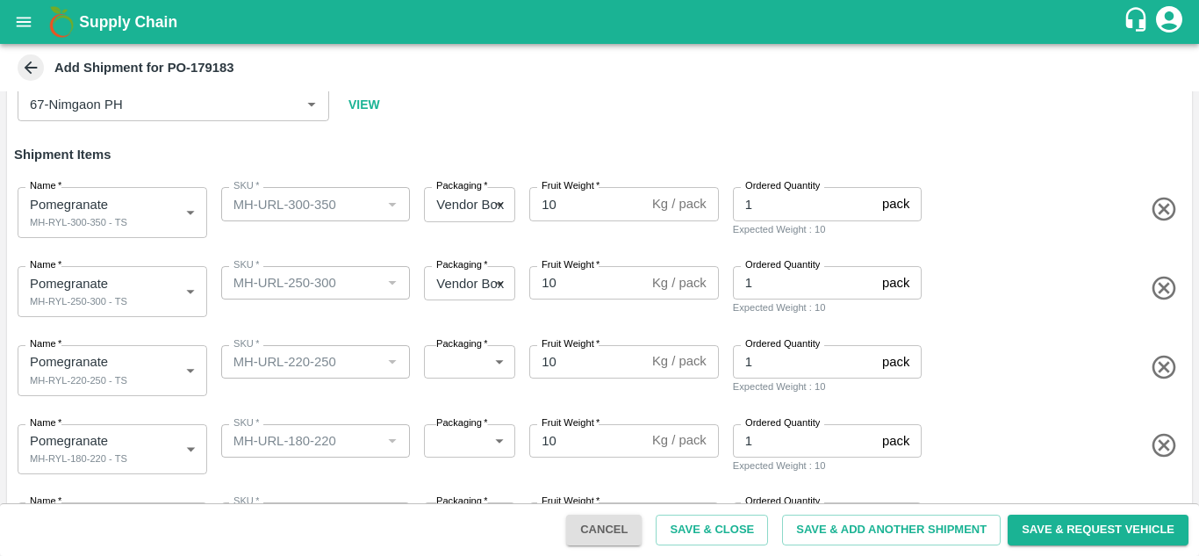
click at [456, 349] on label "Packaging   *" at bounding box center [462, 344] width 52 height 14
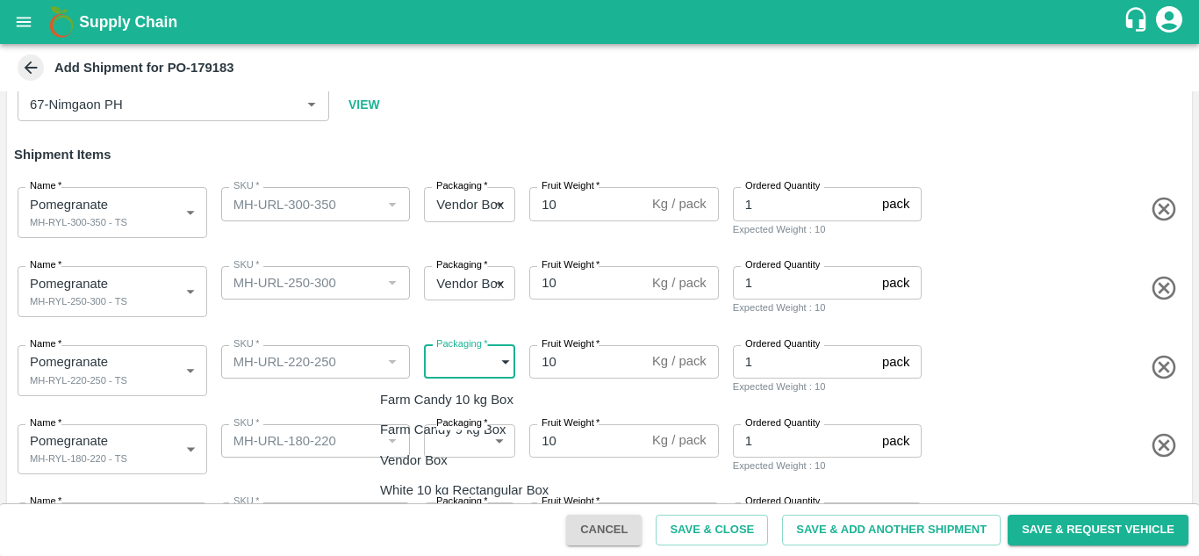
click at [447, 366] on body "Supply Chain Add Shipment for PO-179183 Type DC DC MO's Customer Customer (Mate…" at bounding box center [599, 278] width 1199 height 556
click at [419, 463] on p "Vendor Box" at bounding box center [414, 459] width 68 height 19
type input "276"
click at [463, 445] on body "Supply Chain Add Shipment for PO-179183 Type DC DC MO's Customer Customer (Mate…" at bounding box center [599, 278] width 1199 height 556
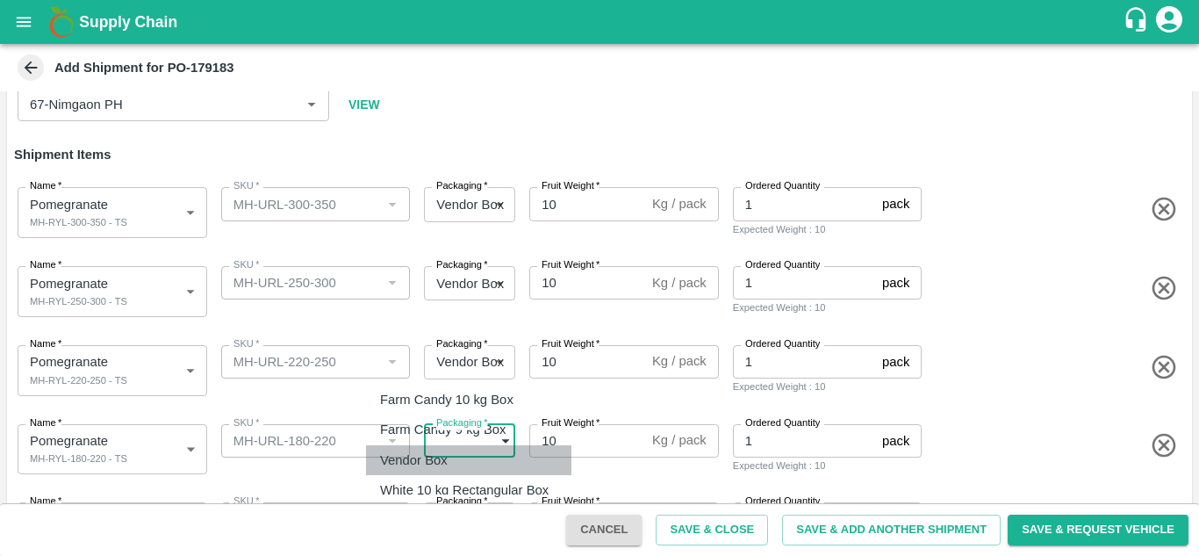
click at [456, 466] on div "Vendor Box" at bounding box center [418, 459] width 76 height 19
type input "276"
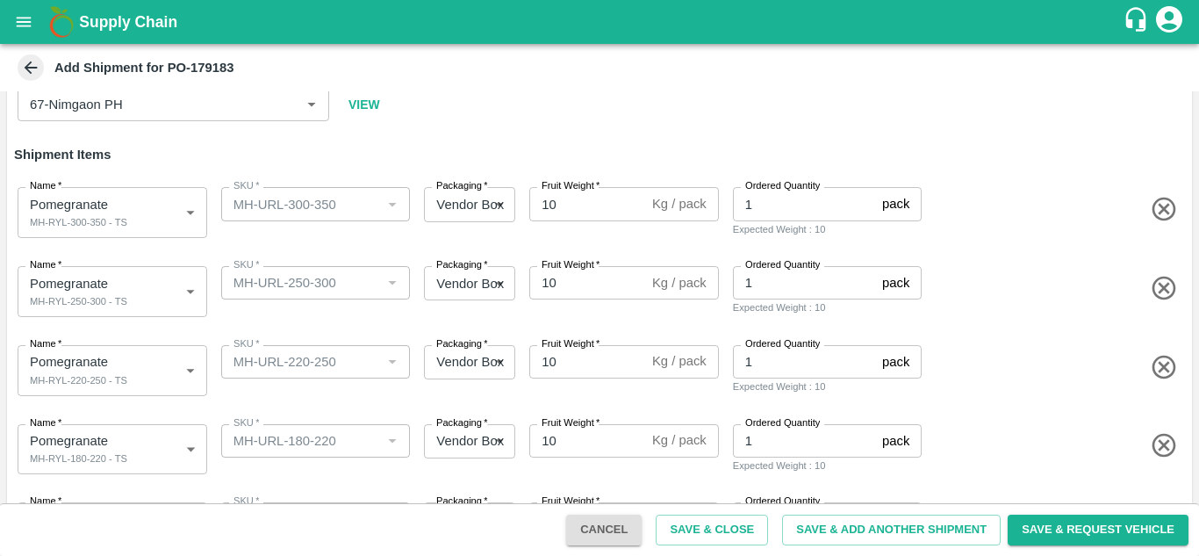
click at [383, 392] on div "SKU   * SKU   *" at bounding box center [312, 367] width 197 height 58
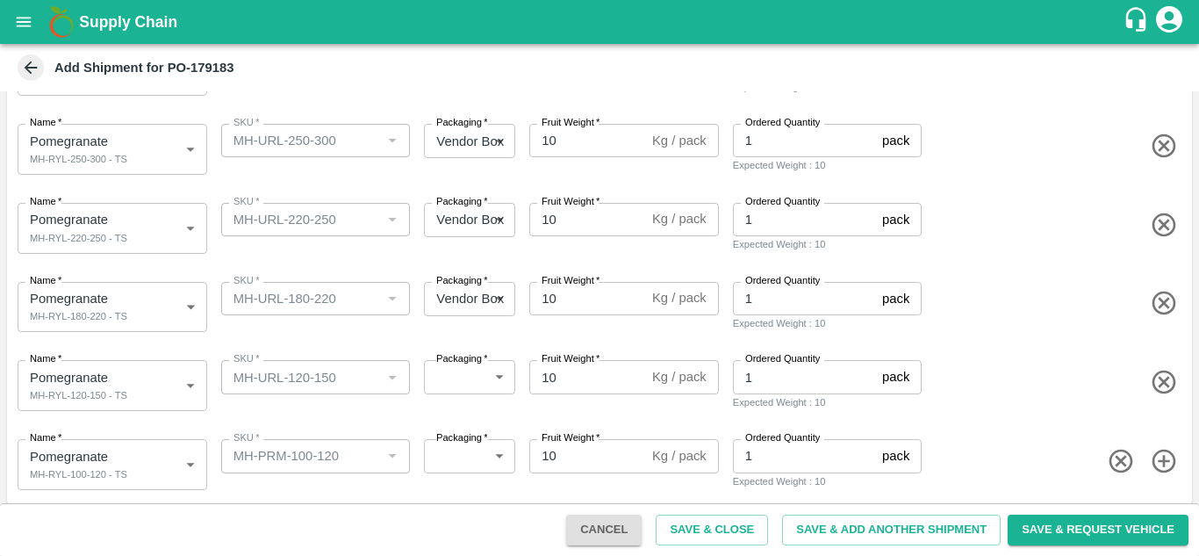
scroll to position [260, 0]
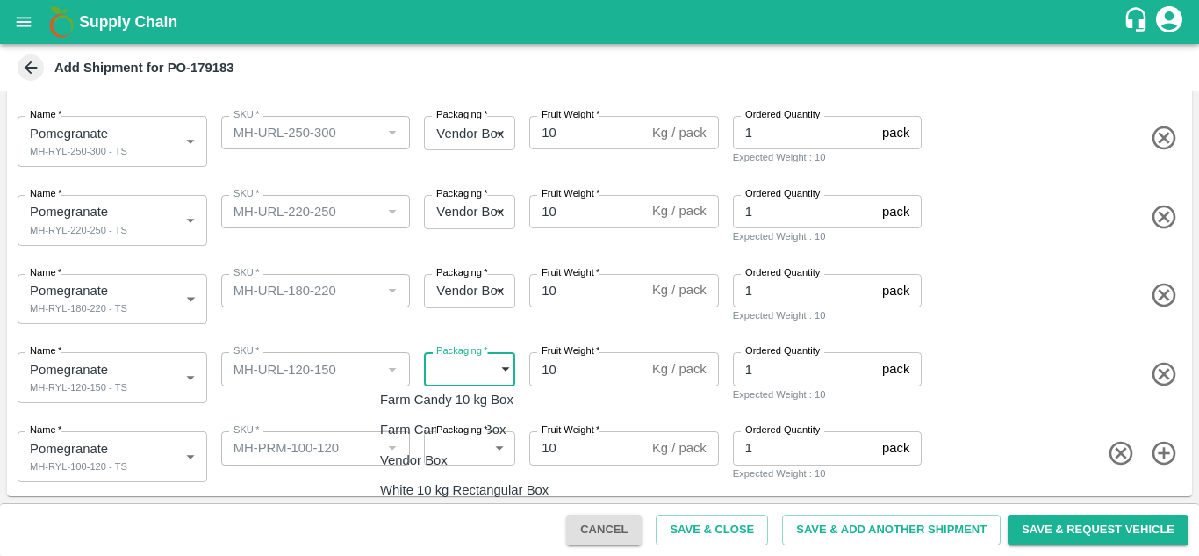
drag, startPoint x: 462, startPoint y: 364, endPoint x: 426, endPoint y: 456, distance: 98.1
click at [426, 456] on body "Supply Chain Add Shipment for PO-179183 Type DC DC MO's Customer Customer (Mate…" at bounding box center [599, 278] width 1199 height 556
click at [426, 456] on p "Vendor Box" at bounding box center [414, 459] width 68 height 19
type input "276"
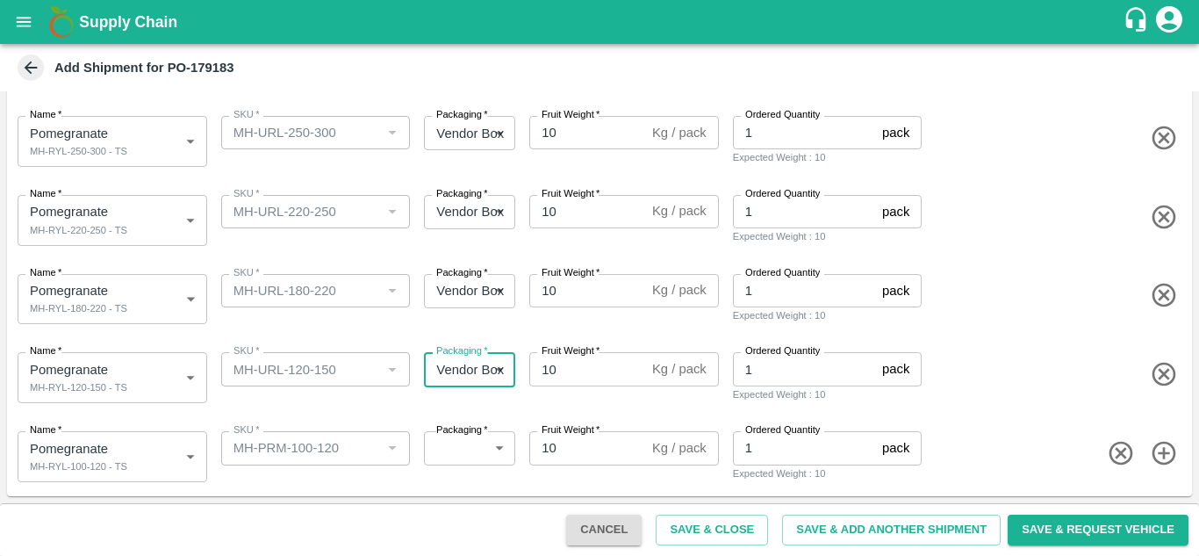
click at [449, 456] on body "Supply Chain Add Shipment for PO-179183 Type DC DC MO's Customer Customer (Mate…" at bounding box center [599, 278] width 1199 height 556
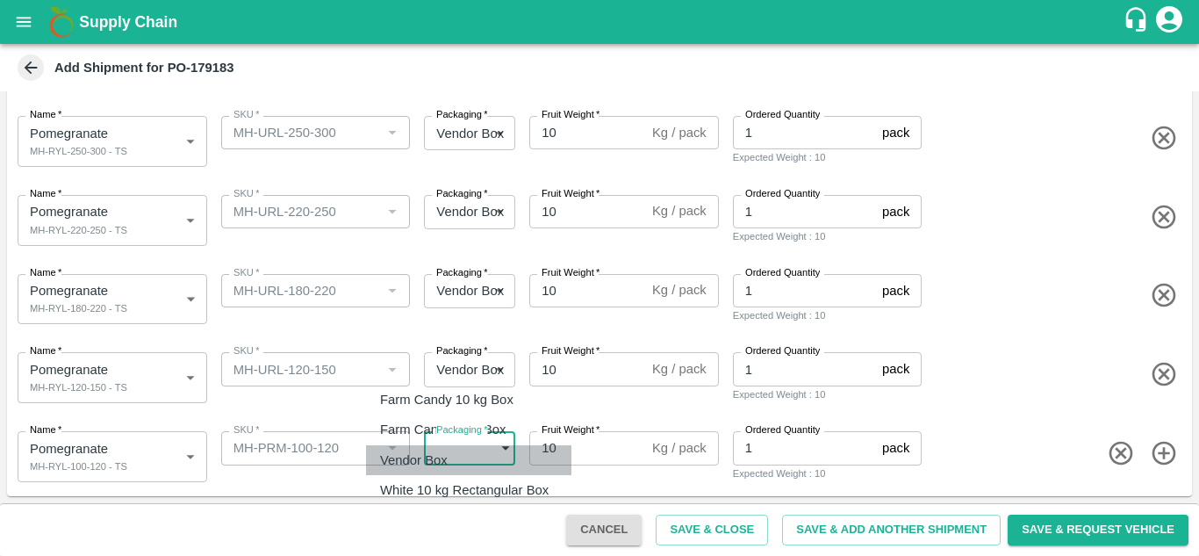
click at [432, 460] on p "Vendor Box" at bounding box center [414, 459] width 68 height 19
type input "276"
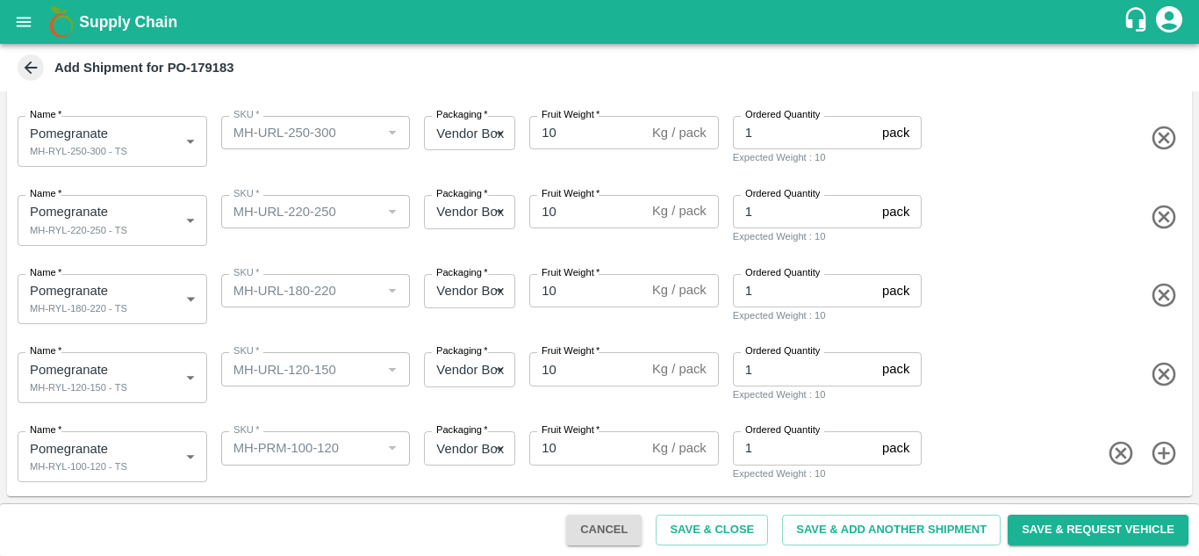
click at [410, 413] on div "Name   * Pomegranate MH-RYL-100-120 - TS 2089859 Name SKU   * SKU   * Packaging…" at bounding box center [596, 453] width 1192 height 86
click at [717, 523] on button "Save & Close" at bounding box center [712, 529] width 112 height 31
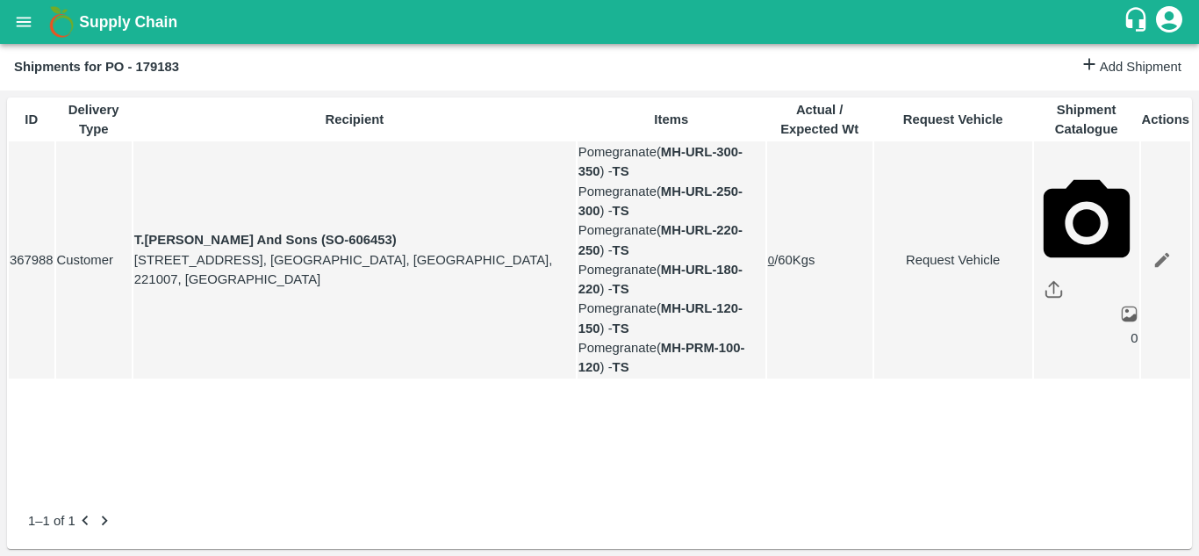
click at [931, 269] on link "Request Vehicle" at bounding box center [953, 259] width 156 height 19
type input "[DATE] 05:14 AM"
type input "DD/MM/YYYY hh:mm aa"
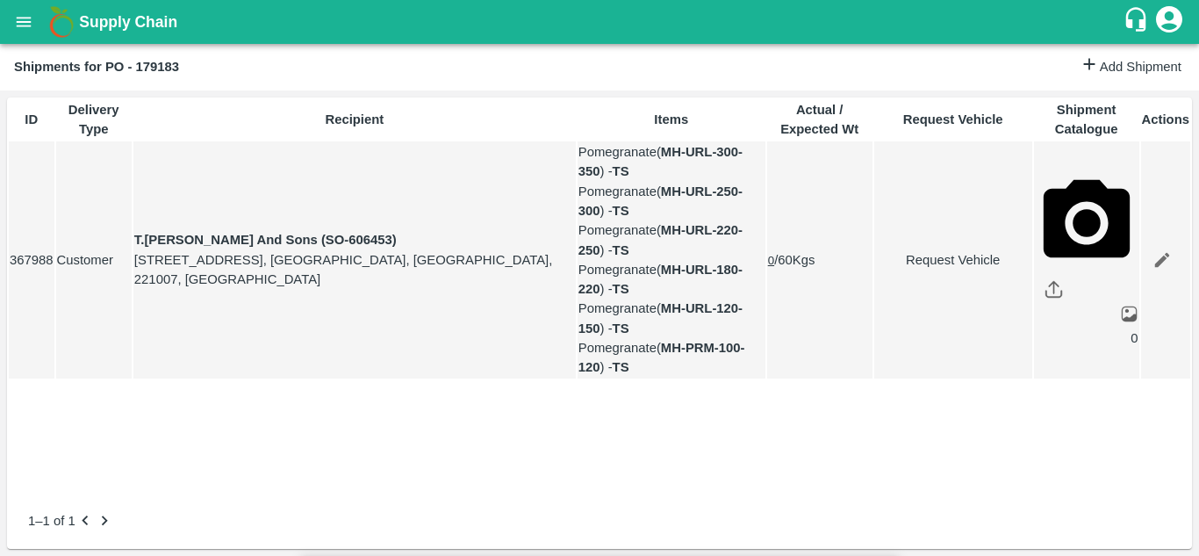
type input "[DATE] 12:00 AM"
click at [729, 105] on body "Supply Chain Shipments for PO - 179183 Add Shipment ID Delivery Type Recipient …" at bounding box center [599, 278] width 1199 height 556
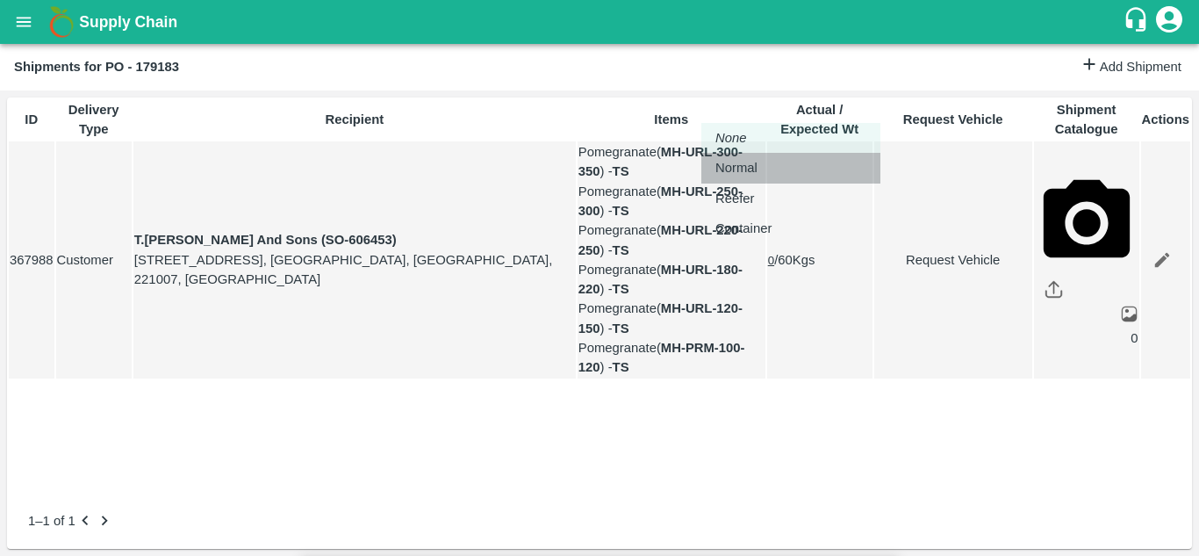
click at [718, 168] on p "Normal" at bounding box center [736, 167] width 42 height 19
type input "1"
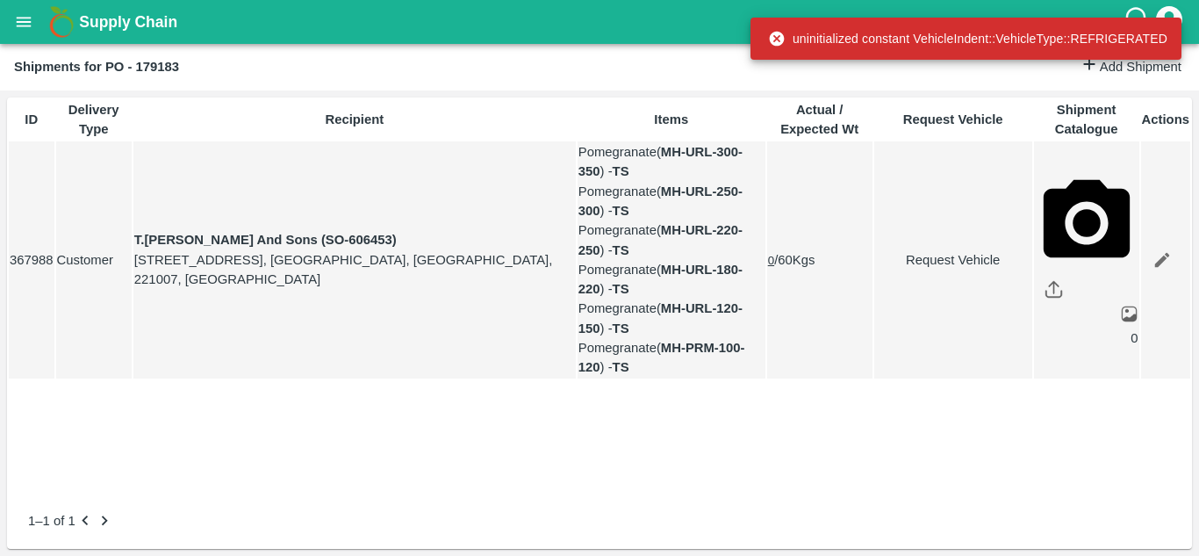
click at [911, 263] on link "Request Vehicle" at bounding box center [953, 259] width 156 height 19
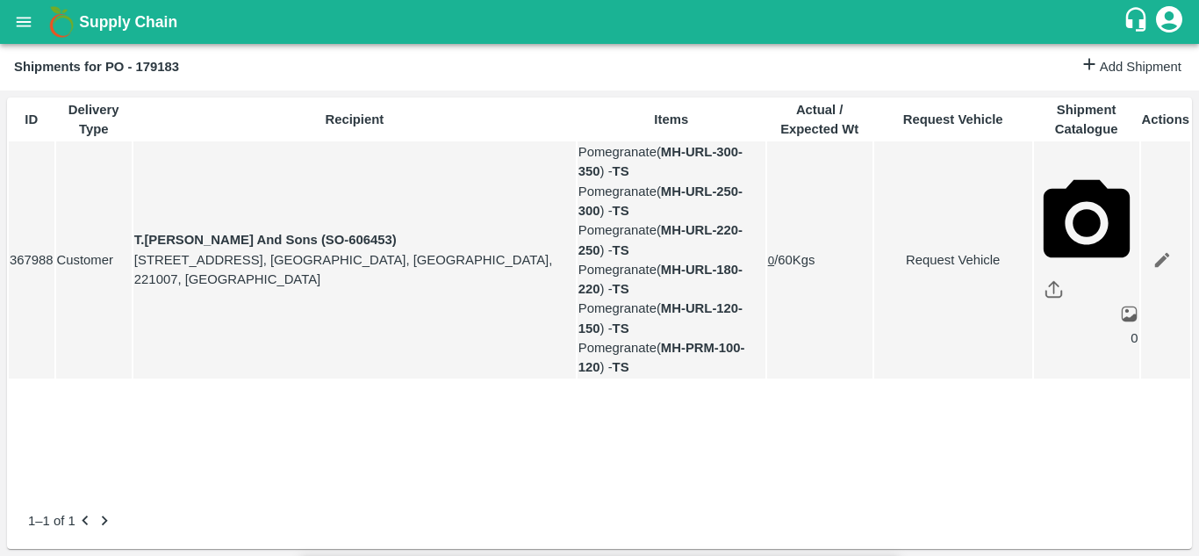
type input "1"
type input "[DATE] 12:00 AM"
type input "[DATE] 05:14 AM"
